Goal: Transaction & Acquisition: Purchase product/service

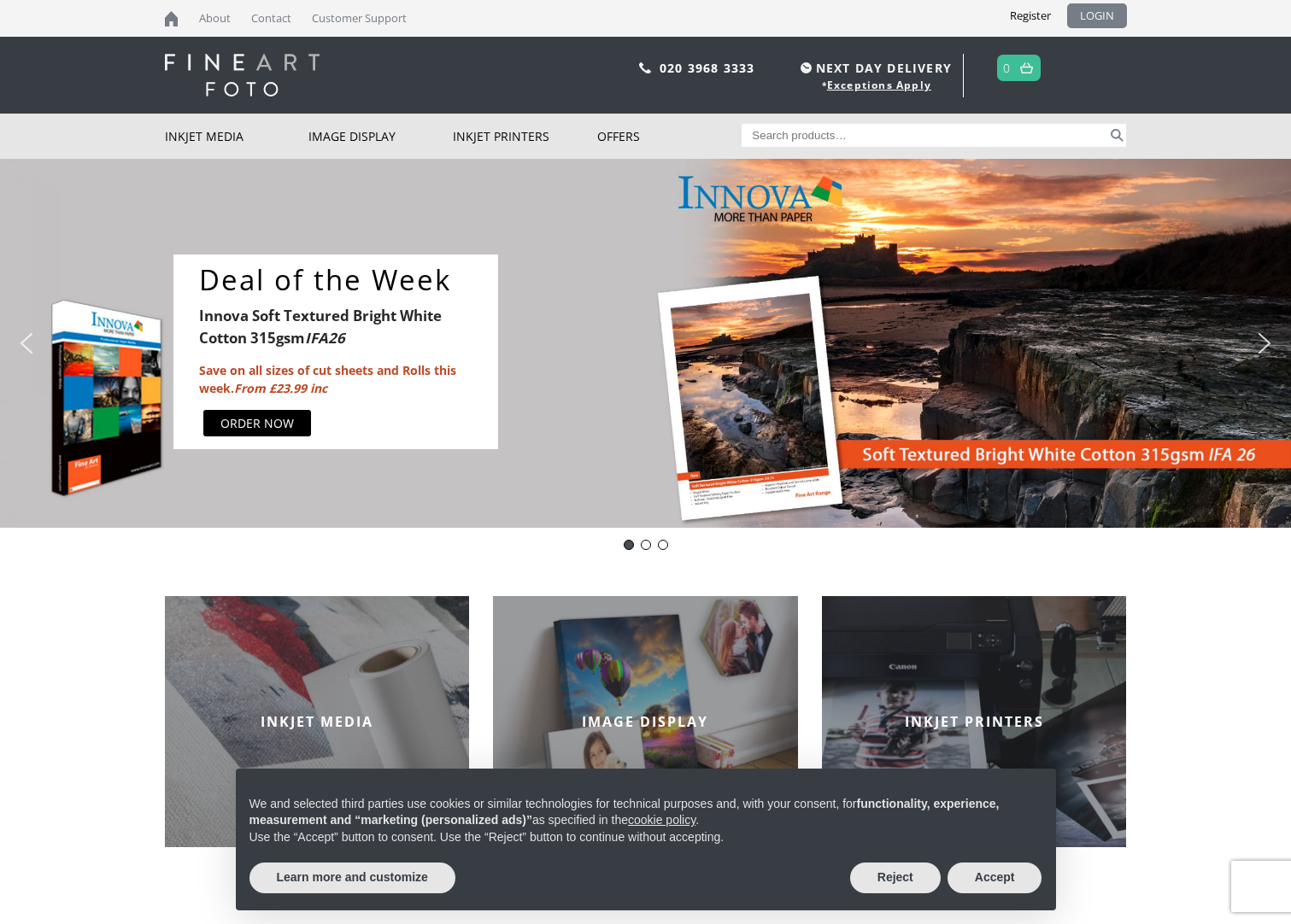
click at [1092, 22] on link "LOGIN" at bounding box center [1097, 16] width 60 height 25
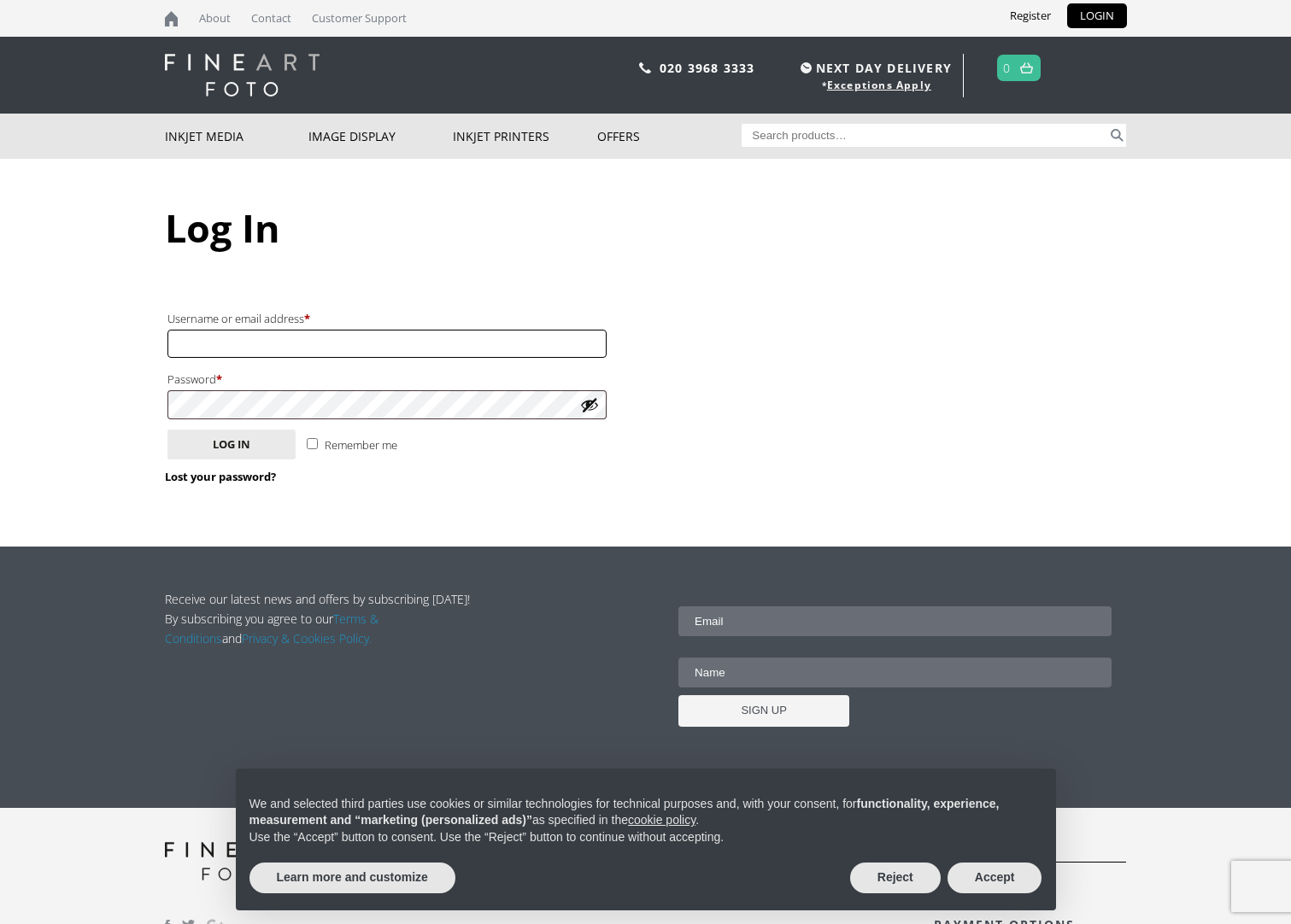
click at [374, 347] on input "Username or email address * Required" at bounding box center [387, 344] width 440 height 28
type input "[EMAIL_ADDRESS][DOMAIN_NAME]"
click at [586, 411] on button "Show password" at bounding box center [590, 405] width 19 height 19
click at [209, 452] on button "Log in" at bounding box center [232, 445] width 129 height 30
click at [308, 446] on input "Remember me" at bounding box center [312, 444] width 11 height 11
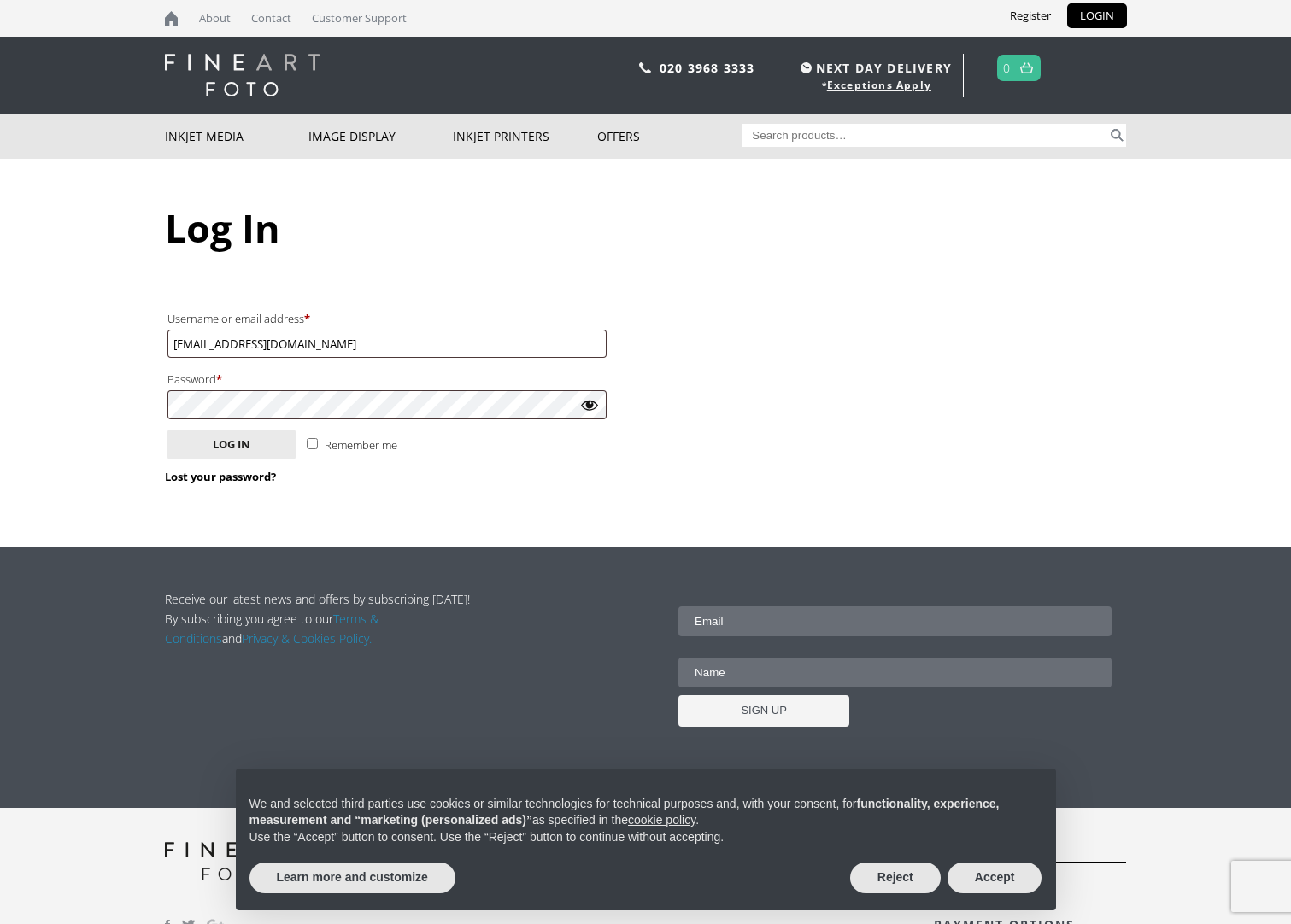
checkbox input "true"
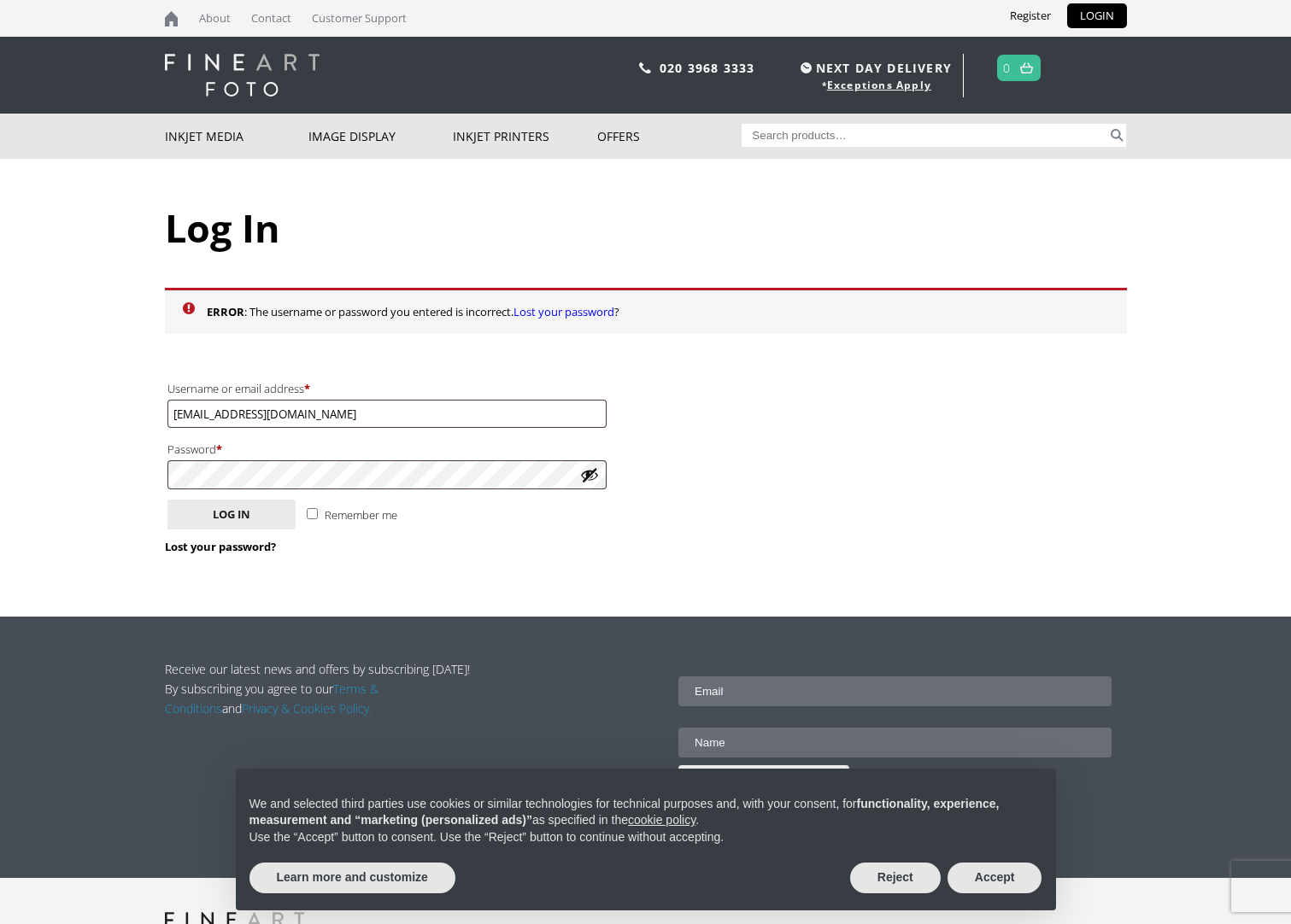
click at [586, 479] on button "Show password" at bounding box center [590, 475] width 19 height 19
click at [313, 512] on input "Remember me" at bounding box center [312, 513] width 11 height 11
checkbox input "true"
click at [266, 509] on button "Log in" at bounding box center [232, 514] width 129 height 30
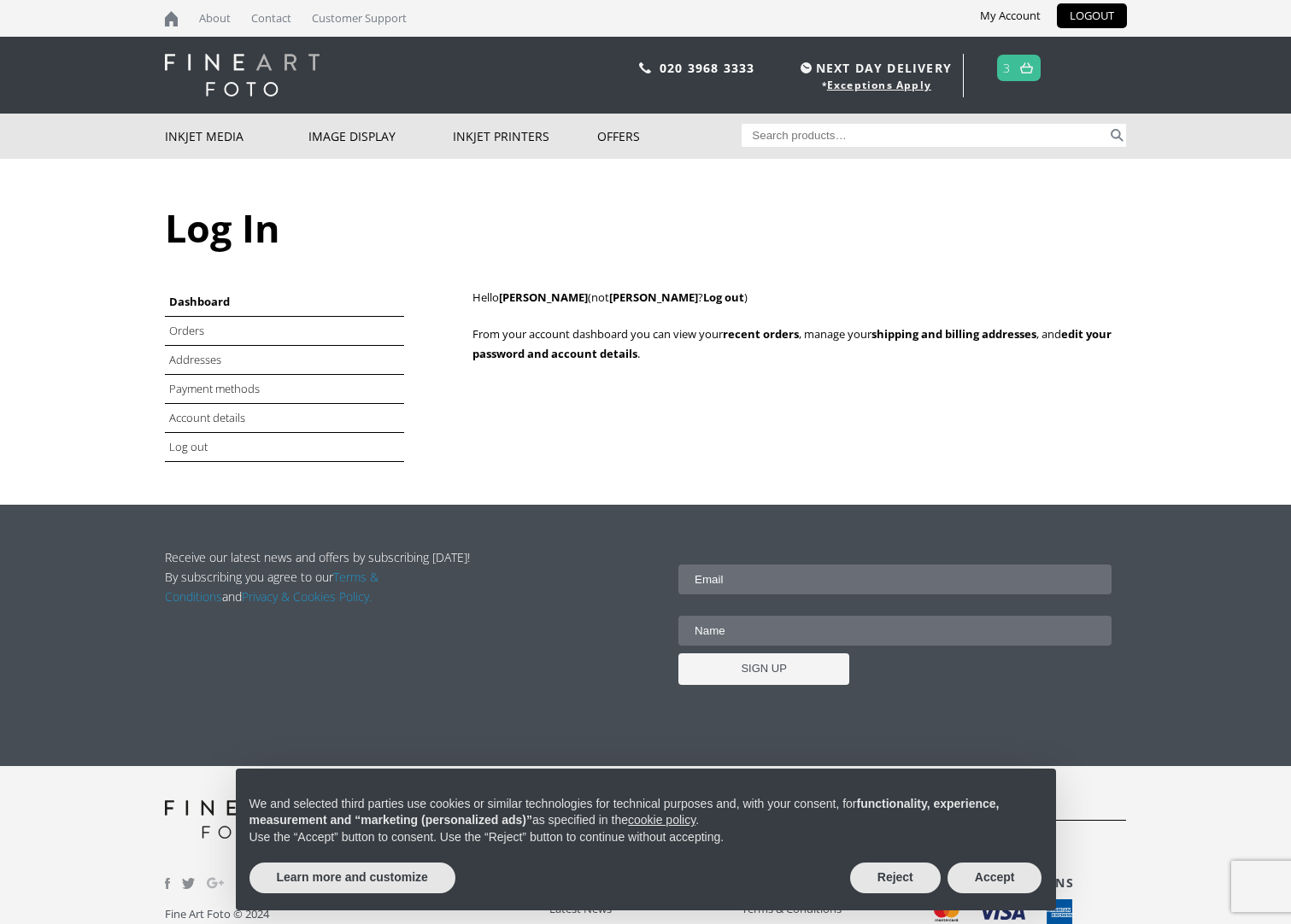
click at [1026, 73] on img at bounding box center [1027, 68] width 13 height 11
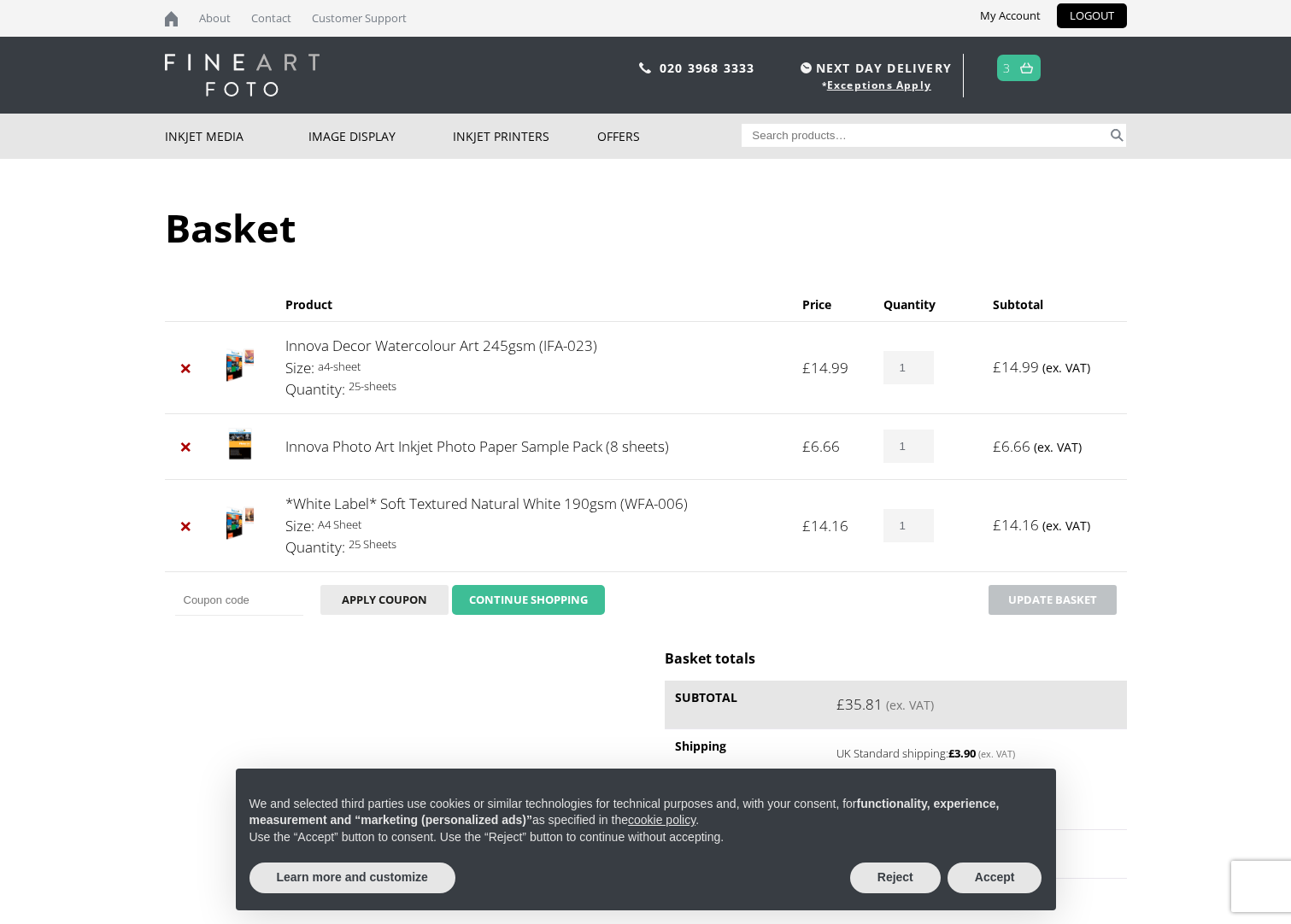
click at [492, 599] on link "CONTINUE SHOPPING" at bounding box center [528, 600] width 153 height 30
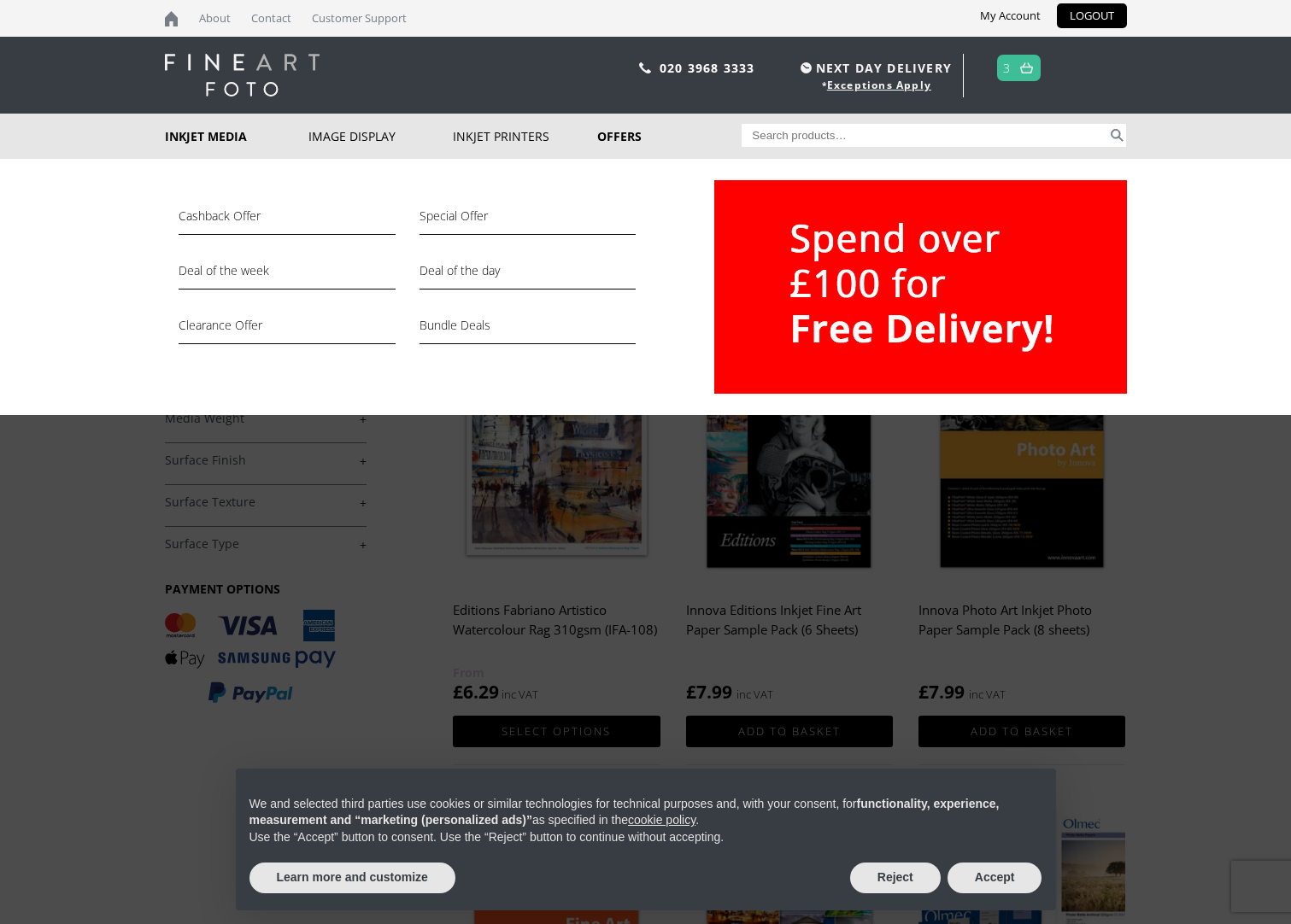
click at [613, 141] on link "Offers" at bounding box center [670, 136] width 144 height 45
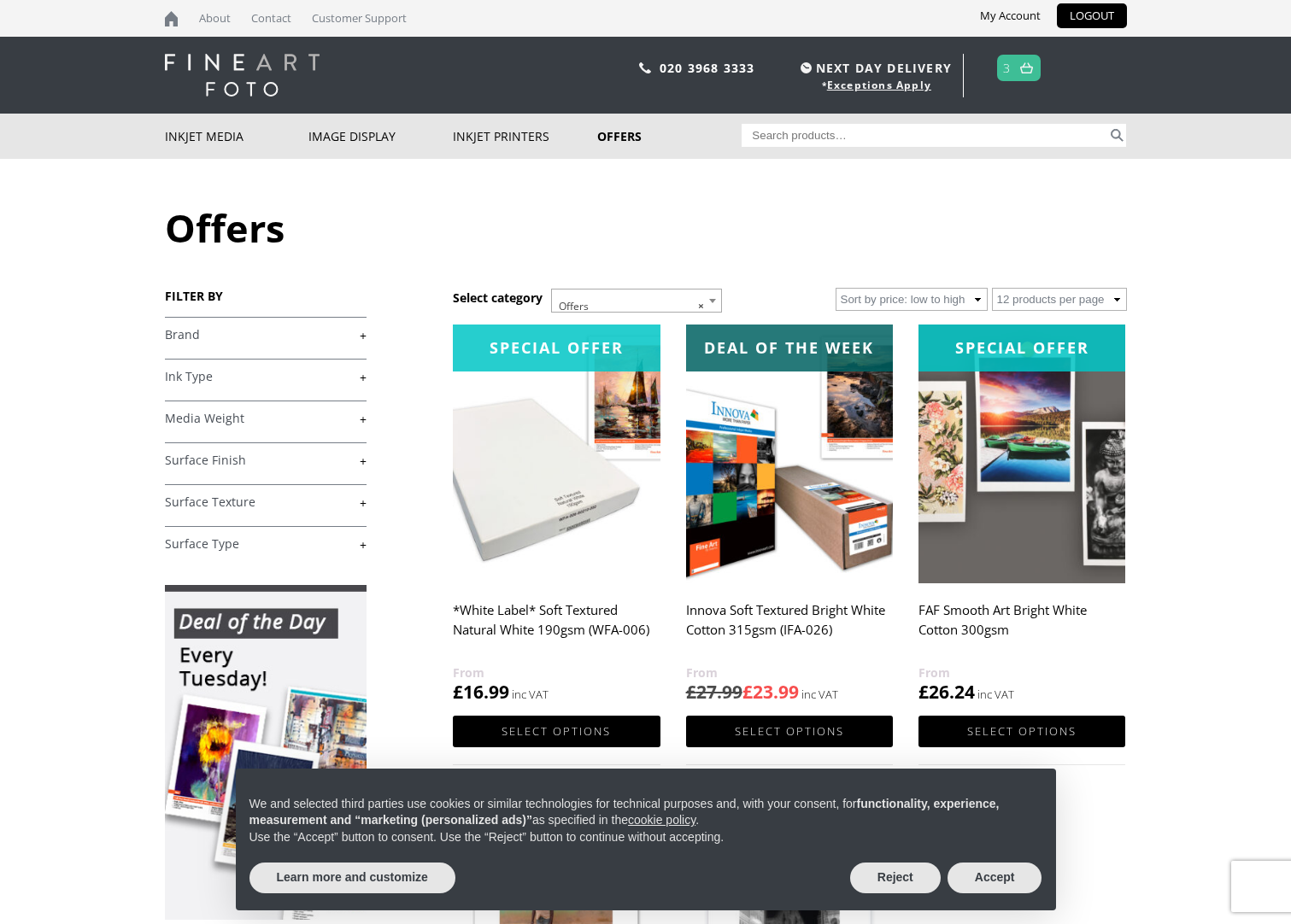
click at [755, 473] on img at bounding box center [790, 454] width 207 height 259
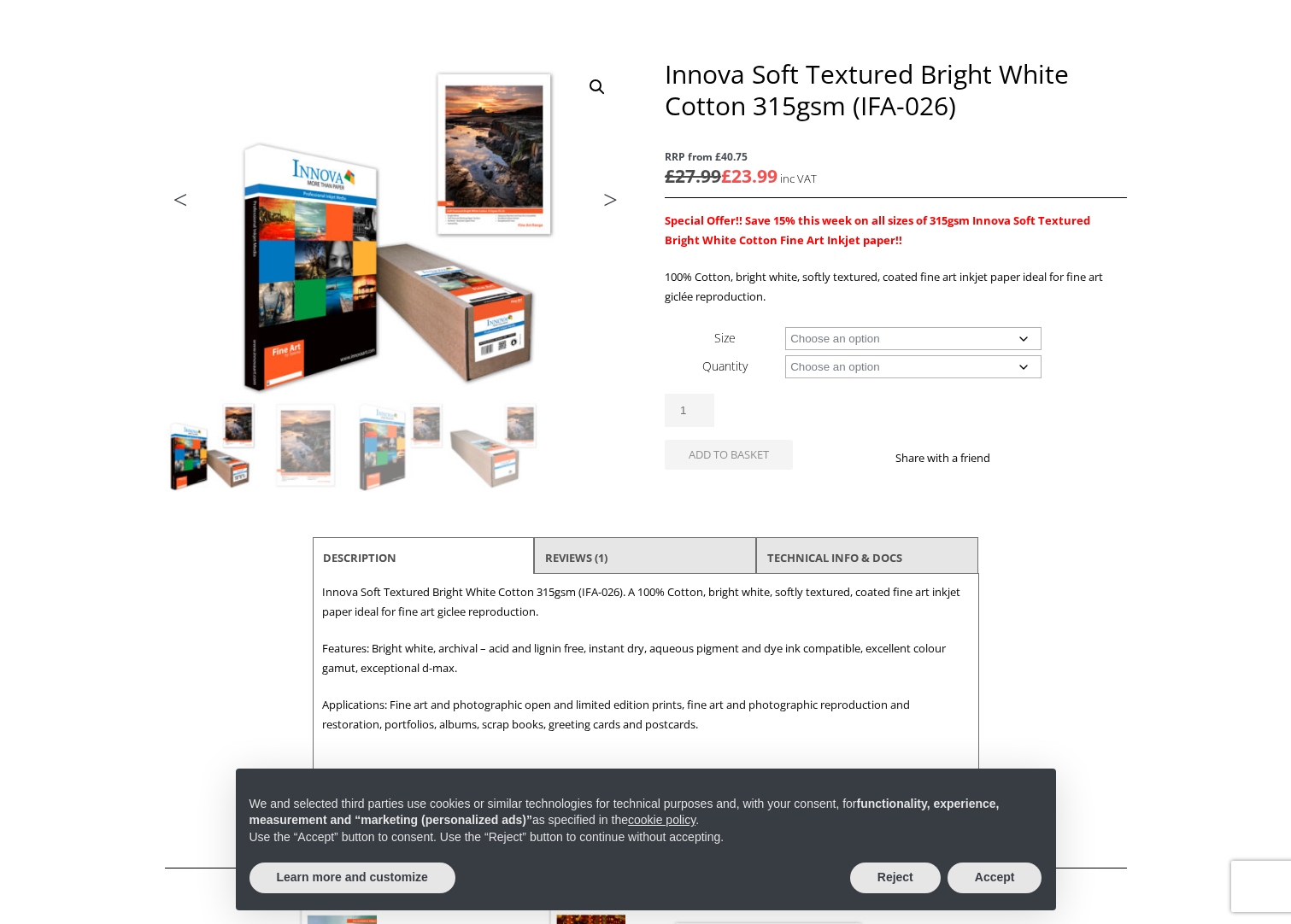
scroll to position [171, 0]
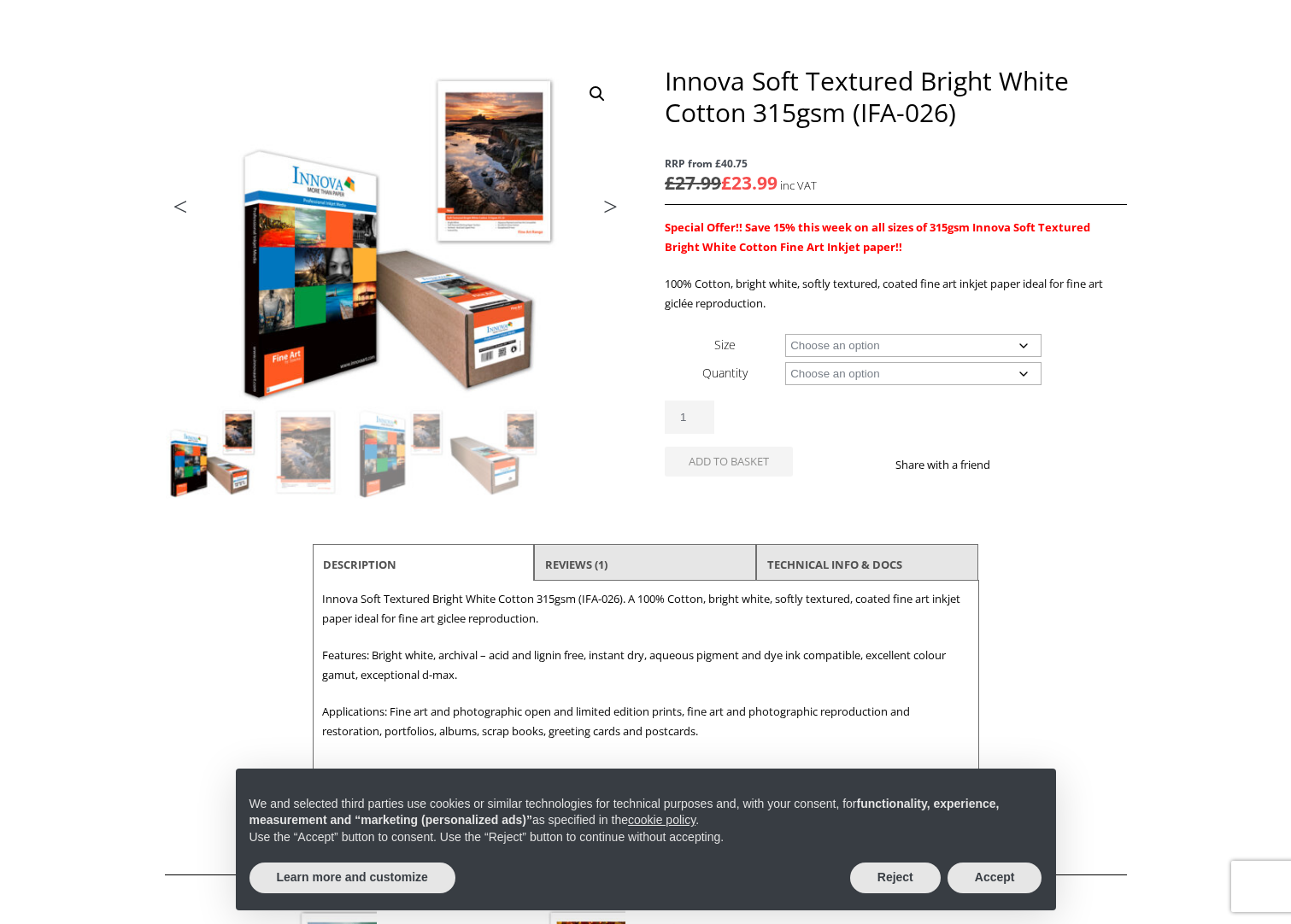
click at [1019, 344] on select "Choose an option A4 Sheet A3 Sheet A3+ Sheet A2 Sheet 17" Wide Roll 24" Wide Ro…" at bounding box center [913, 346] width 256 height 23
click at [785, 334] on select "Choose an option A4 Sheet A3 Sheet A3+ Sheet A2 Sheet 17" Wide Roll 24" Wide Ro…" at bounding box center [913, 346] width 256 height 23
select select "a4-sheet"
click at [1017, 372] on select "Choose an option 25 Sheets" at bounding box center [913, 373] width 256 height 23
select select "25-sheets"
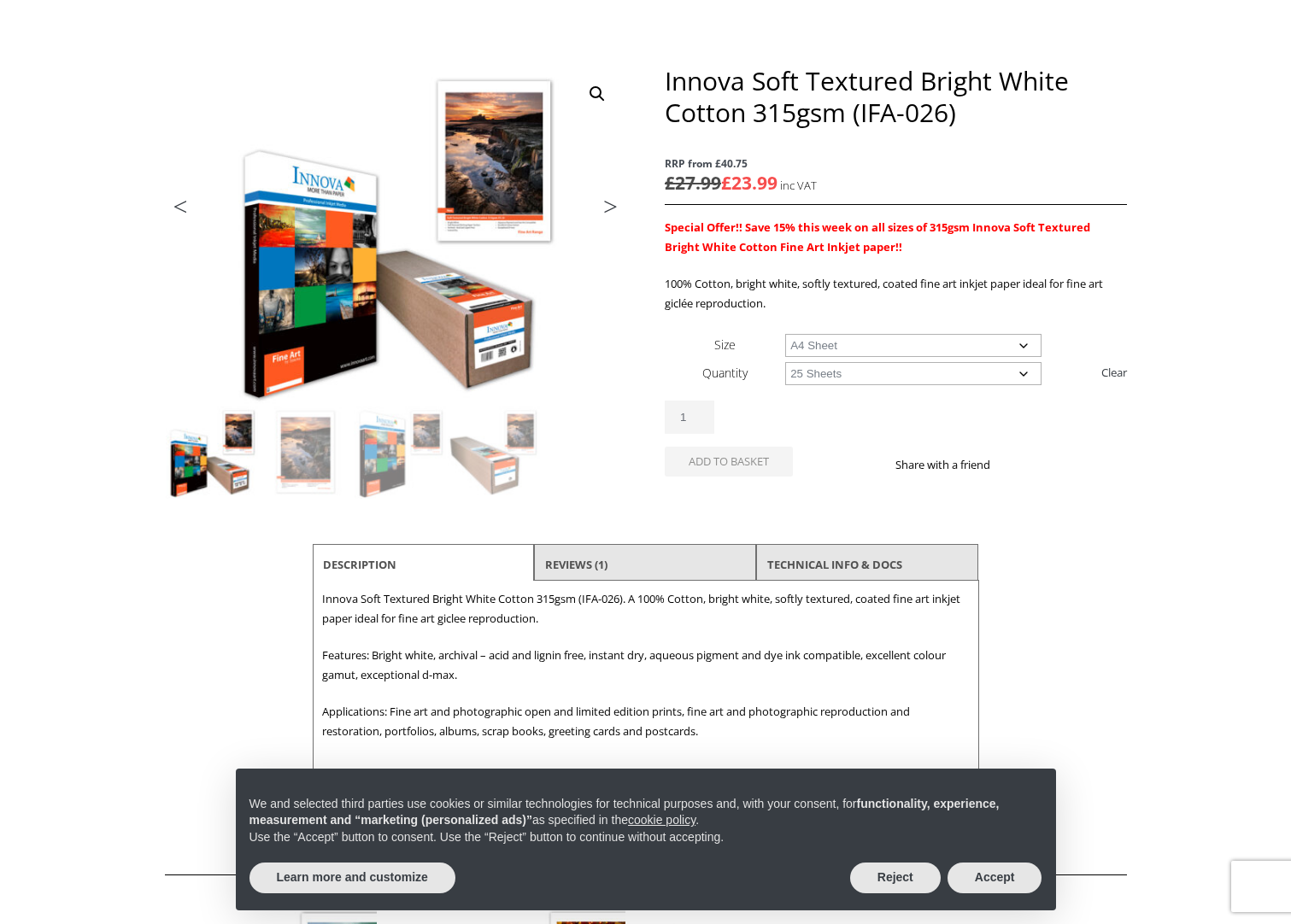
click at [785, 362] on select "Choose an option 25 Sheets" at bounding box center [913, 373] width 256 height 23
select select "a4-sheet"
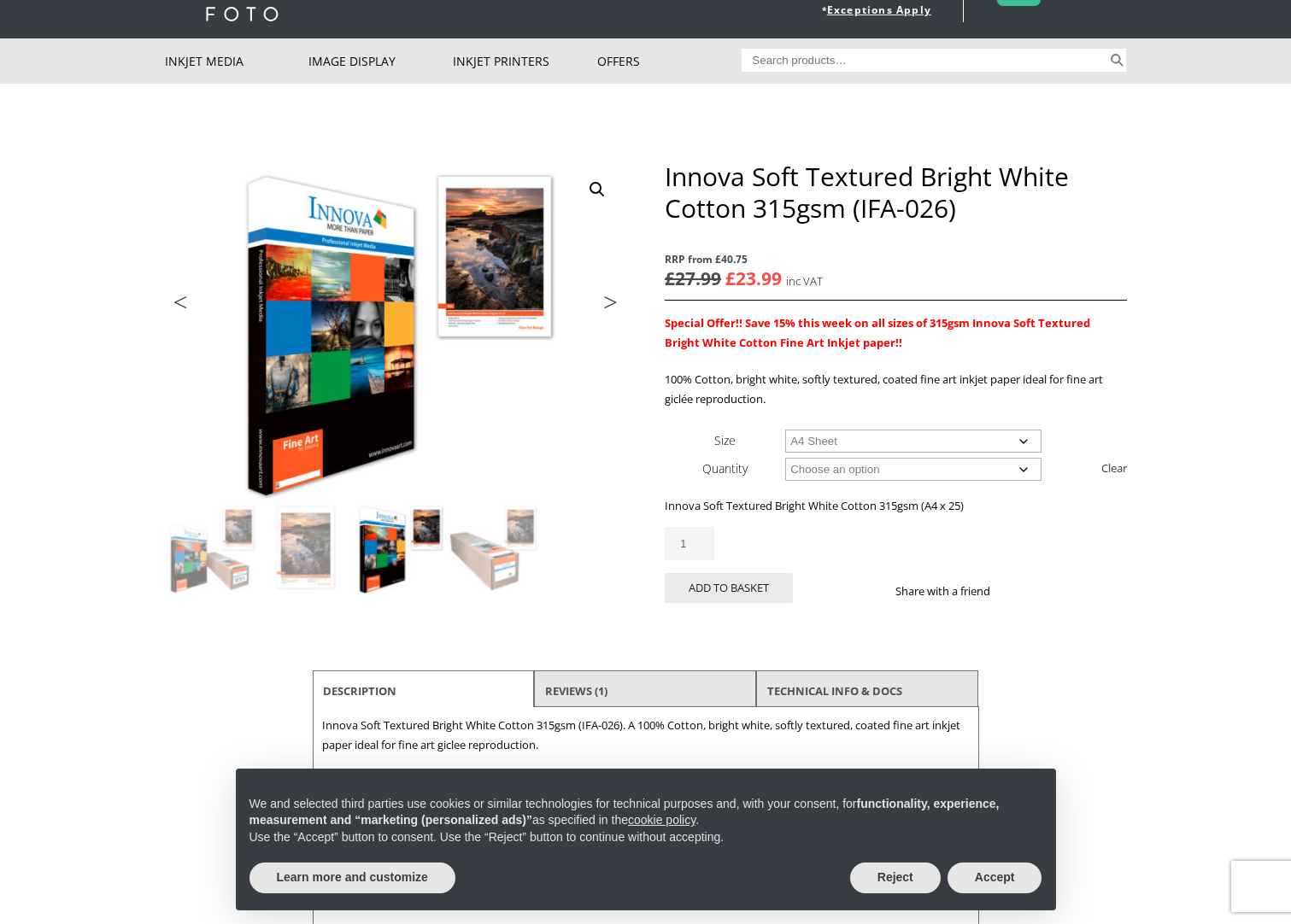
scroll to position [0, 0]
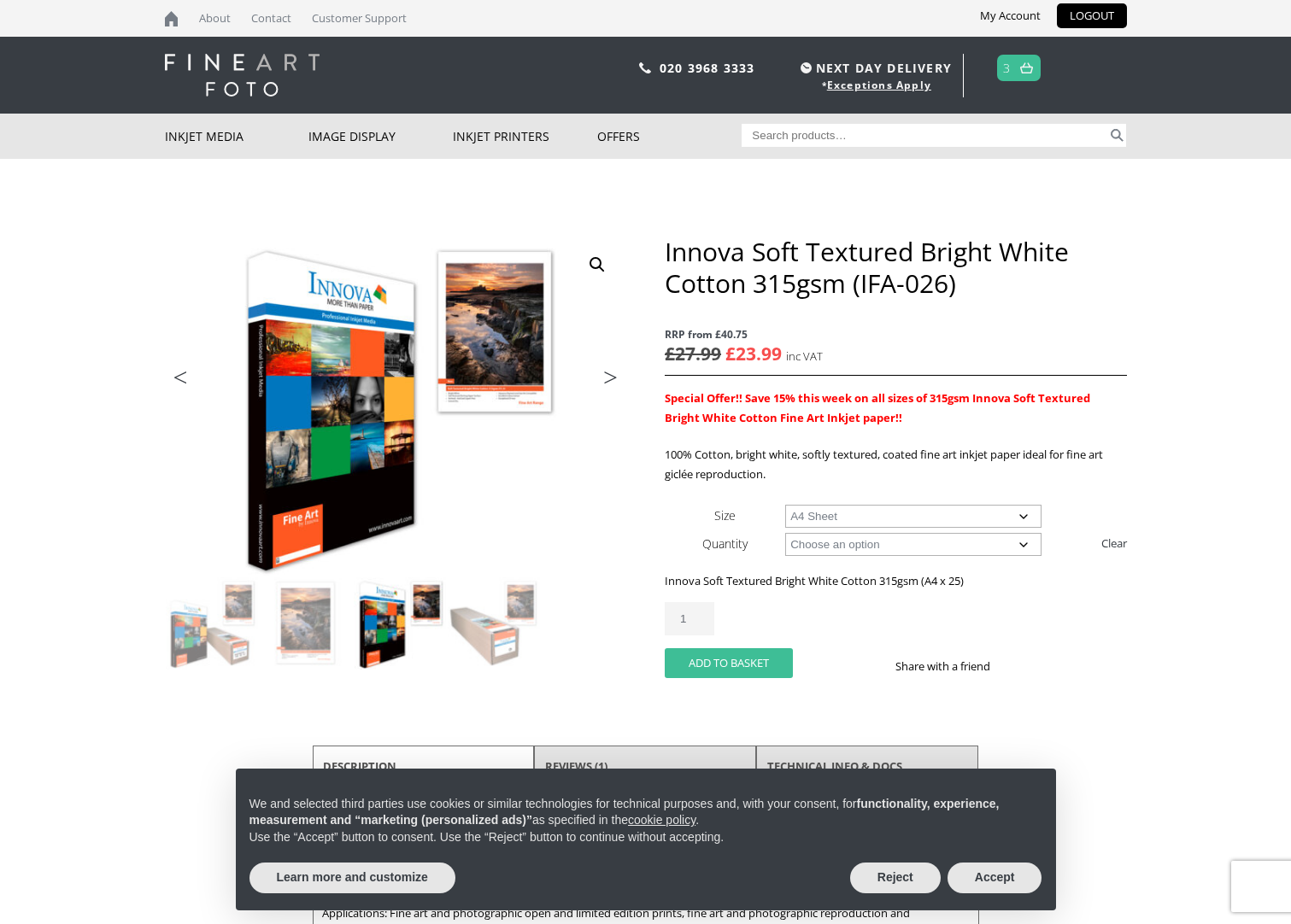
click at [768, 663] on button "Add to basket" at bounding box center [729, 663] width 129 height 30
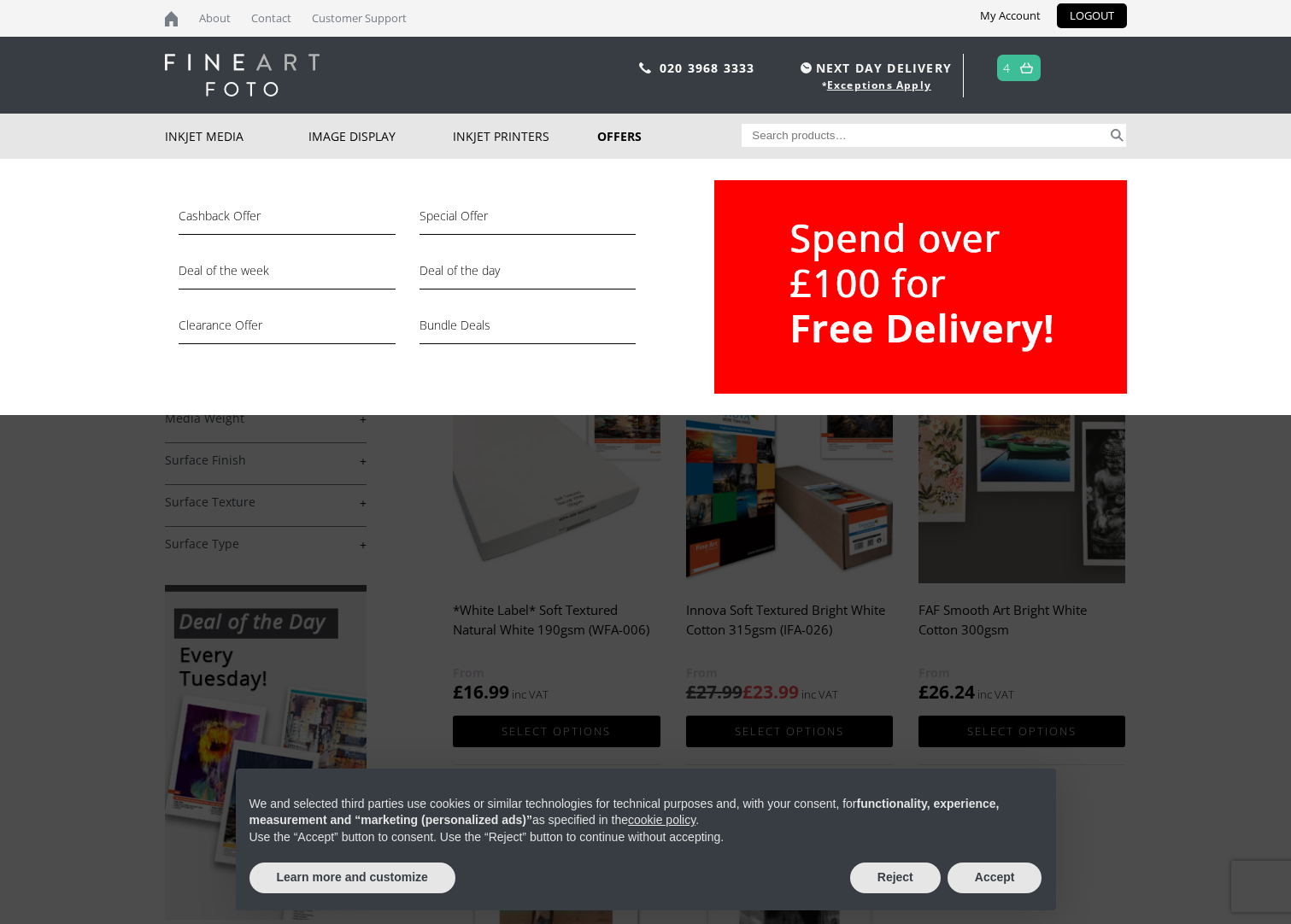
click at [617, 139] on link "Offers" at bounding box center [670, 136] width 144 height 45
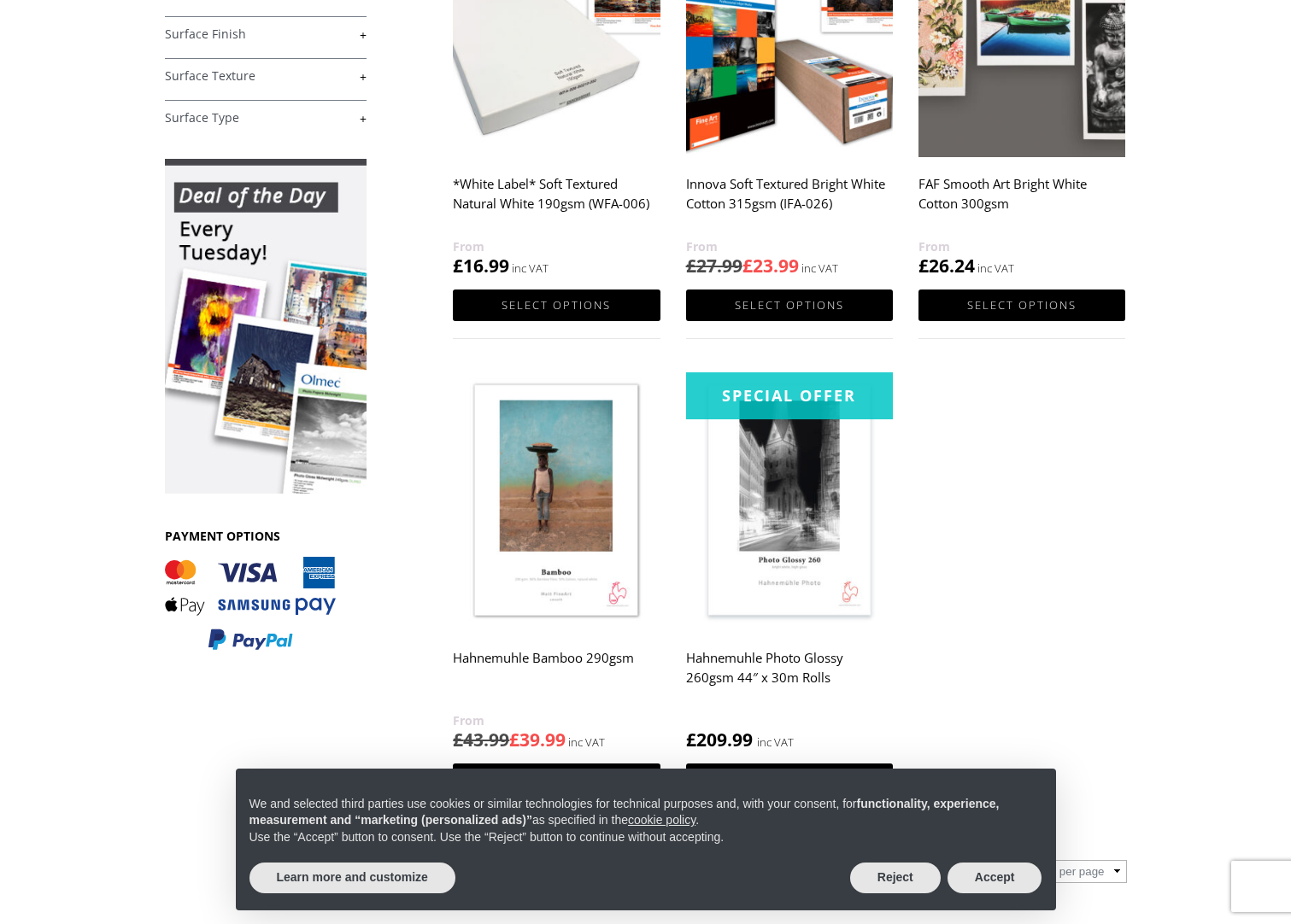
scroll to position [512, 0]
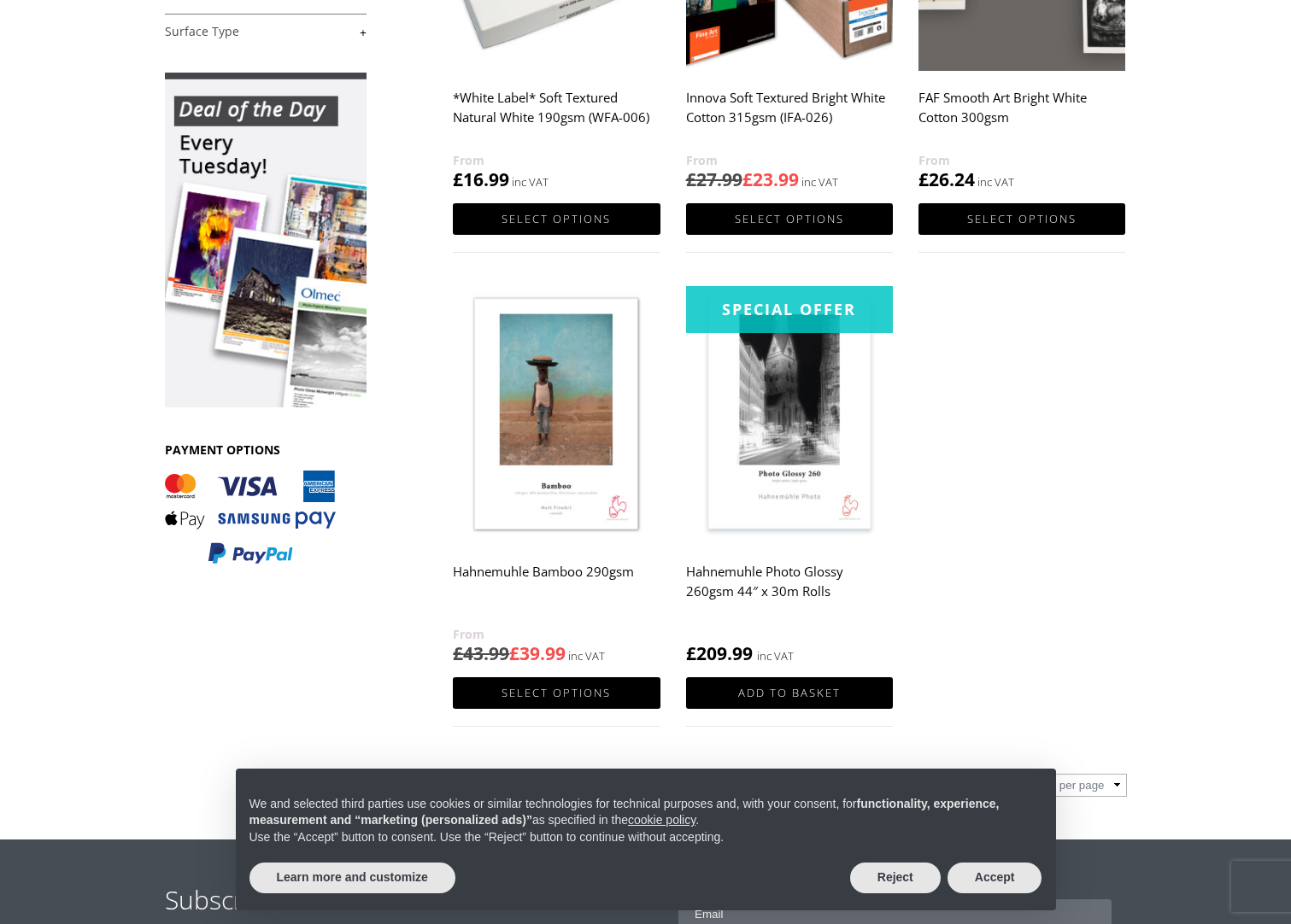
click at [274, 223] on img at bounding box center [266, 241] width 202 height 335
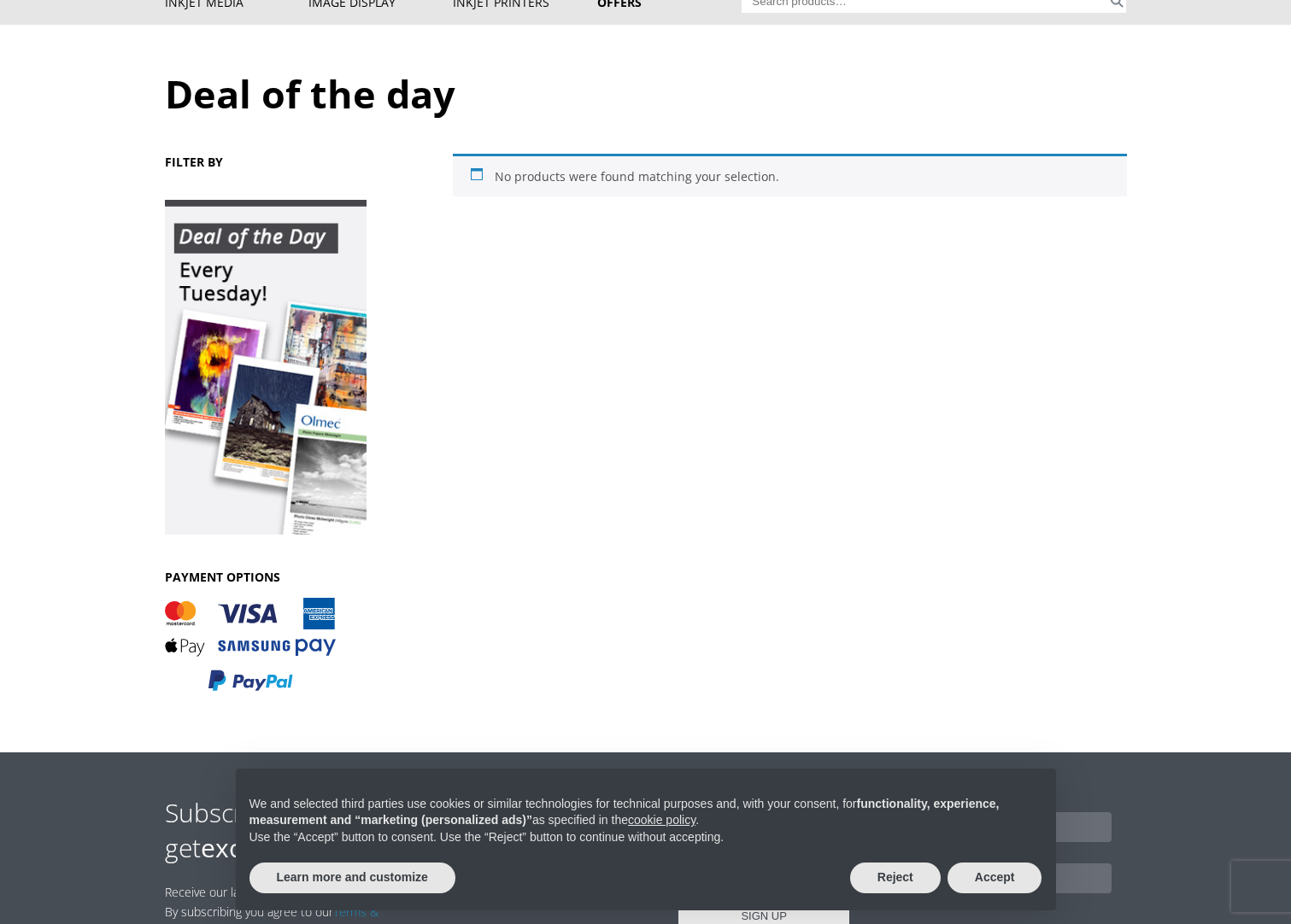
scroll to position [256, 0]
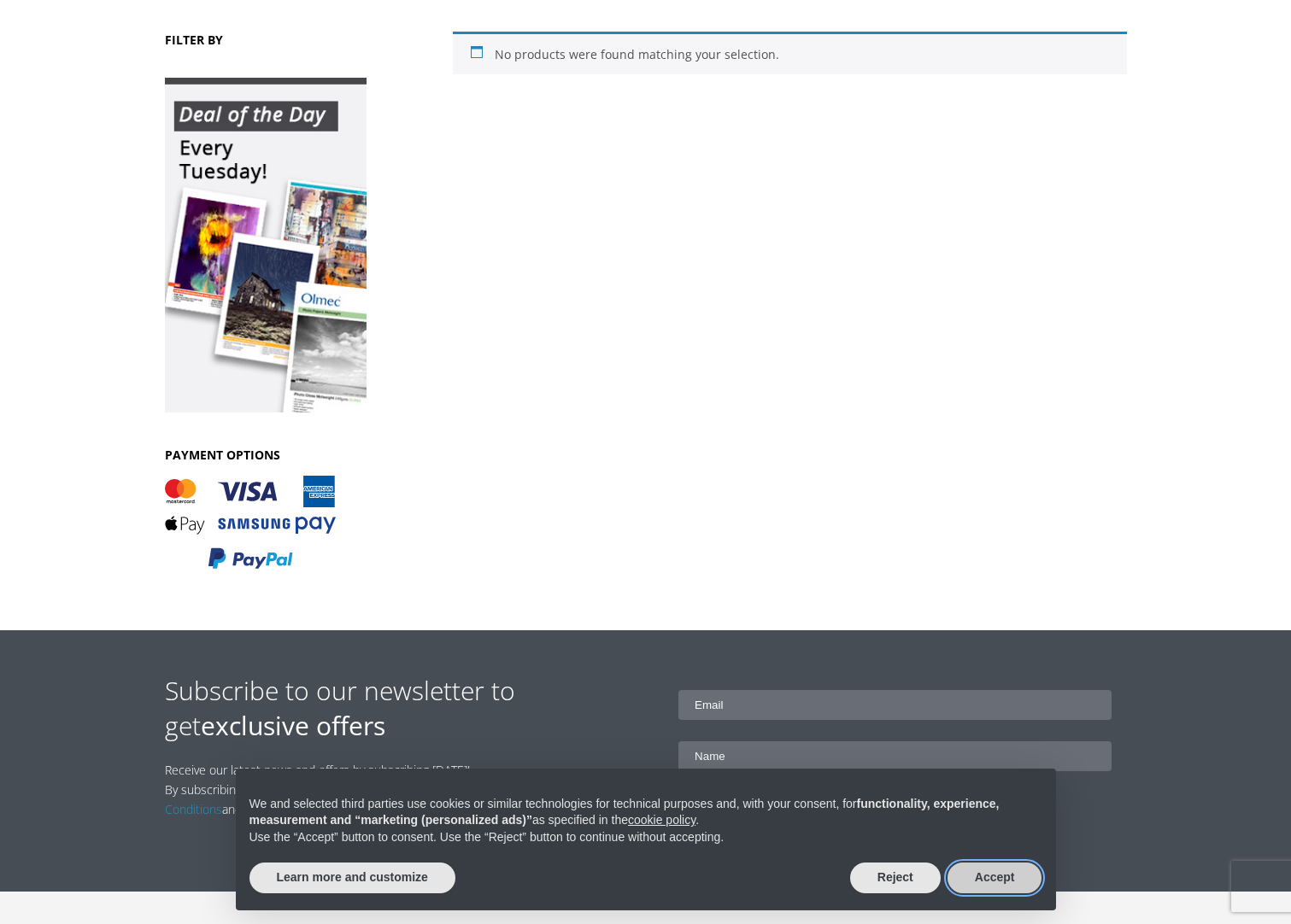
click at [981, 881] on button "Accept" at bounding box center [995, 878] width 95 height 30
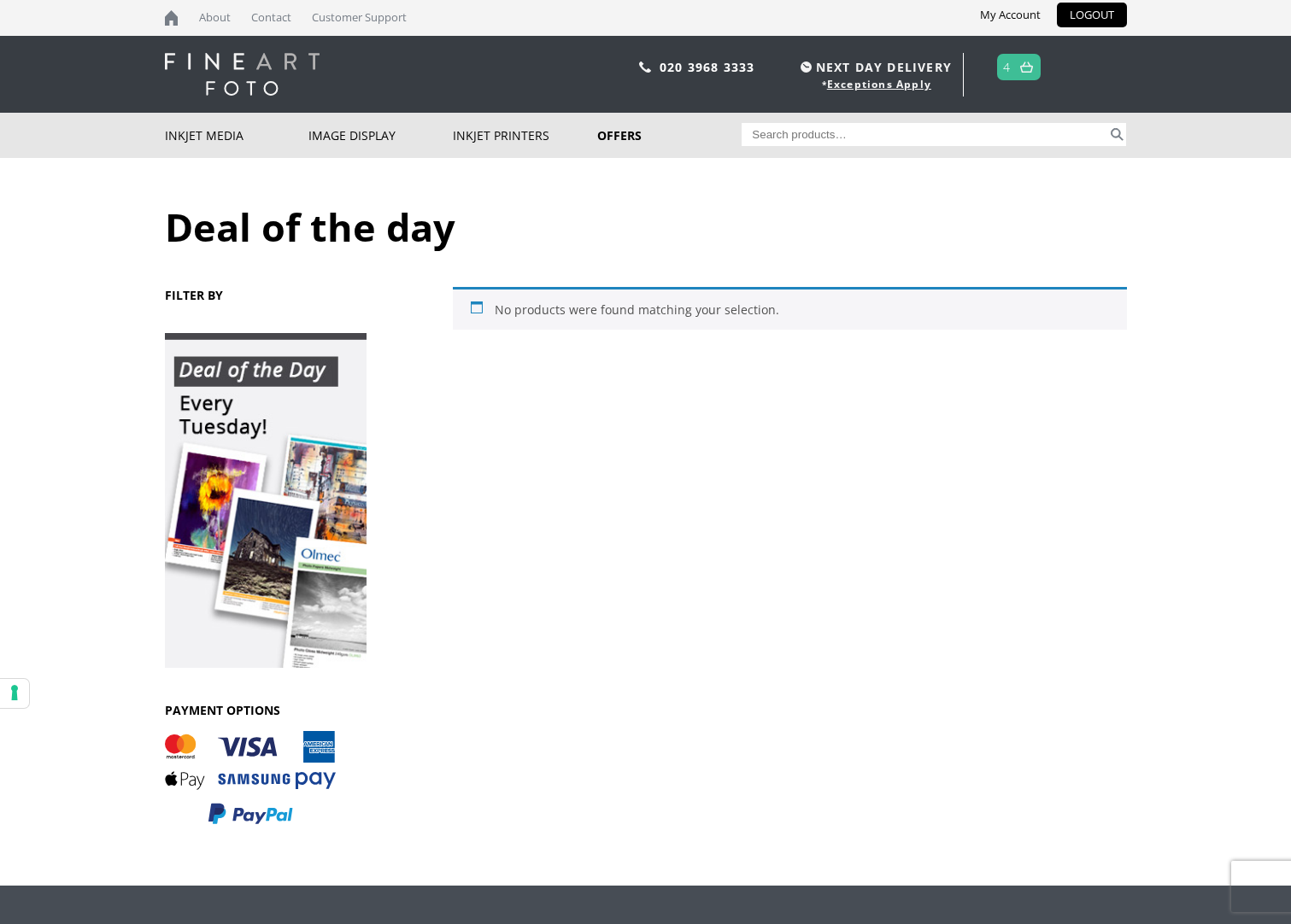
scroll to position [0, 0]
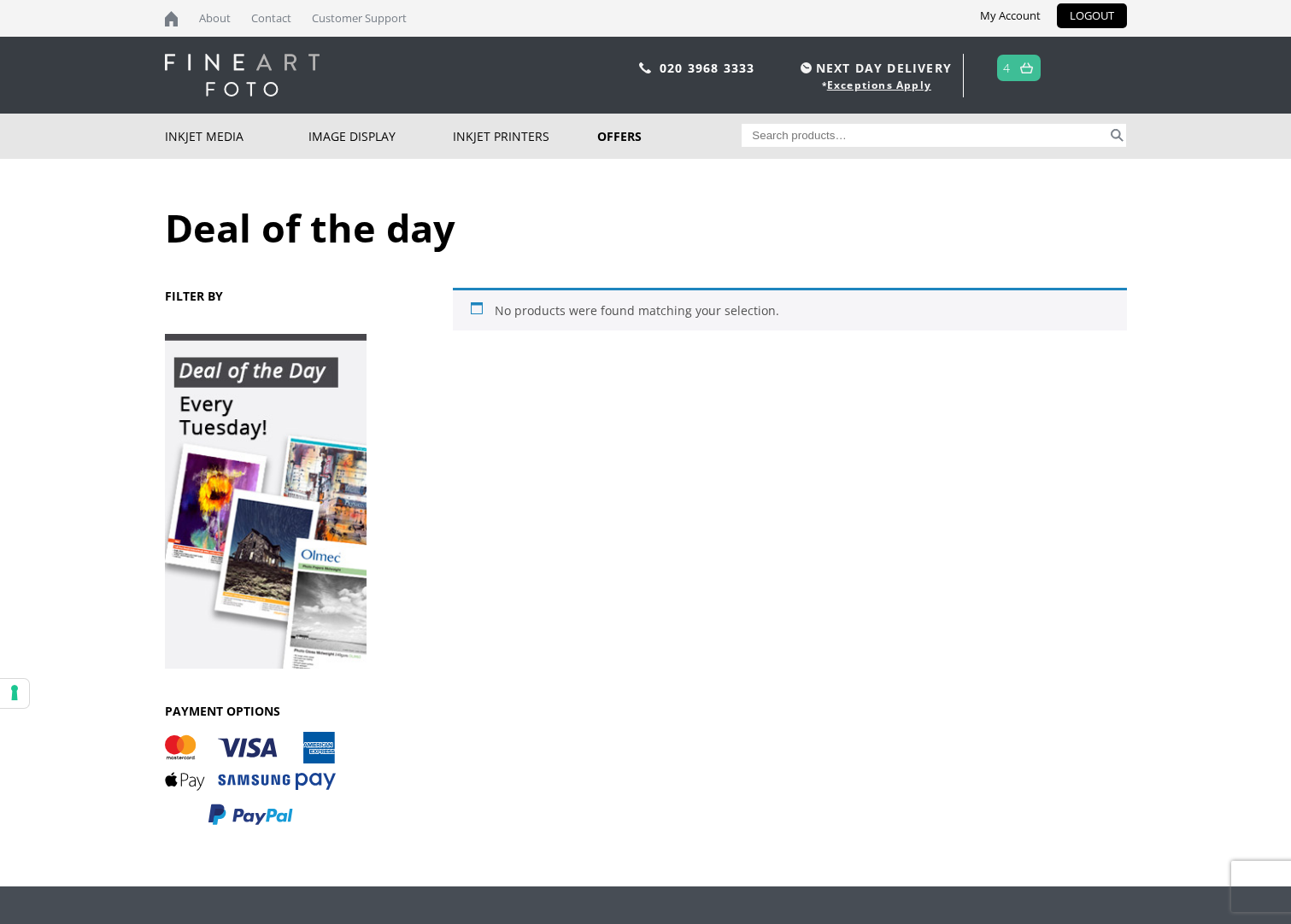
click at [1026, 76] on link at bounding box center [1027, 68] width 22 height 25
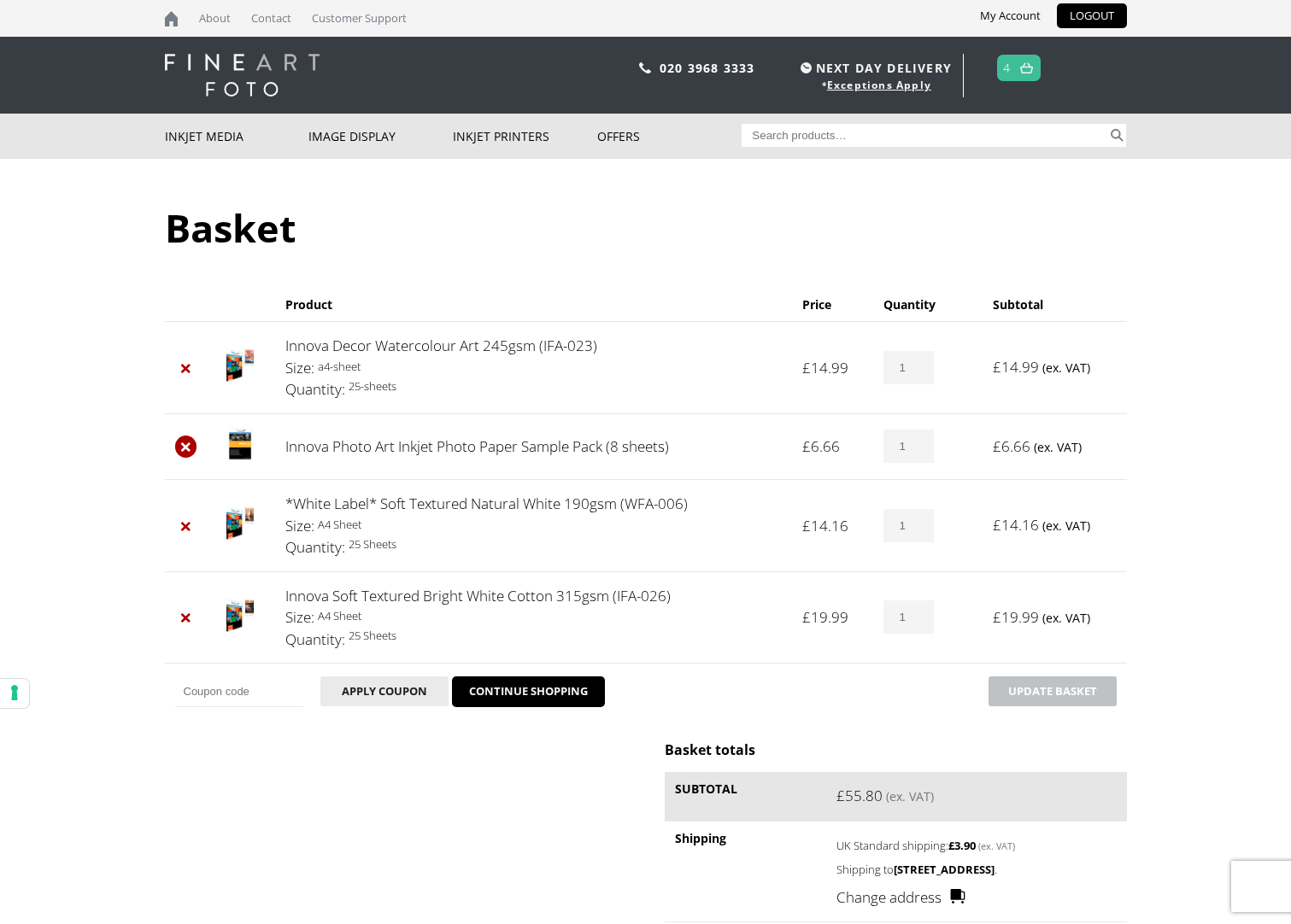
click at [189, 446] on link "×" at bounding box center [187, 447] width 23 height 23
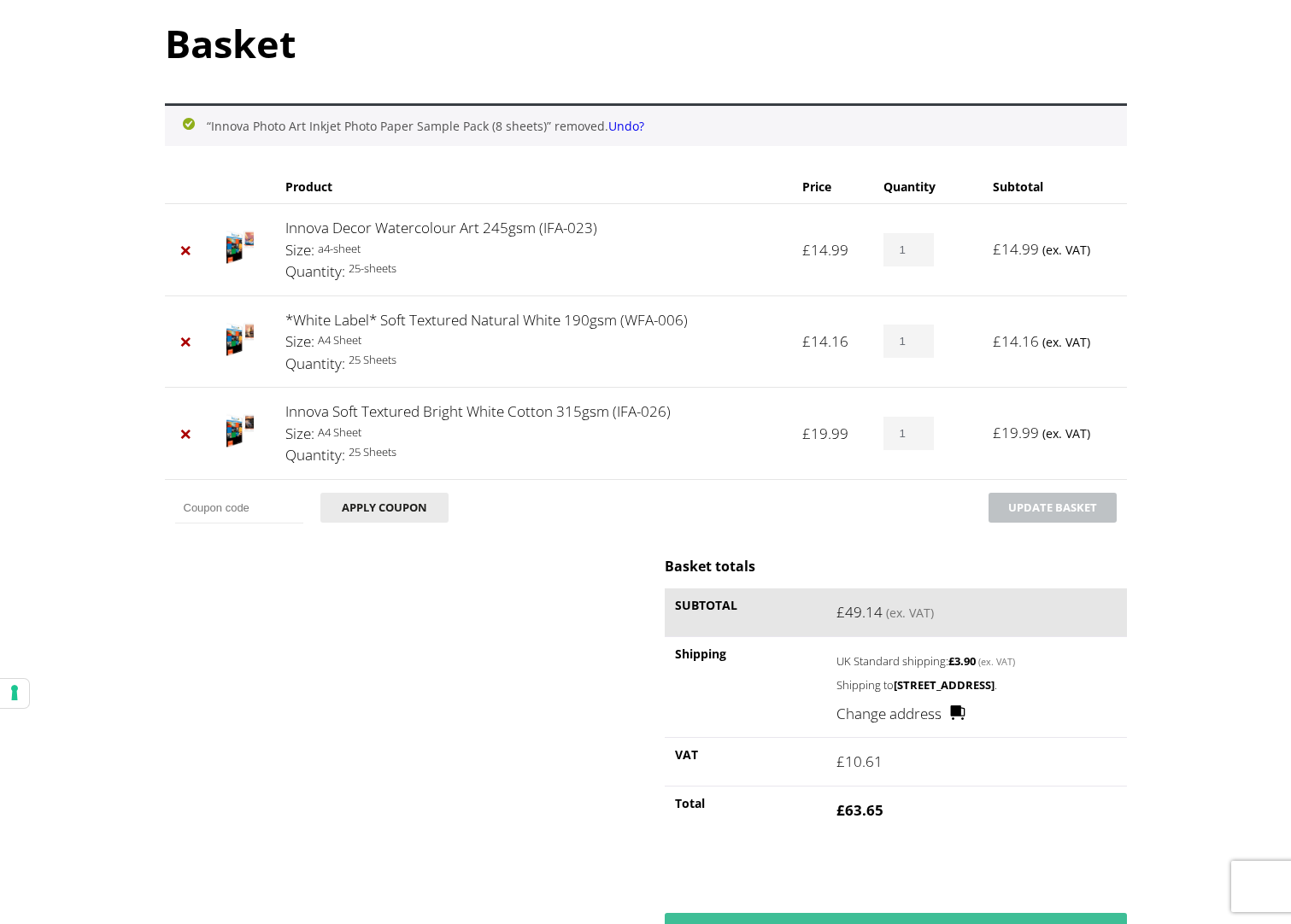
scroll to position [202, 0]
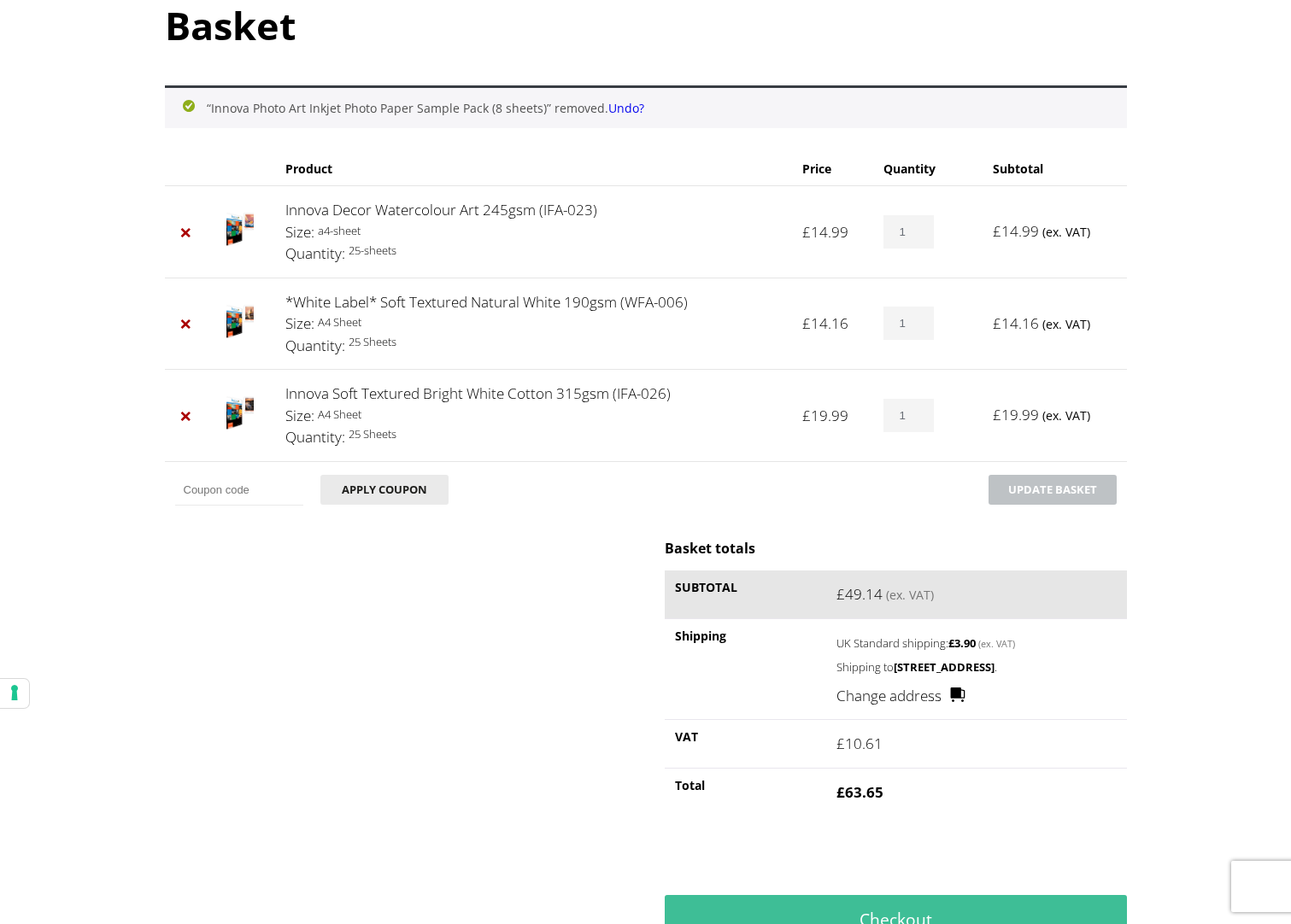
click at [235, 329] on img at bounding box center [240, 320] width 27 height 34
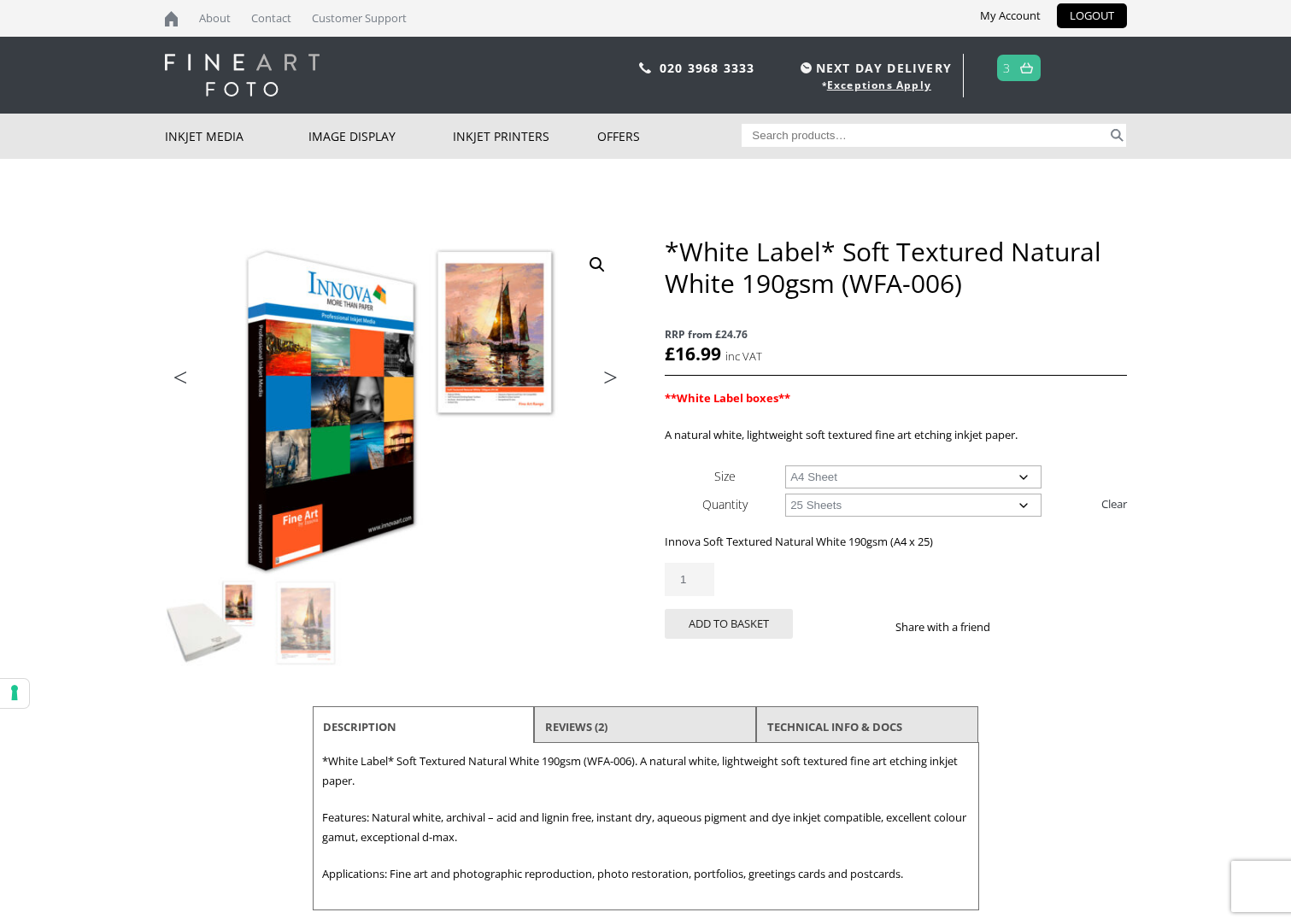
click at [612, 381] on link "Next" at bounding box center [602, 382] width 48 height 16
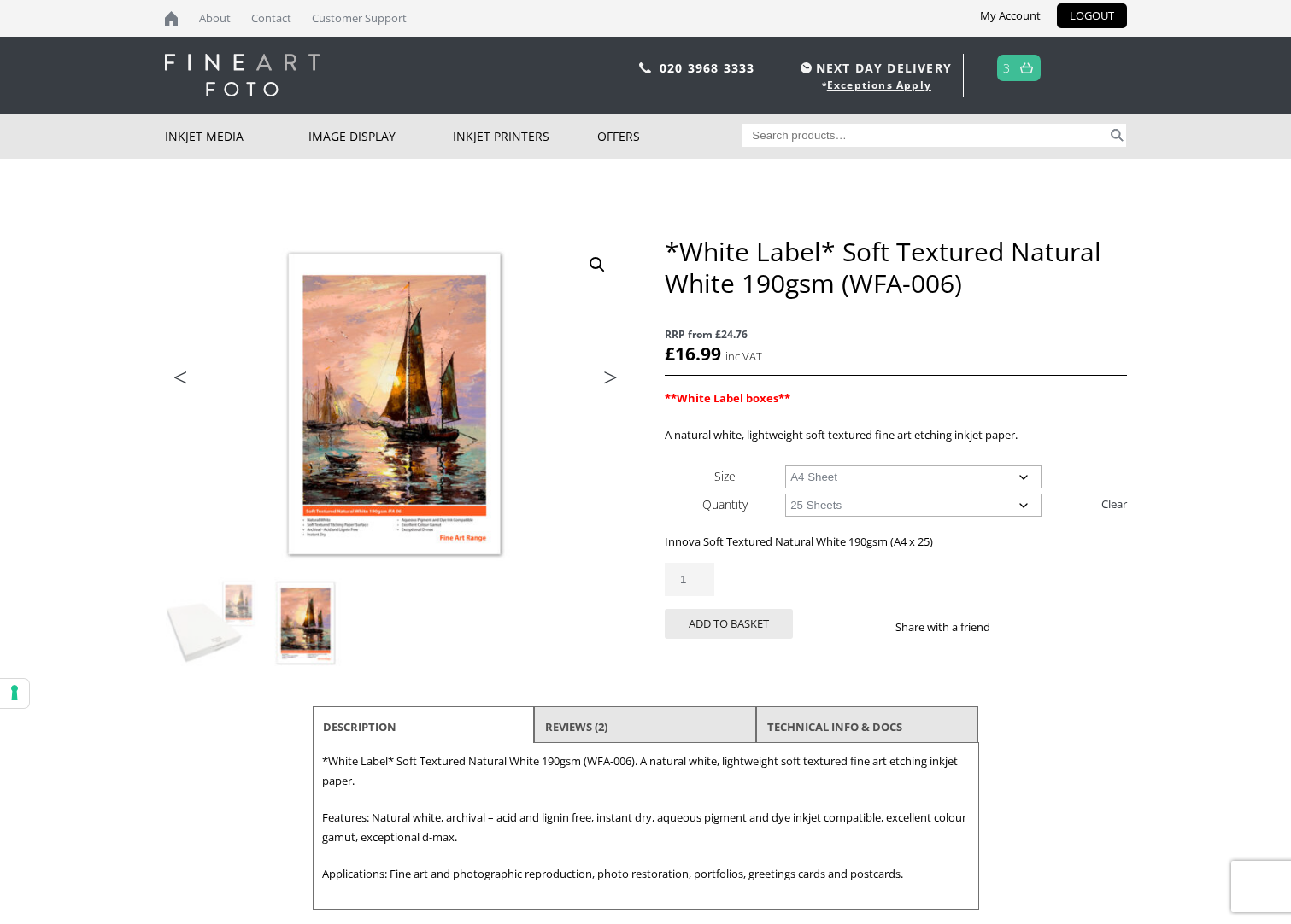
click at [612, 381] on link "Next" at bounding box center [602, 382] width 48 height 16
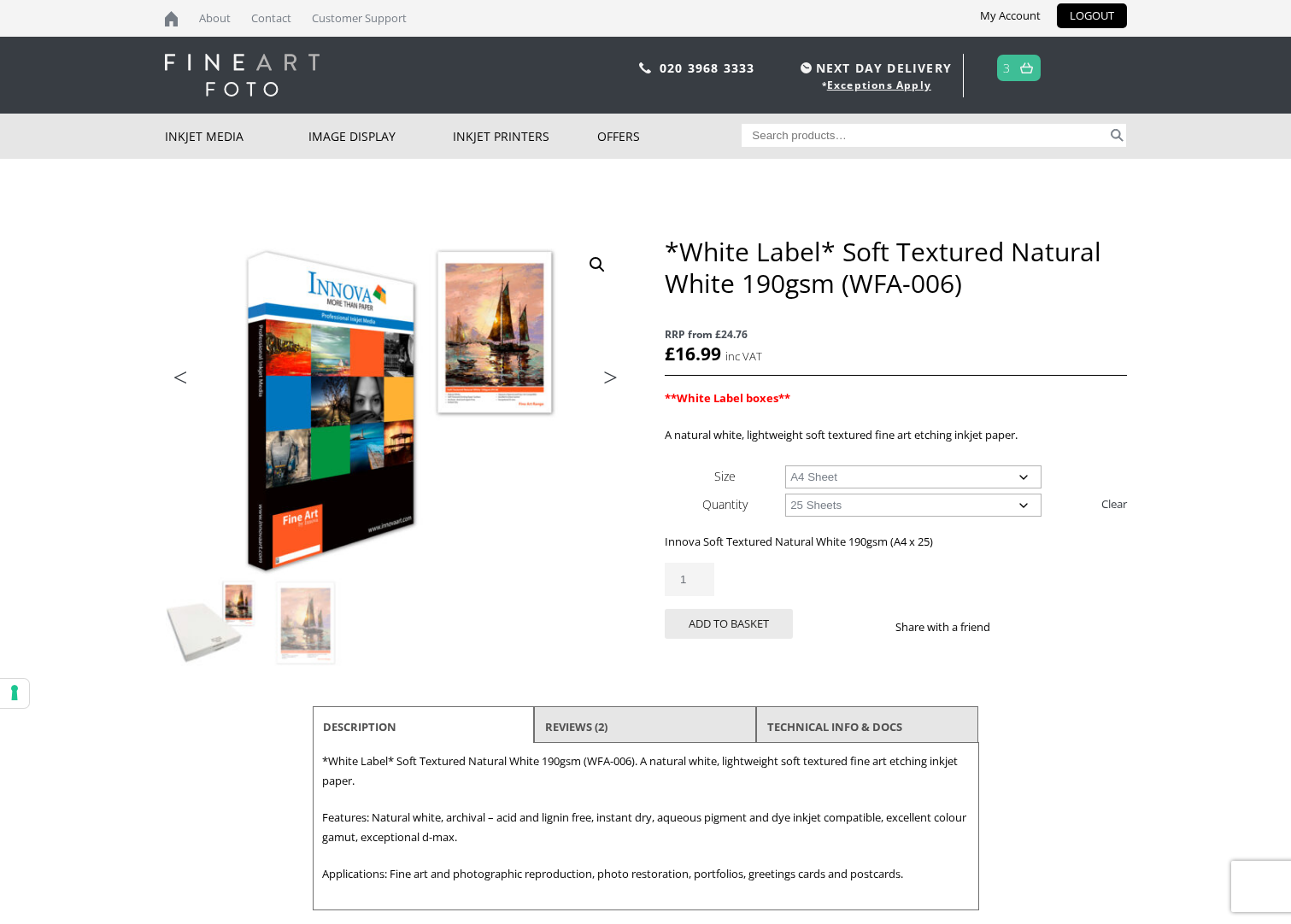
click at [612, 381] on link "Next" at bounding box center [602, 382] width 48 height 16
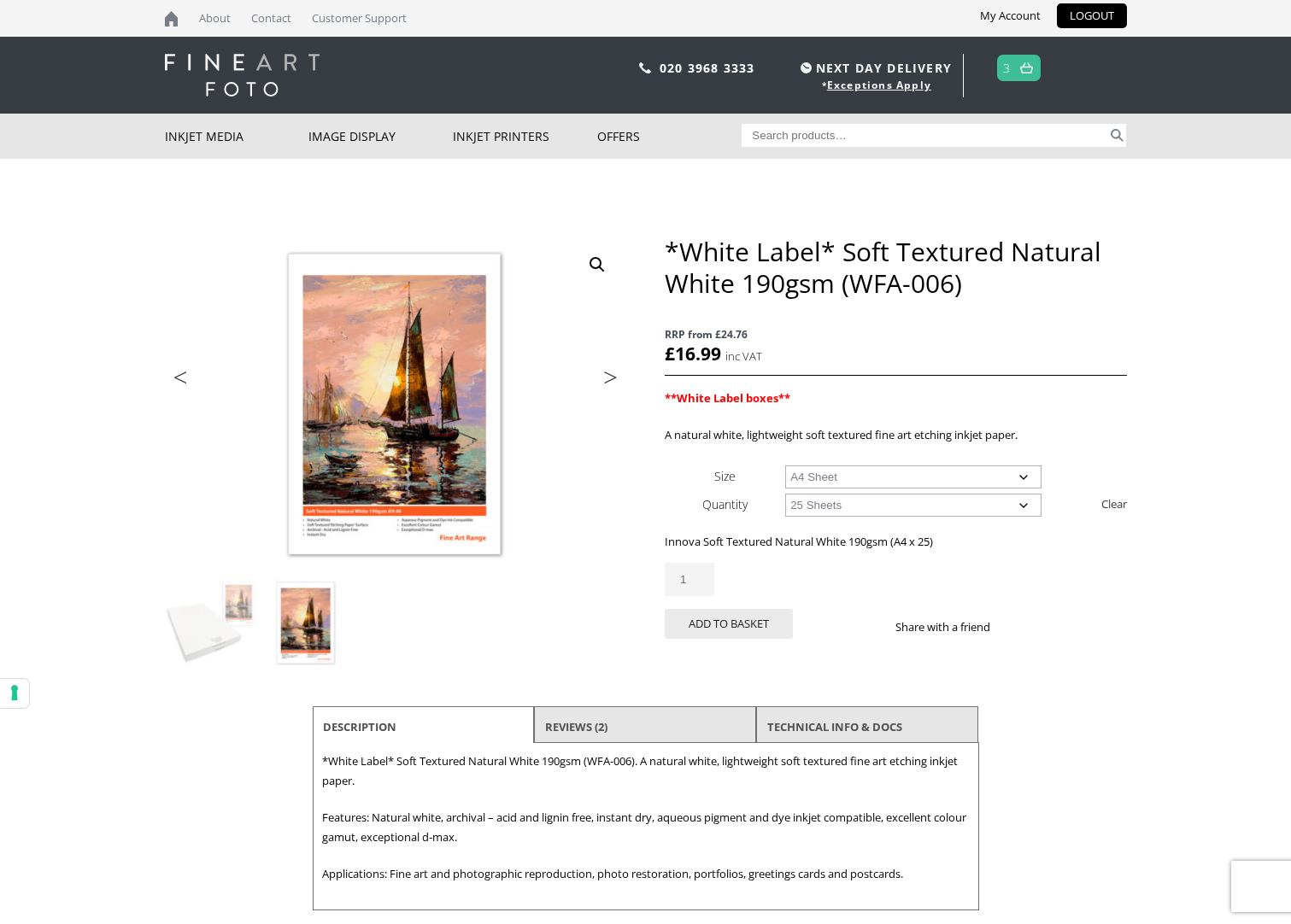
click at [1033, 74] on link at bounding box center [1027, 68] width 22 height 25
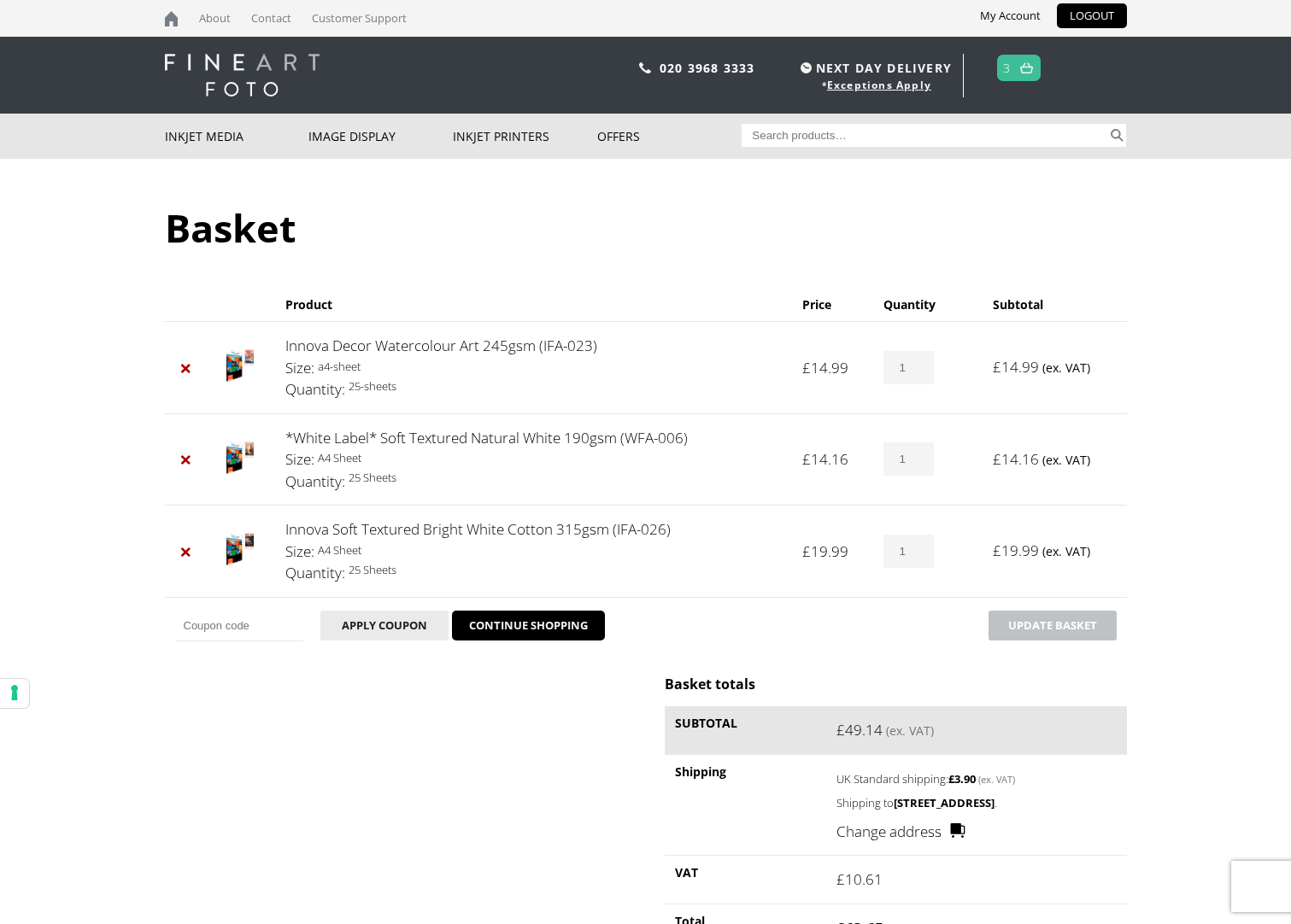
click at [867, 135] on input "Search for:" at bounding box center [924, 135] width 366 height 23
type input "ifa-rough textured"
click at [1108, 124] on button "Search" at bounding box center [1117, 135] width 20 height 23
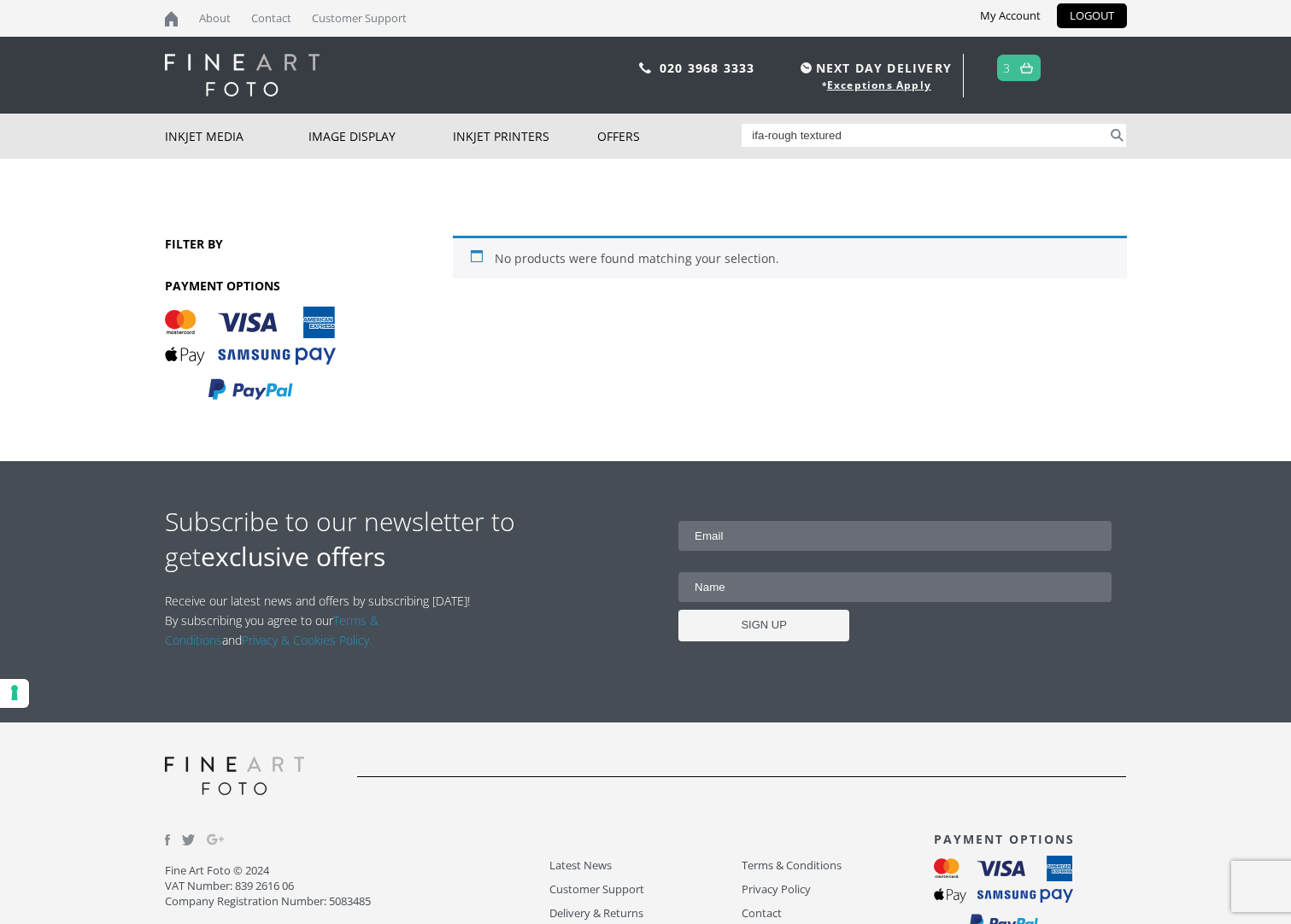
click at [1115, 138] on button "Search" at bounding box center [1117, 135] width 20 height 23
drag, startPoint x: 852, startPoint y: 135, endPoint x: 750, endPoint y: 127, distance: 102.3
click at [750, 127] on input "ifa-rough textured" at bounding box center [924, 135] width 366 height 23
type input "white rough textured paper"
click at [1108, 124] on button "Search" at bounding box center [1117, 135] width 20 height 23
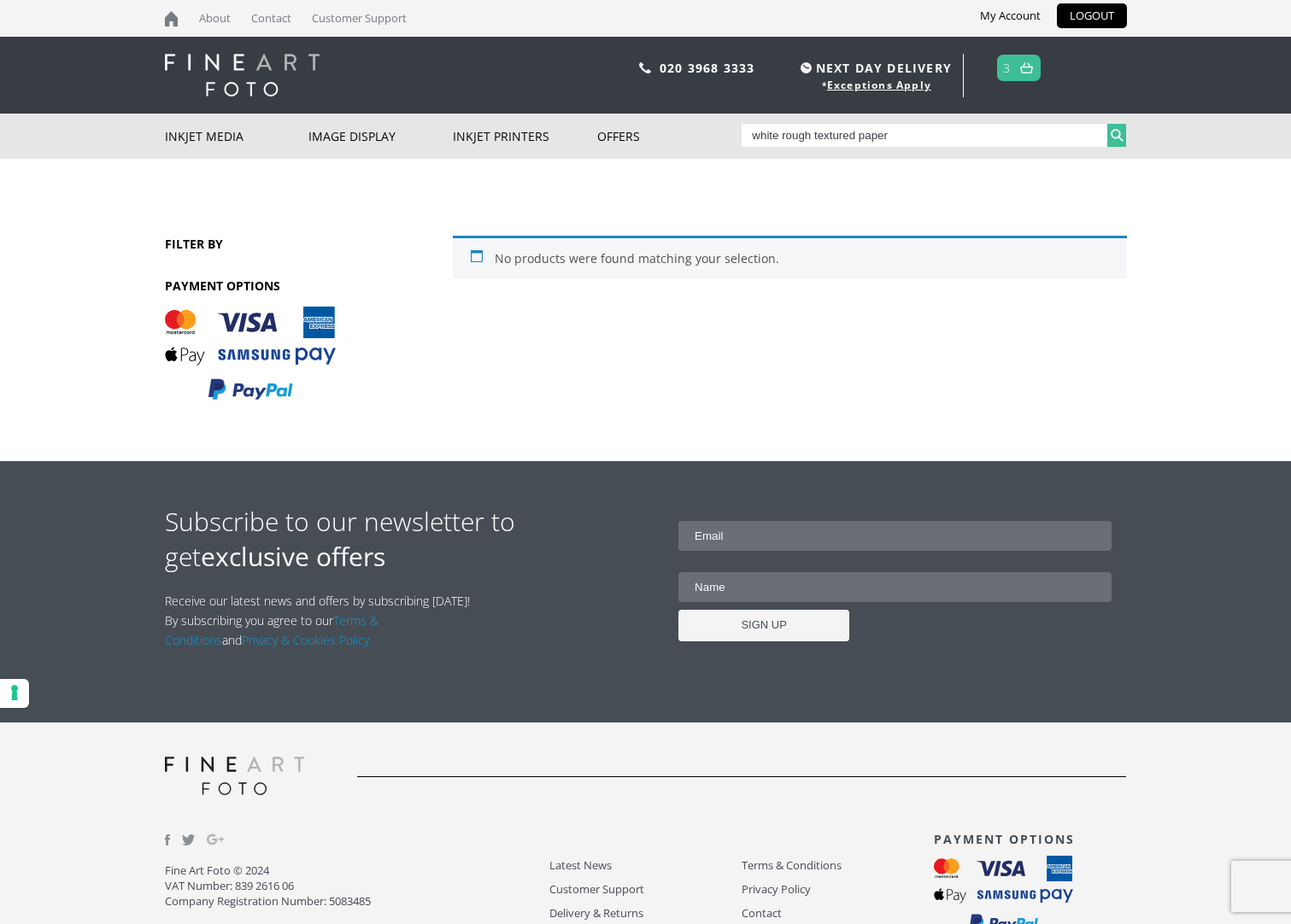
click at [1116, 133] on button "Search" at bounding box center [1117, 135] width 20 height 23
click at [698, 229] on div "No products were found matching your selection. FILTER BY" at bounding box center [646, 310] width 963 height 302
click at [671, 229] on div "No products were found matching your selection. FILTER BY" at bounding box center [646, 310] width 963 height 302
click at [893, 134] on input "white rough textured paper" at bounding box center [924, 135] width 366 height 23
type input "white rough textured paper 245g"
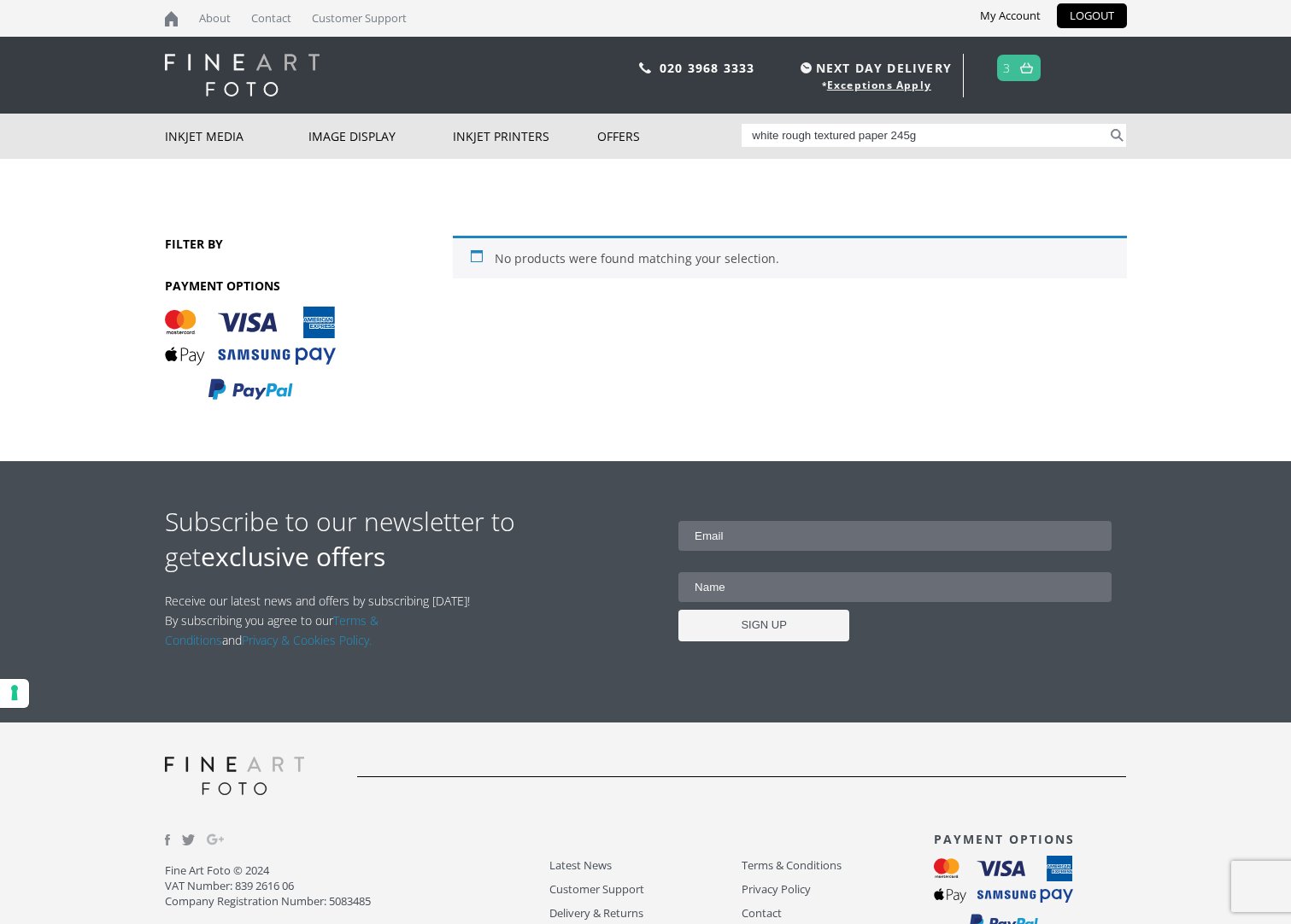
click at [1108, 124] on button "Search" at bounding box center [1117, 135] width 20 height 23
click at [751, 140] on input "white rough textured paper 245g" at bounding box center [924, 135] width 366 height 23
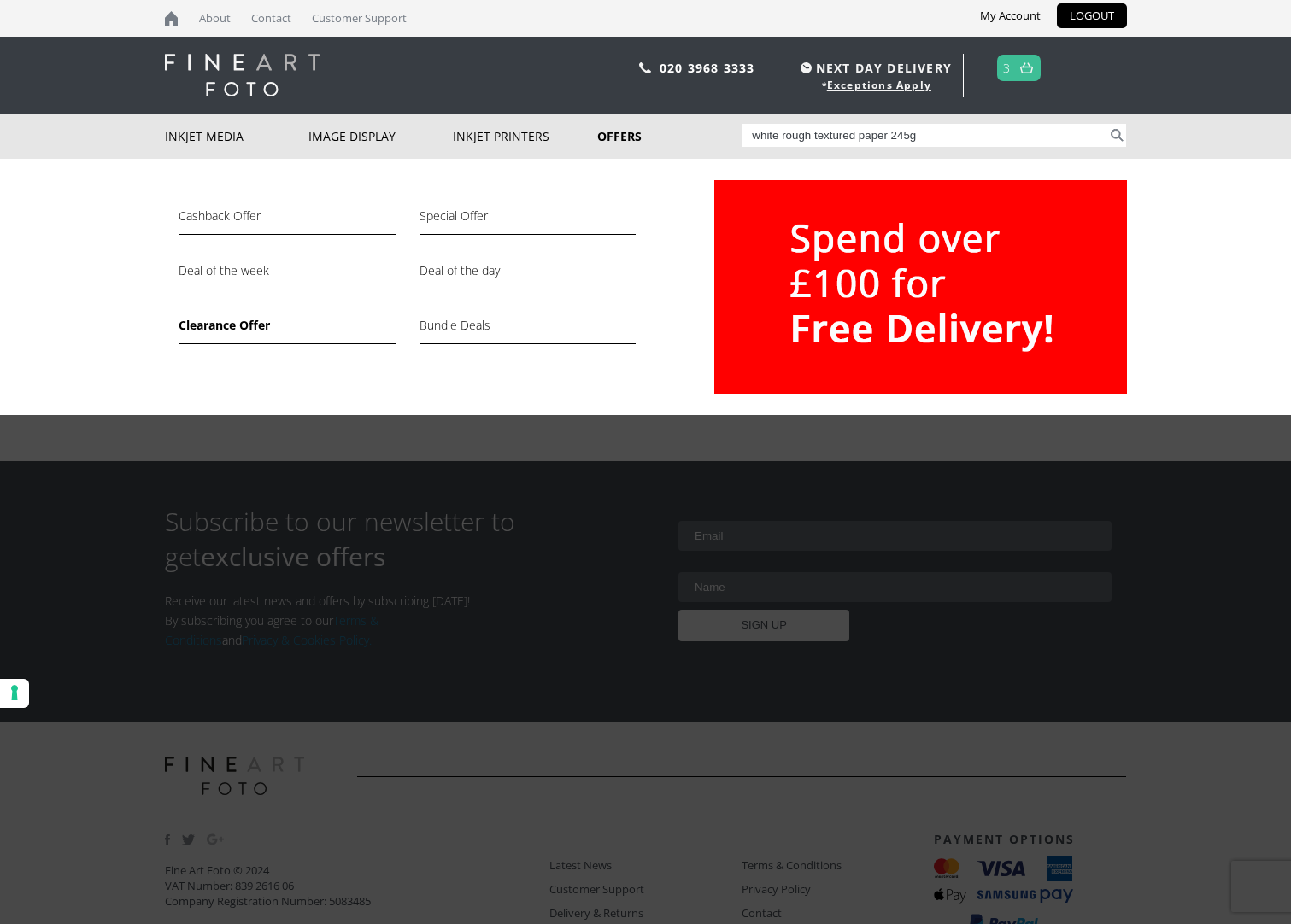
click at [243, 326] on link "Clearance Offer" at bounding box center [287, 329] width 216 height 29
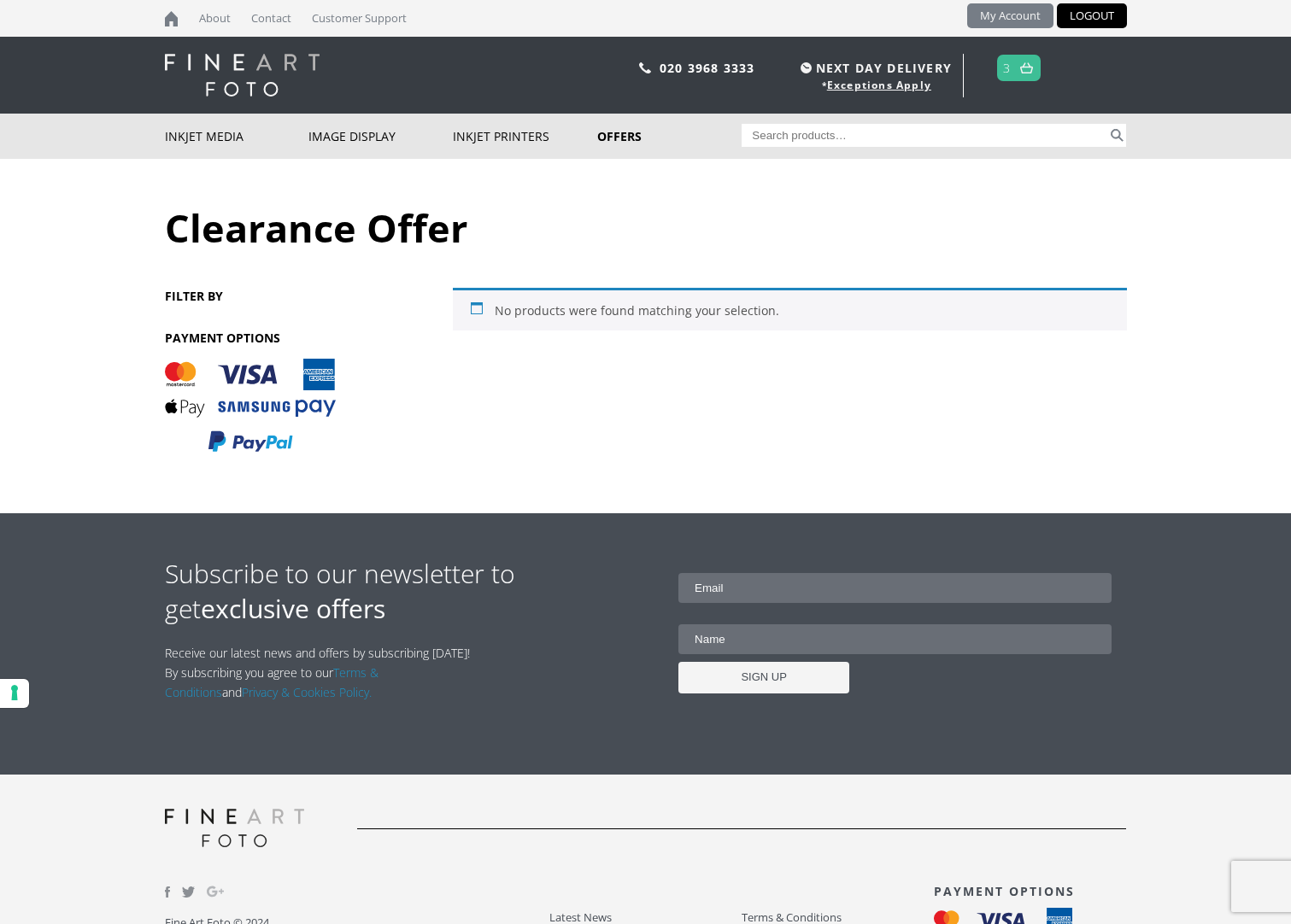
click at [1014, 16] on link "My Account" at bounding box center [1010, 16] width 86 height 25
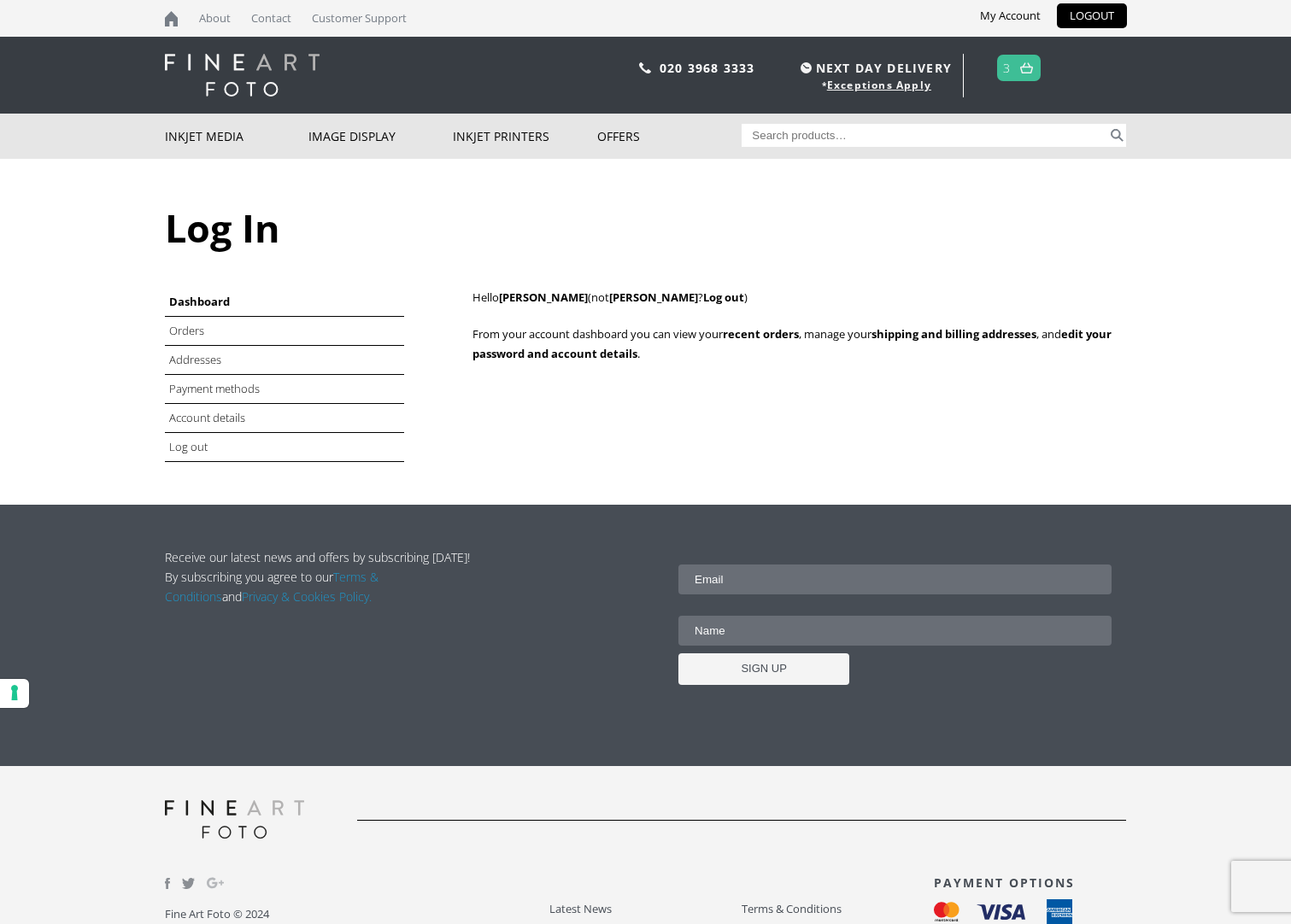
click at [372, 329] on li "Orders" at bounding box center [284, 331] width 239 height 29
click at [173, 324] on link "Orders" at bounding box center [188, 331] width 37 height 16
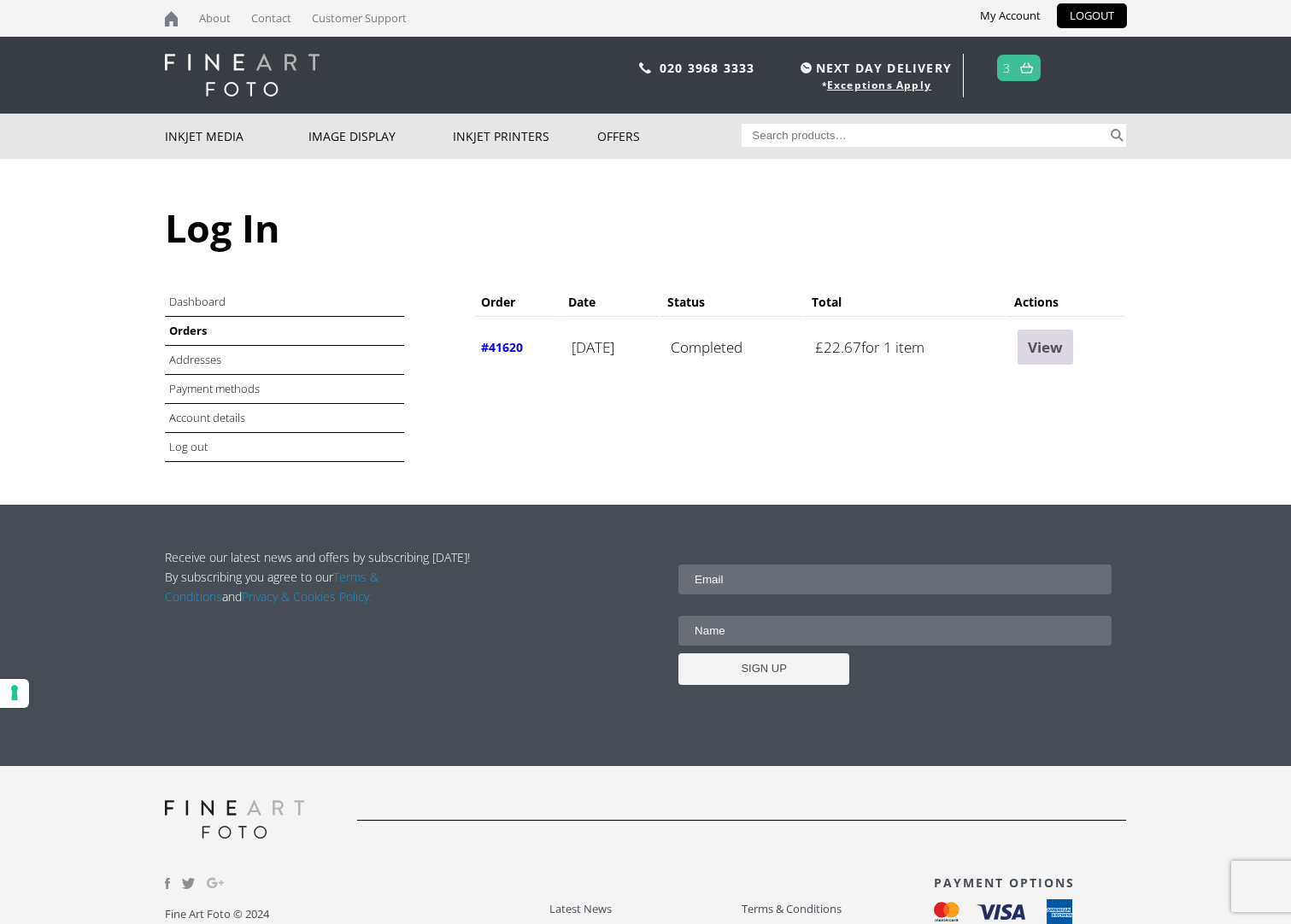
click at [1069, 358] on link "View" at bounding box center [1046, 347] width 56 height 35
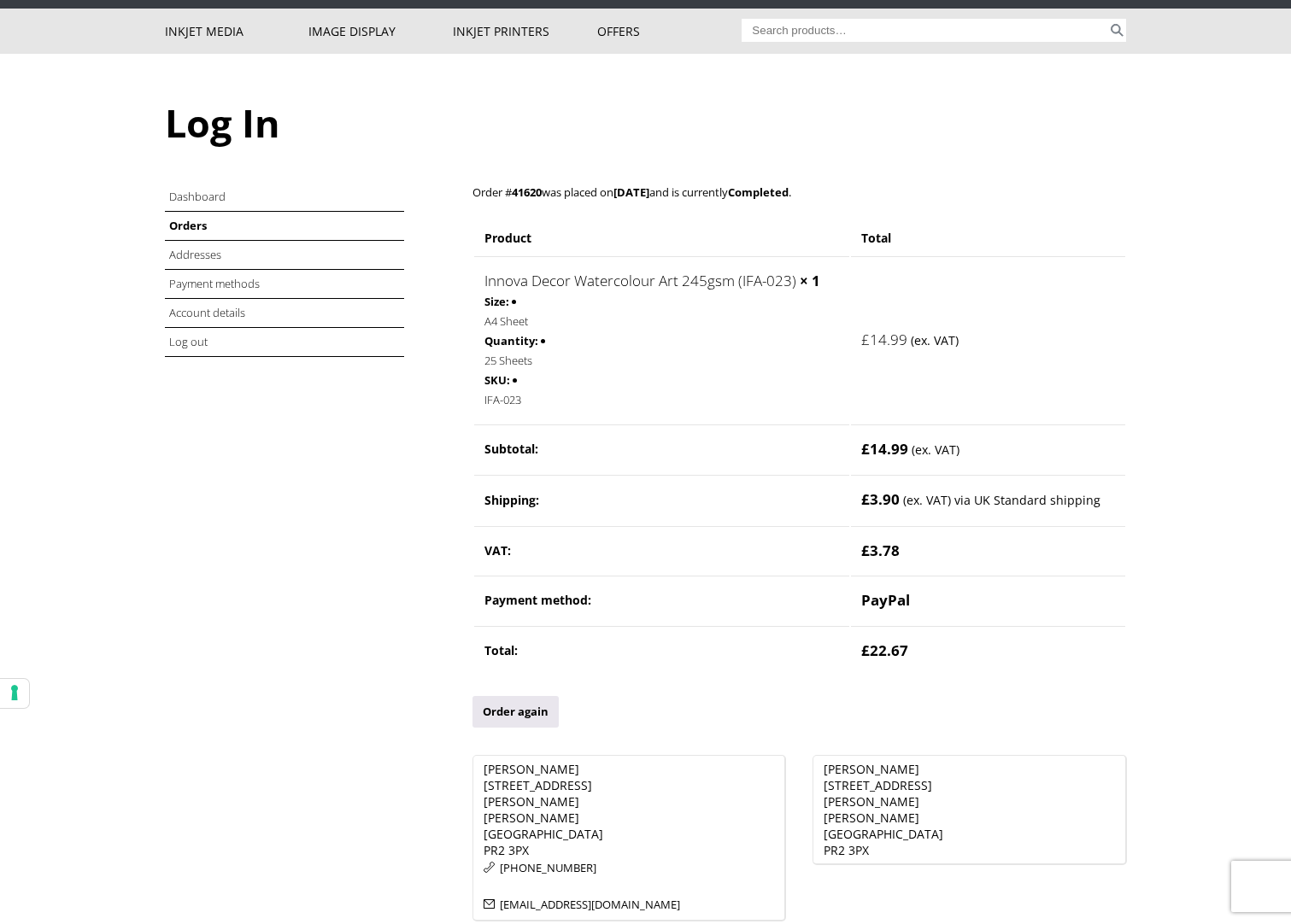
scroll to position [256, 0]
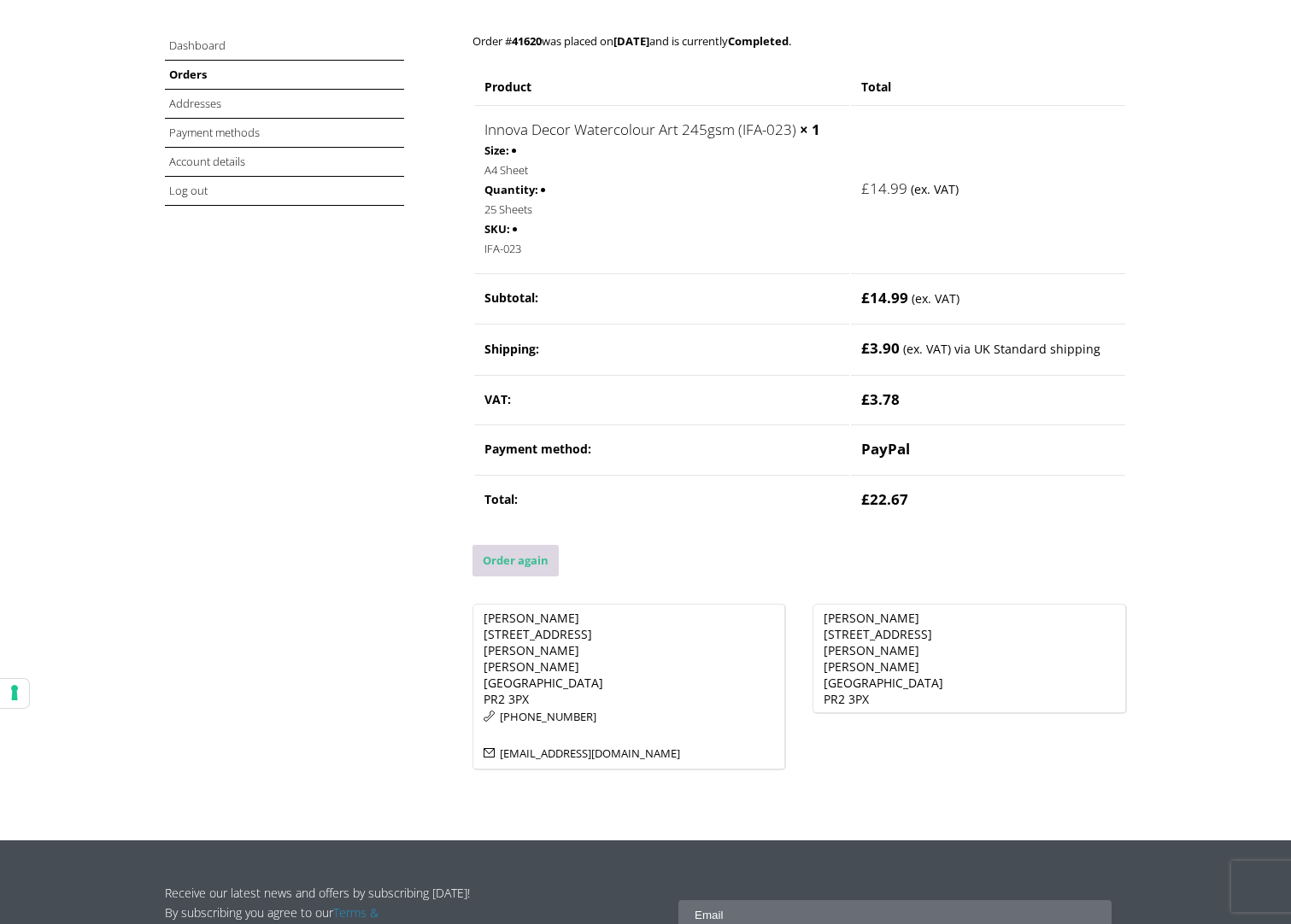
click at [522, 565] on link "Order again" at bounding box center [515, 561] width 86 height 31
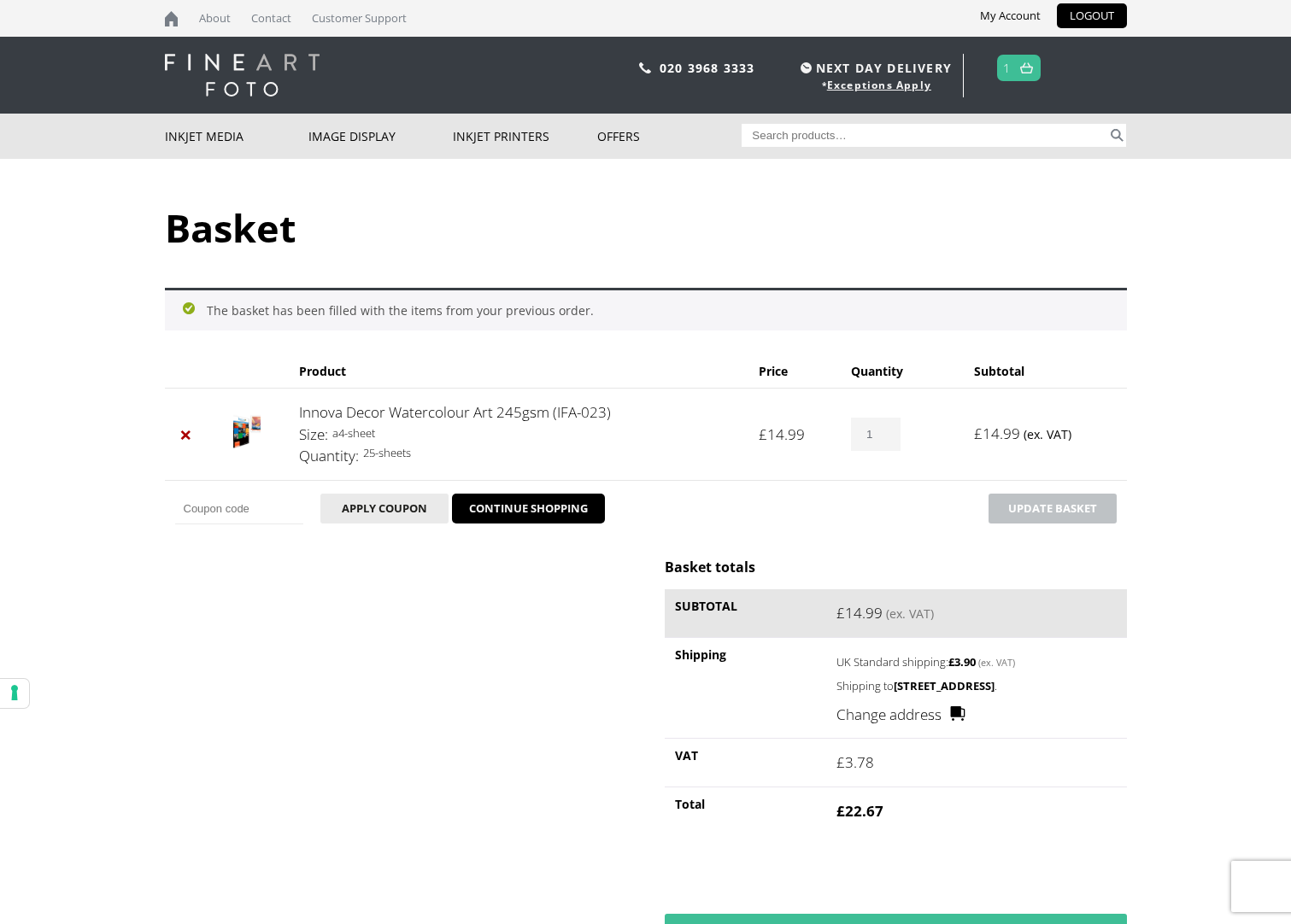
click at [1025, 69] on img at bounding box center [1027, 68] width 13 height 11
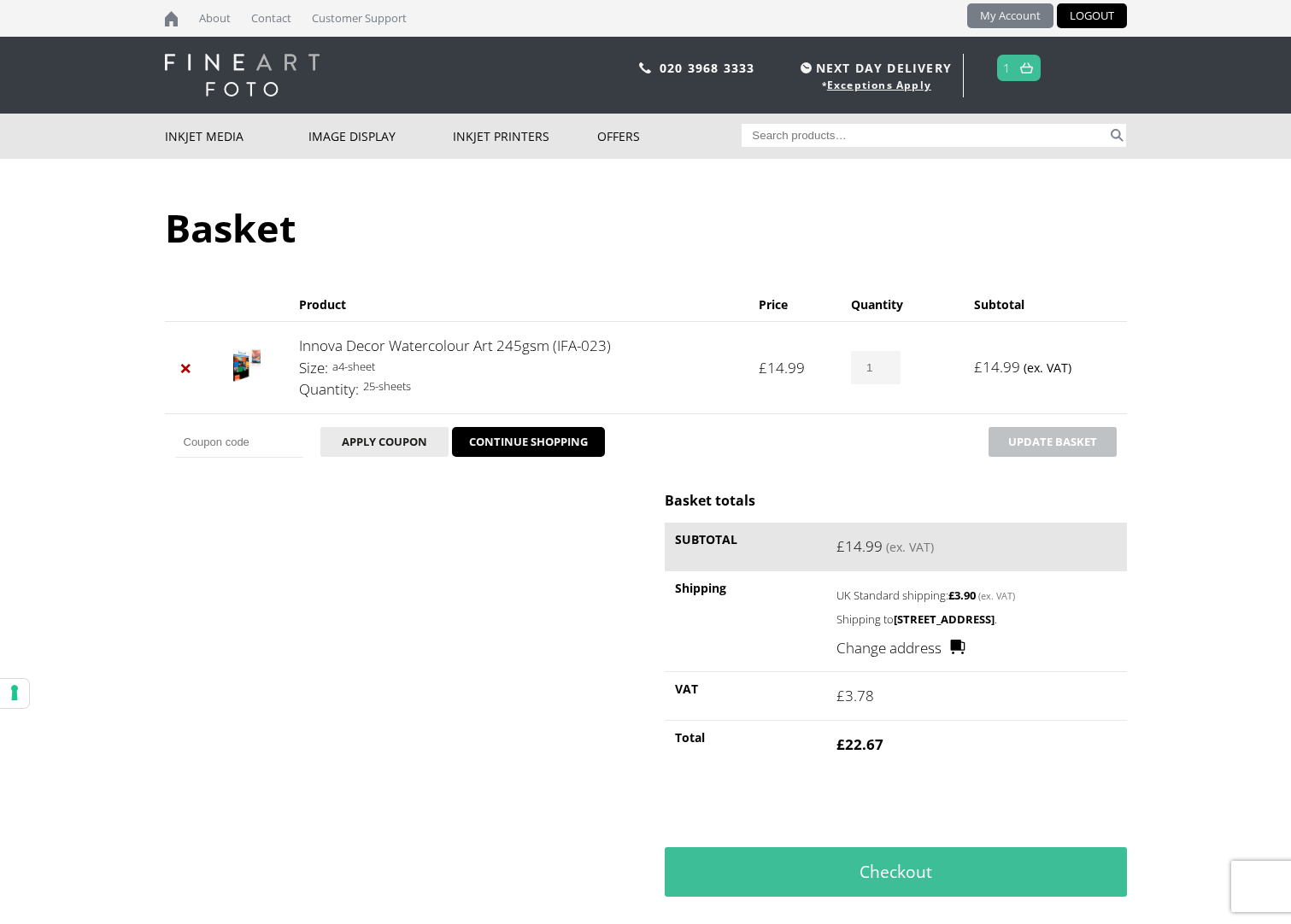
click at [1005, 16] on link "My Account" at bounding box center [1010, 16] width 86 height 25
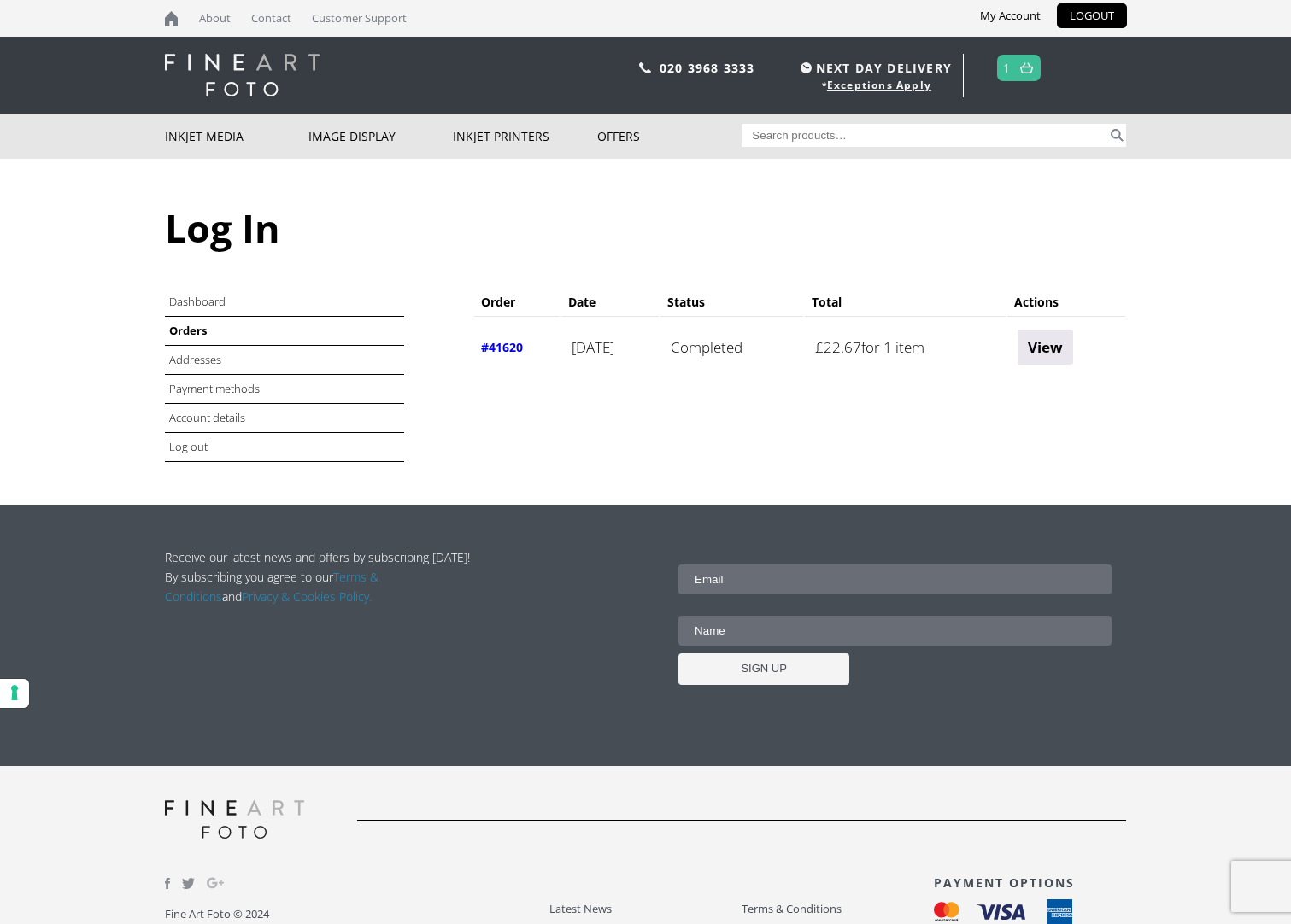
click at [1019, 68] on link at bounding box center [1027, 68] width 22 height 25
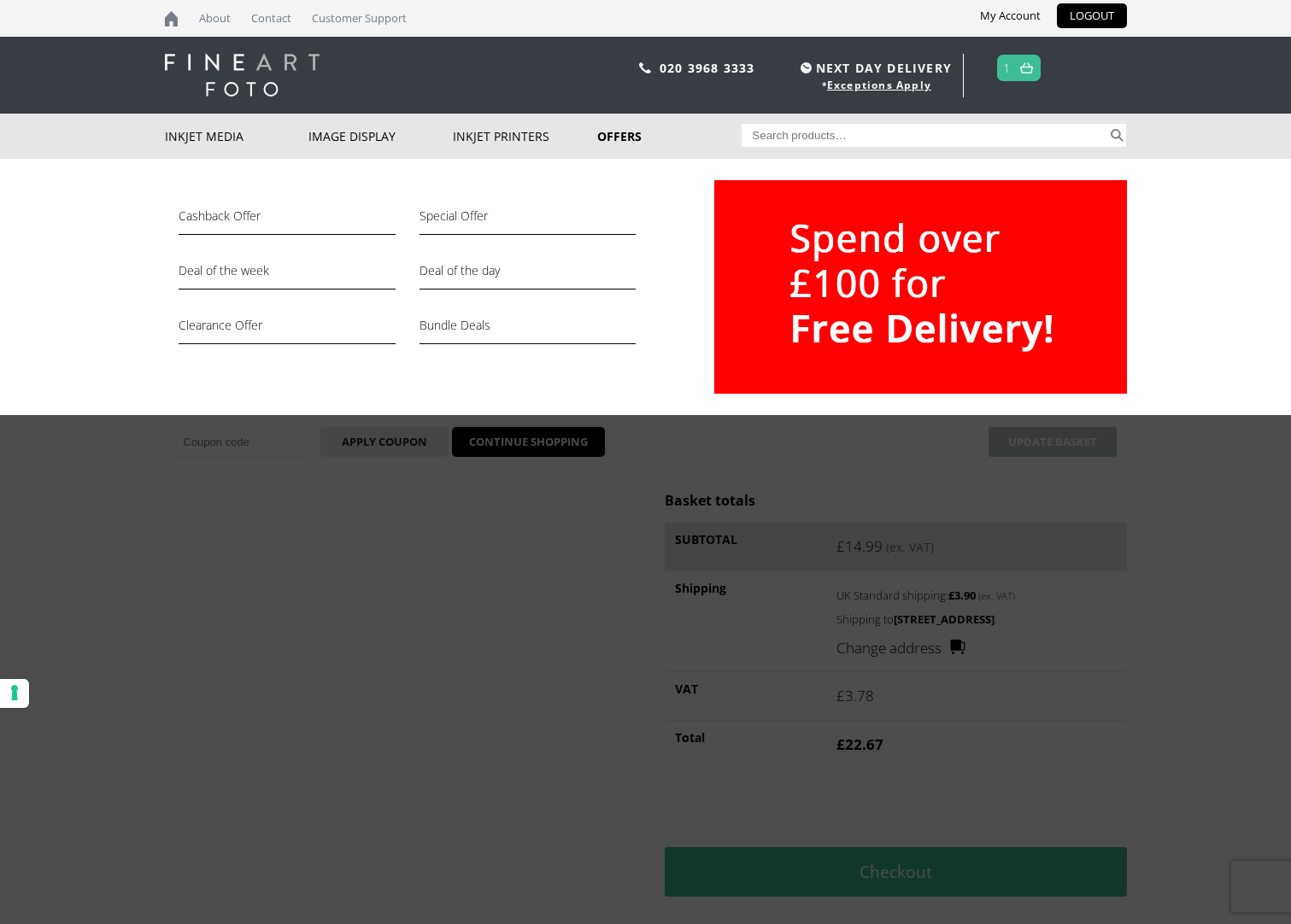
click at [619, 138] on link "Offers" at bounding box center [670, 136] width 144 height 45
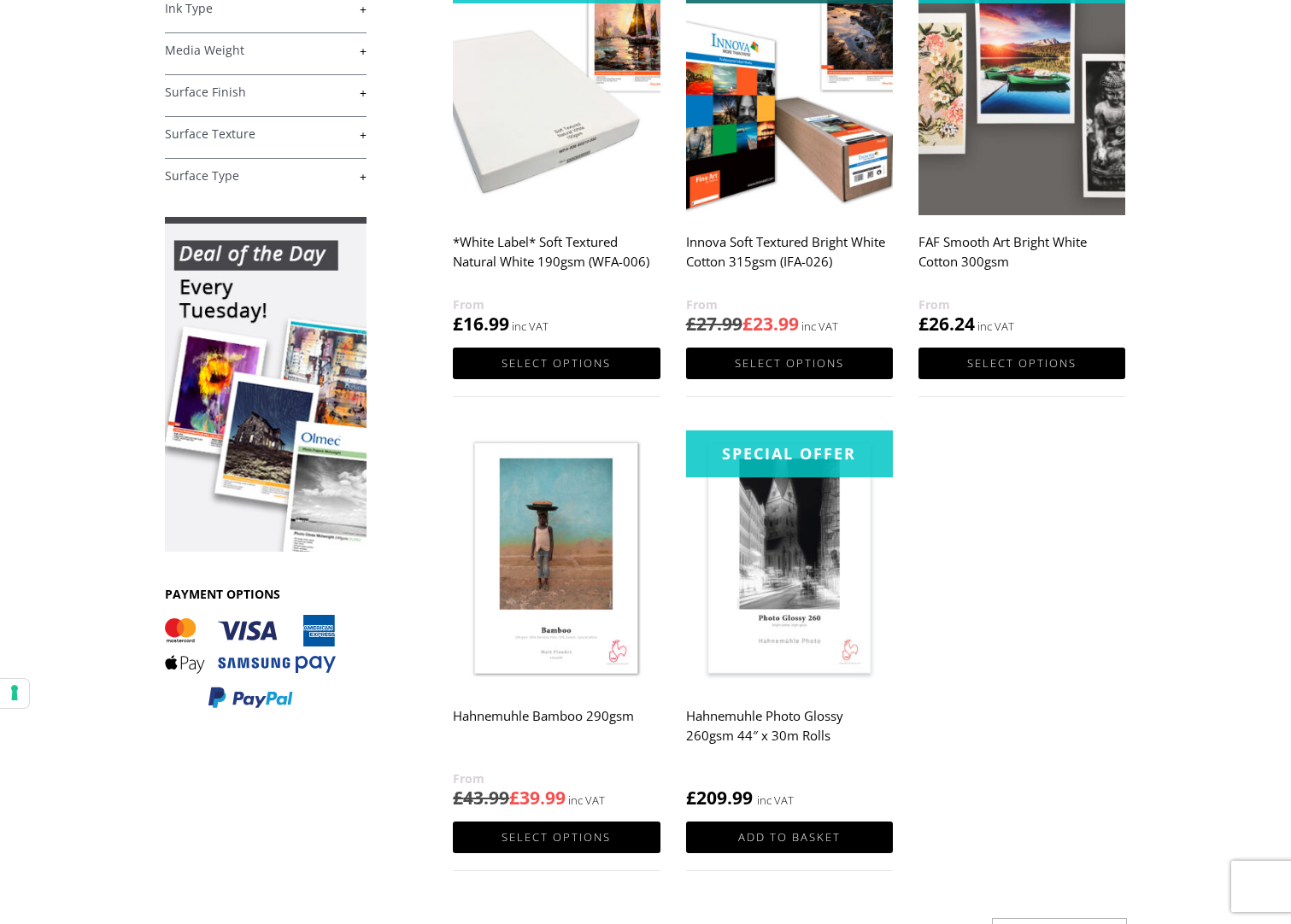
scroll to position [512, 0]
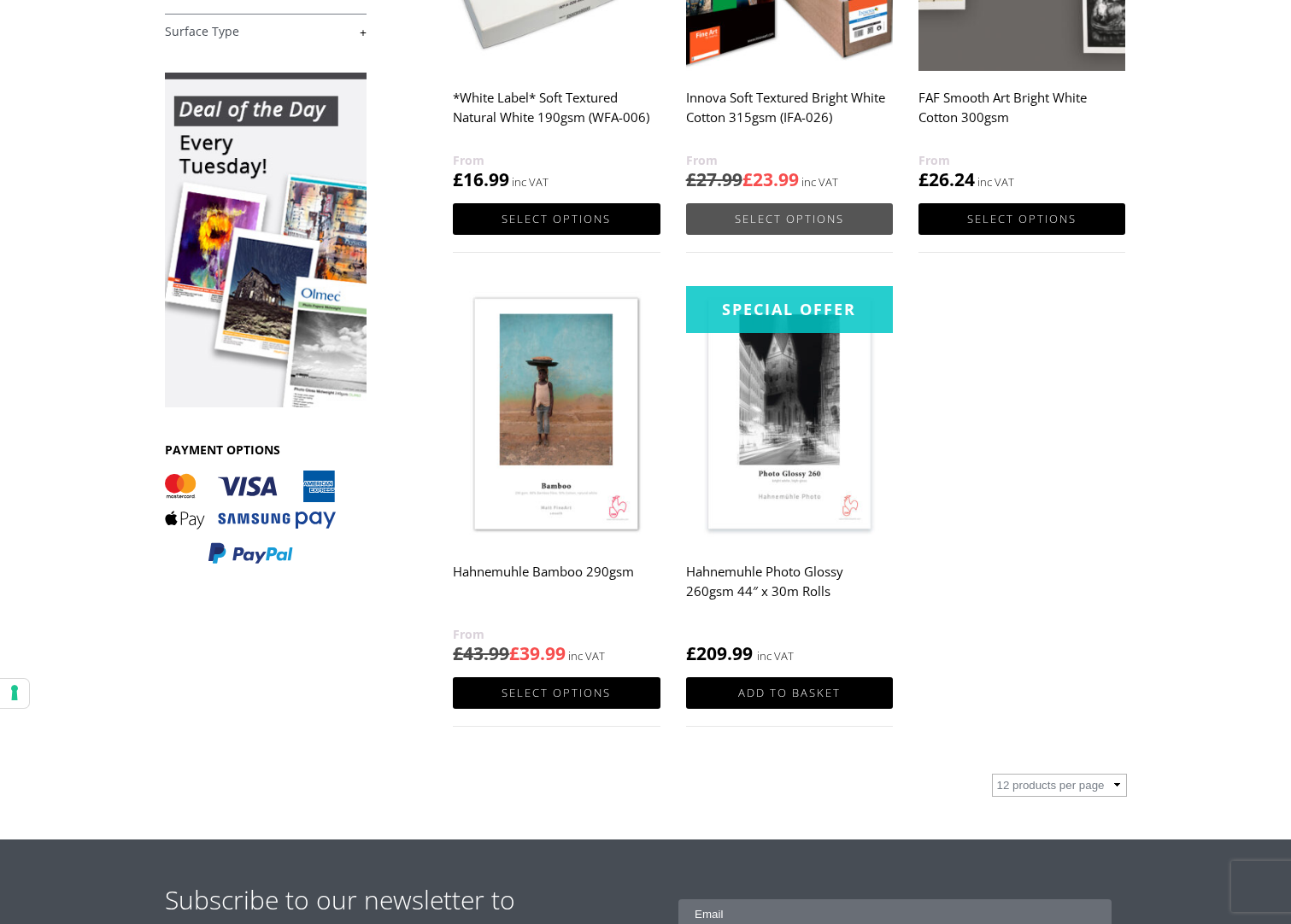
click at [795, 225] on link "Select options" at bounding box center [790, 219] width 207 height 31
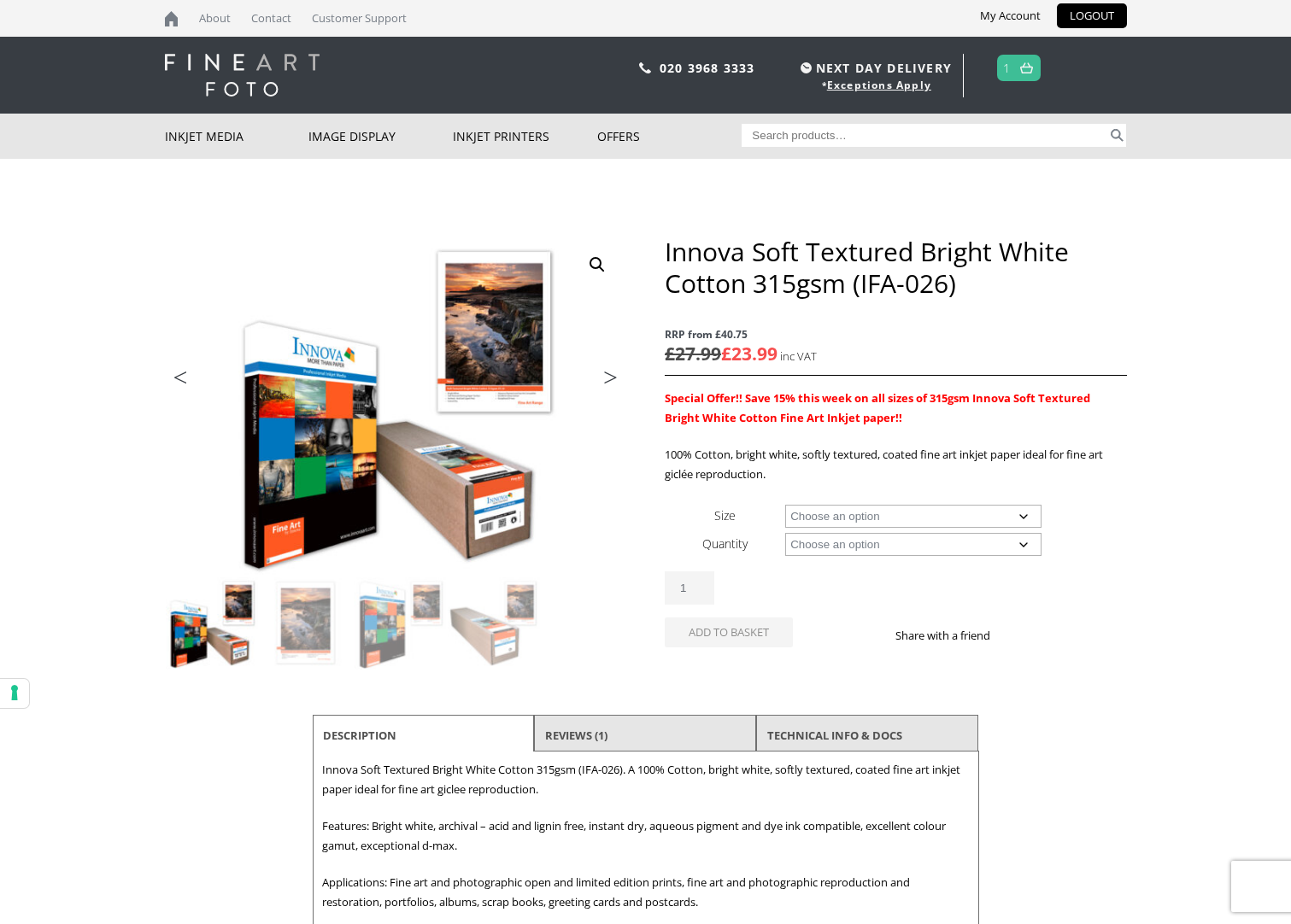
click at [1023, 514] on select "Choose an option A4 Sheet A3 Sheet A3+ Sheet A2 Sheet 17" Wide Roll 24" Wide Ro…" at bounding box center [913, 516] width 256 height 23
click at [785, 505] on select "Choose an option A4 Sheet A3 Sheet A3+ Sheet A2 Sheet 17" Wide Roll 24" Wide Ro…" at bounding box center [913, 516] width 256 height 23
select select "a4-sheet"
click at [1024, 548] on select "Choose an option 25 Sheets" at bounding box center [913, 544] width 256 height 23
select select "25-sheets"
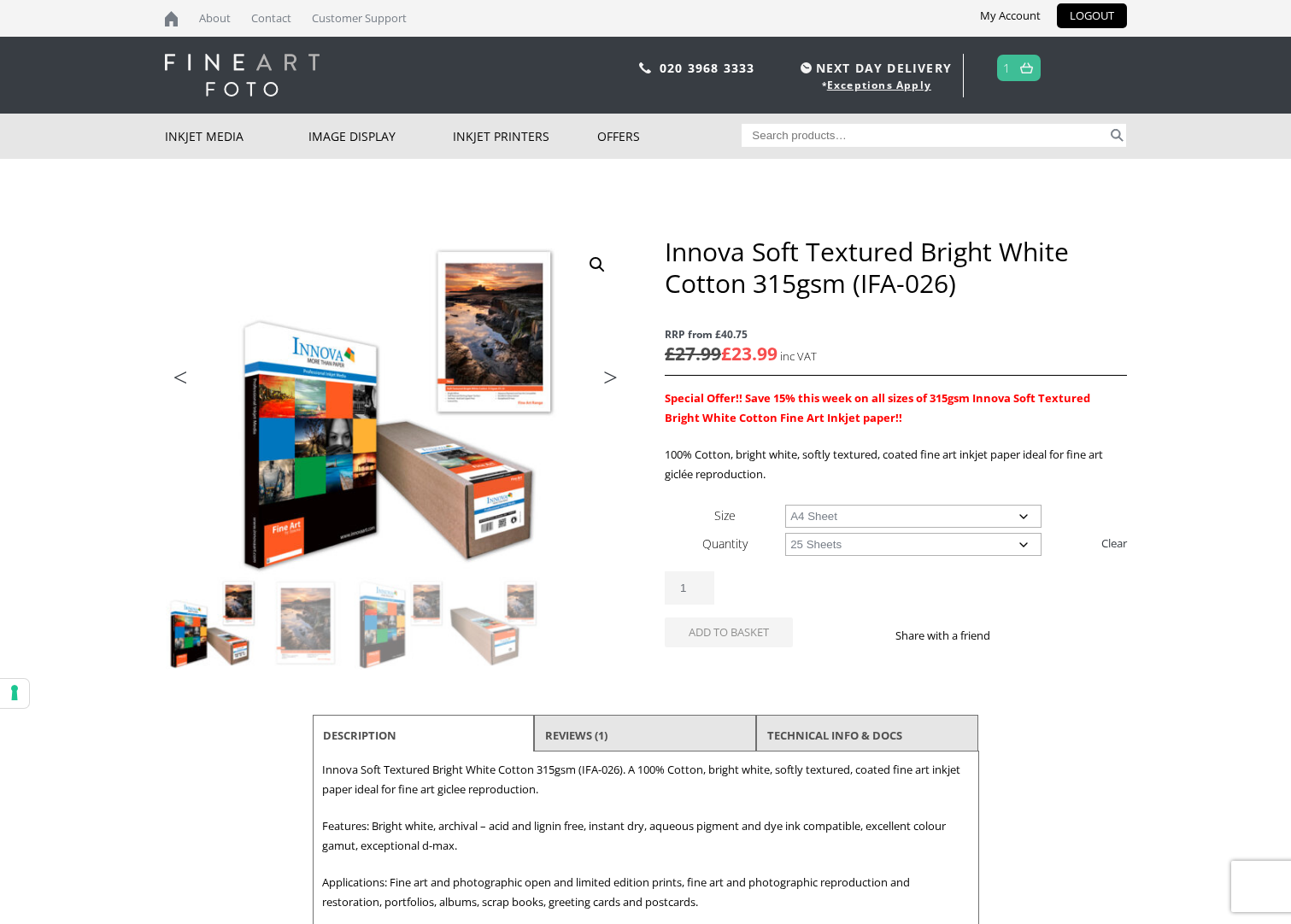
click at [785, 533] on select "Choose an option 25 Sheets" at bounding box center [913, 544] width 256 height 23
select select "a4-sheet"
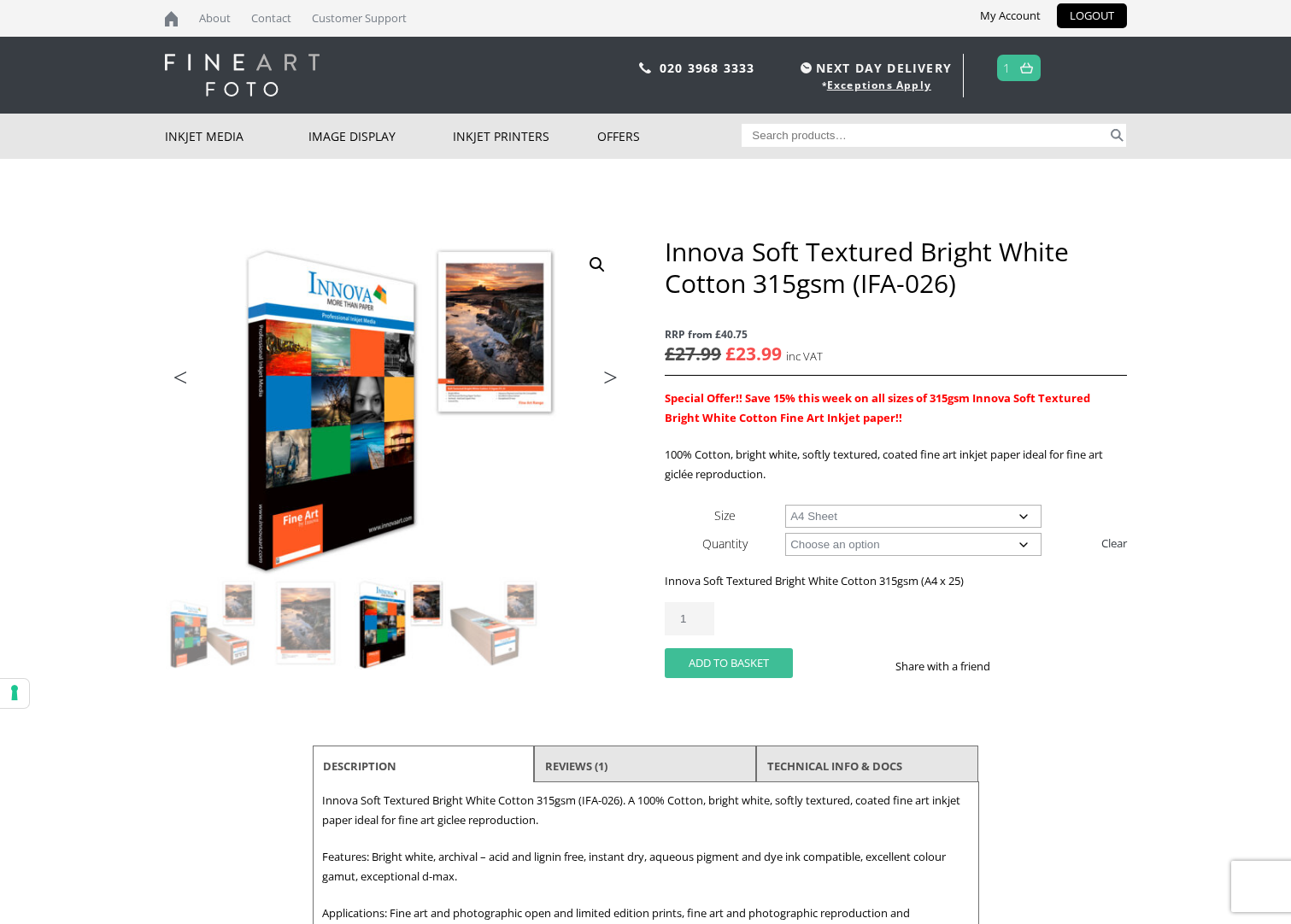
click at [734, 670] on button "Add to basket" at bounding box center [729, 663] width 129 height 30
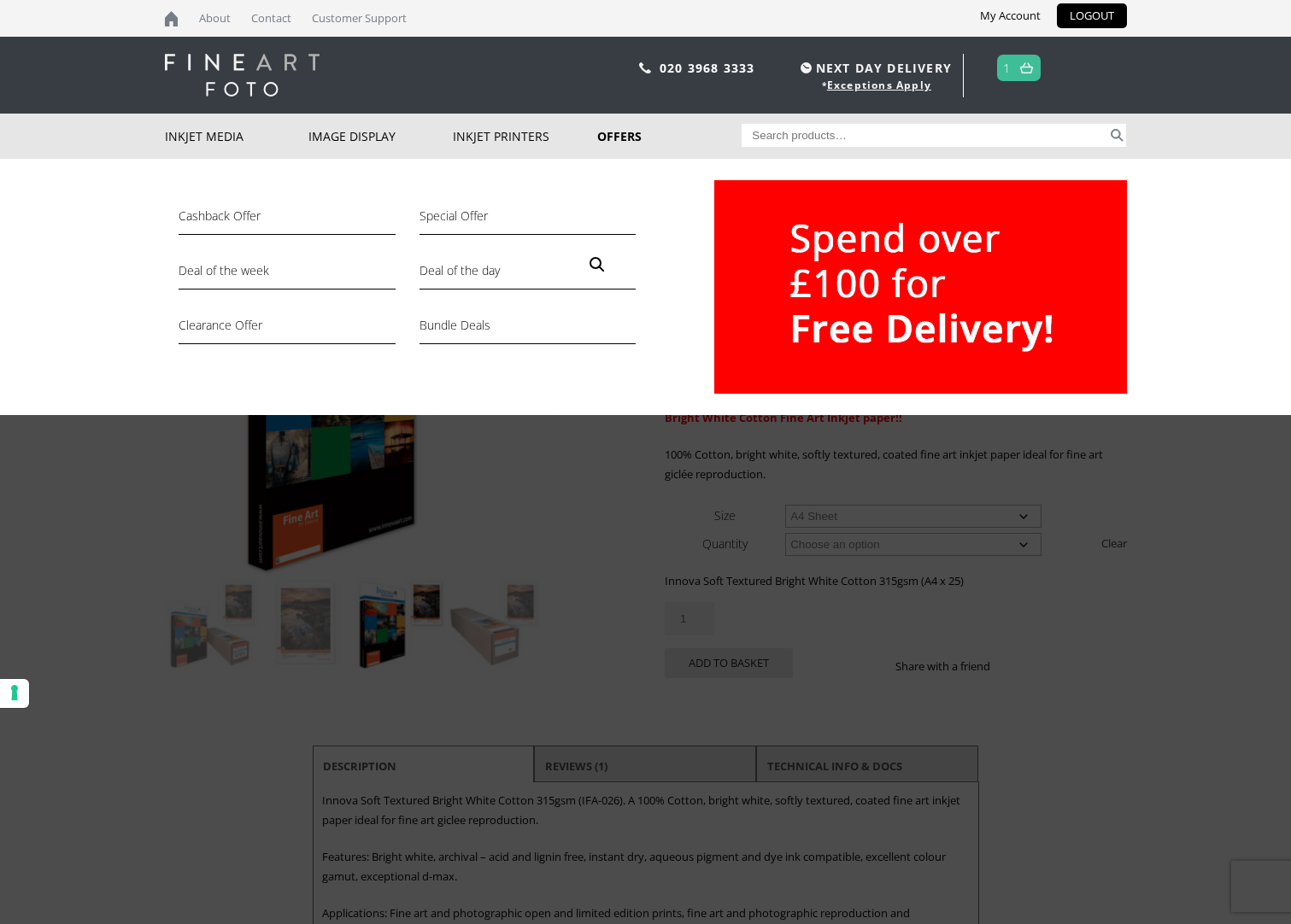
click at [623, 131] on link "Offers" at bounding box center [670, 136] width 144 height 45
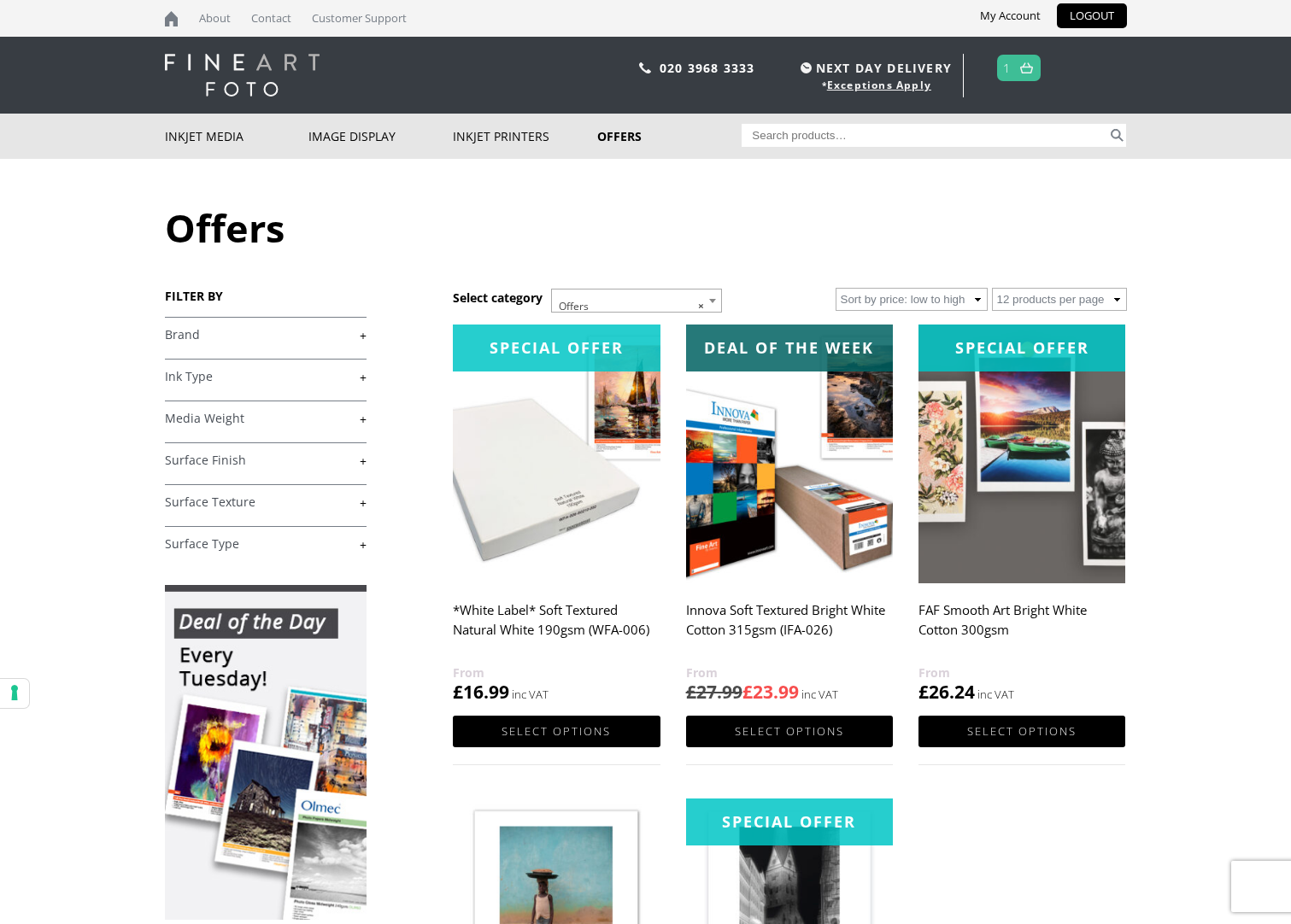
click at [517, 509] on img at bounding box center [556, 454] width 207 height 259
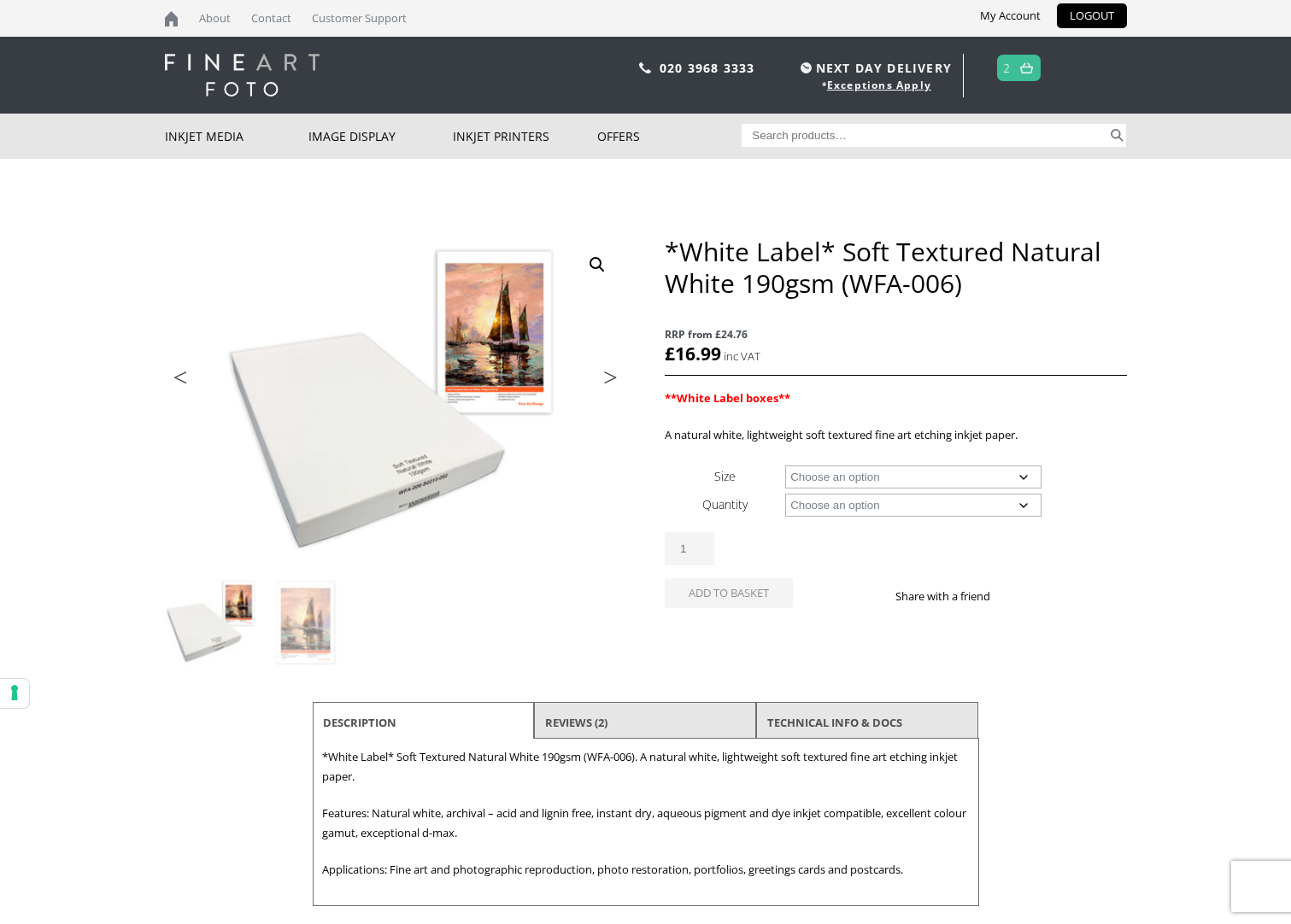
click at [1029, 483] on select "Choose an option A4 Sheet A3 Sheet A3+ Sheet A2 Sheet 17" Wide Roll 24" Wide Ro…" at bounding box center [913, 477] width 256 height 23
click at [785, 465] on select "Choose an option A4 Sheet A3 Sheet A3+ Sheet A2 Sheet 17" Wide Roll 24" Wide Ro…" at bounding box center [913, 477] width 256 height 23
select select "a4-sheet"
click at [1020, 509] on select "Choose an option 25 Sheets" at bounding box center [913, 505] width 256 height 23
select select "25-sheets"
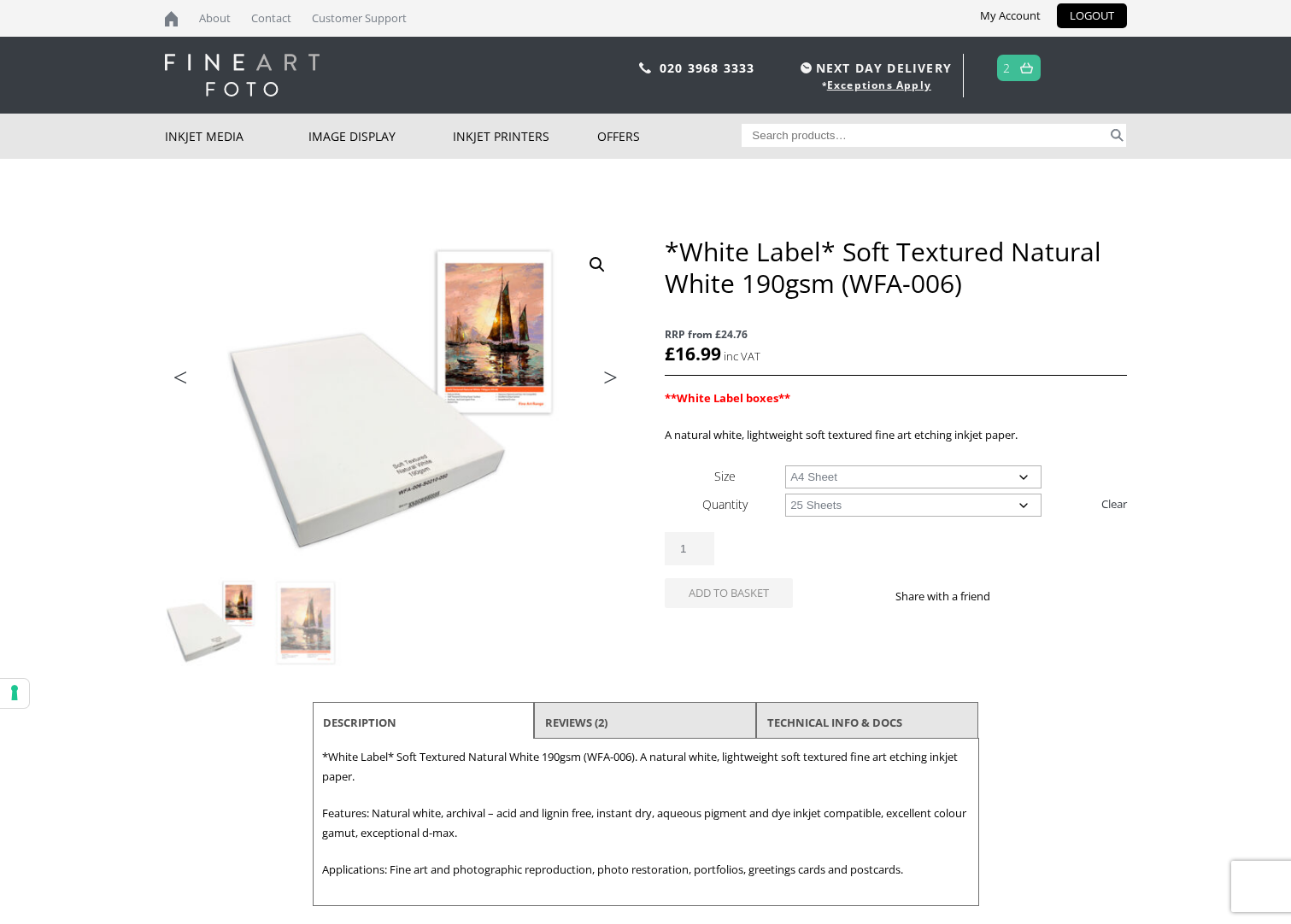
click at [785, 494] on select "Choose an option 25 Sheets" at bounding box center [913, 505] width 256 height 23
select select "a4-sheet"
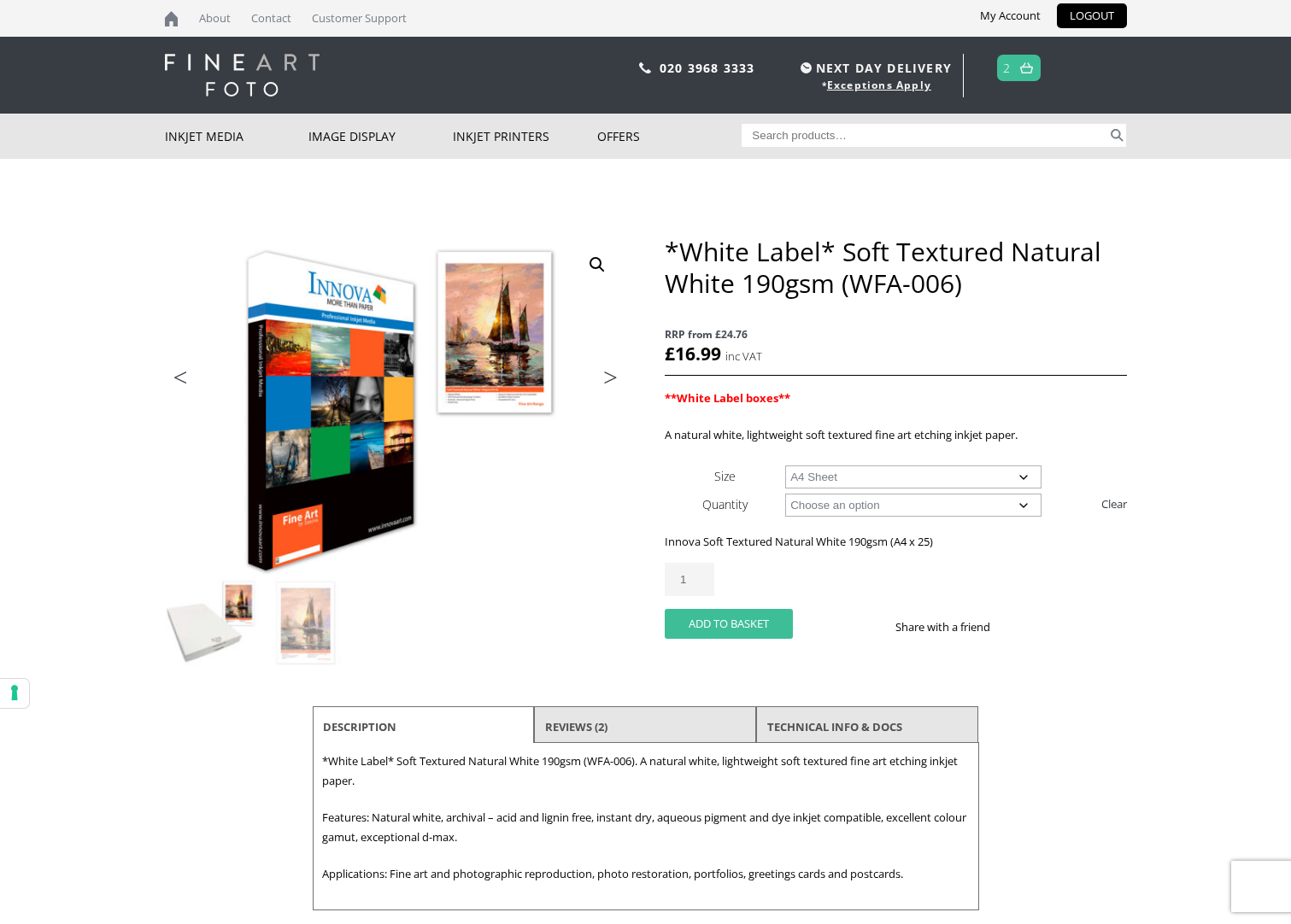
click at [725, 624] on button "Add to basket" at bounding box center [729, 624] width 129 height 30
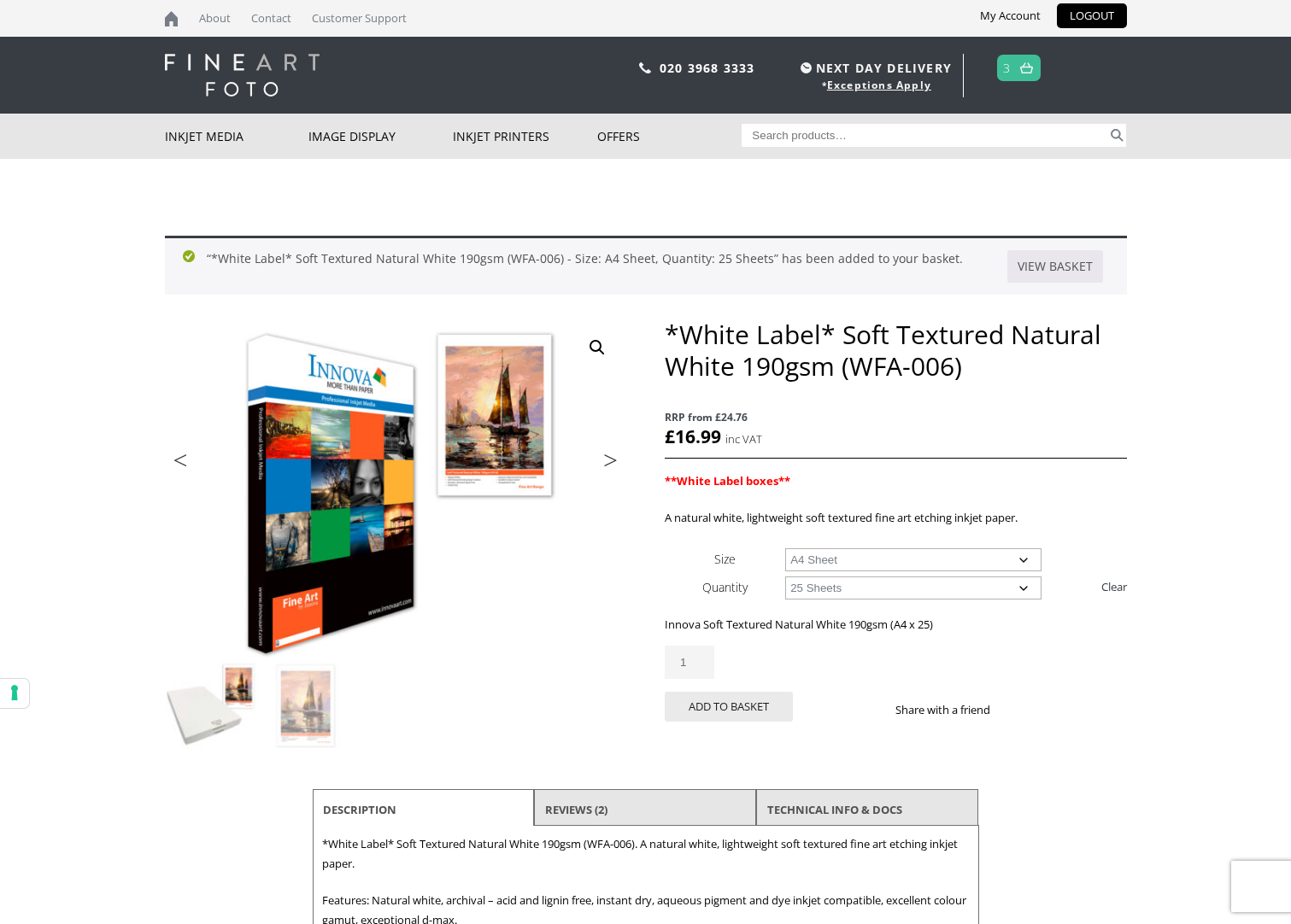
click at [1024, 73] on img at bounding box center [1027, 68] width 13 height 11
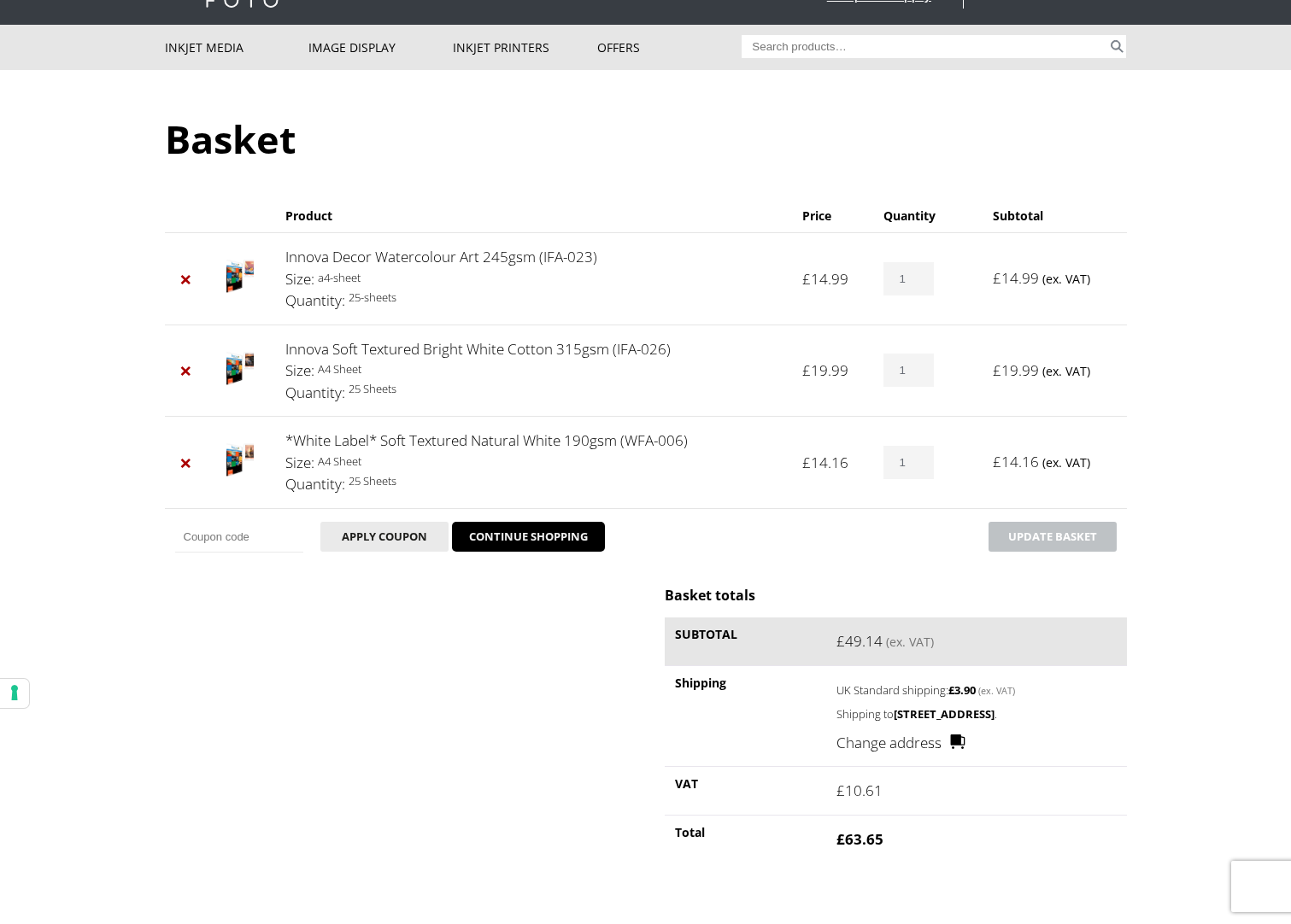
scroll to position [171, 0]
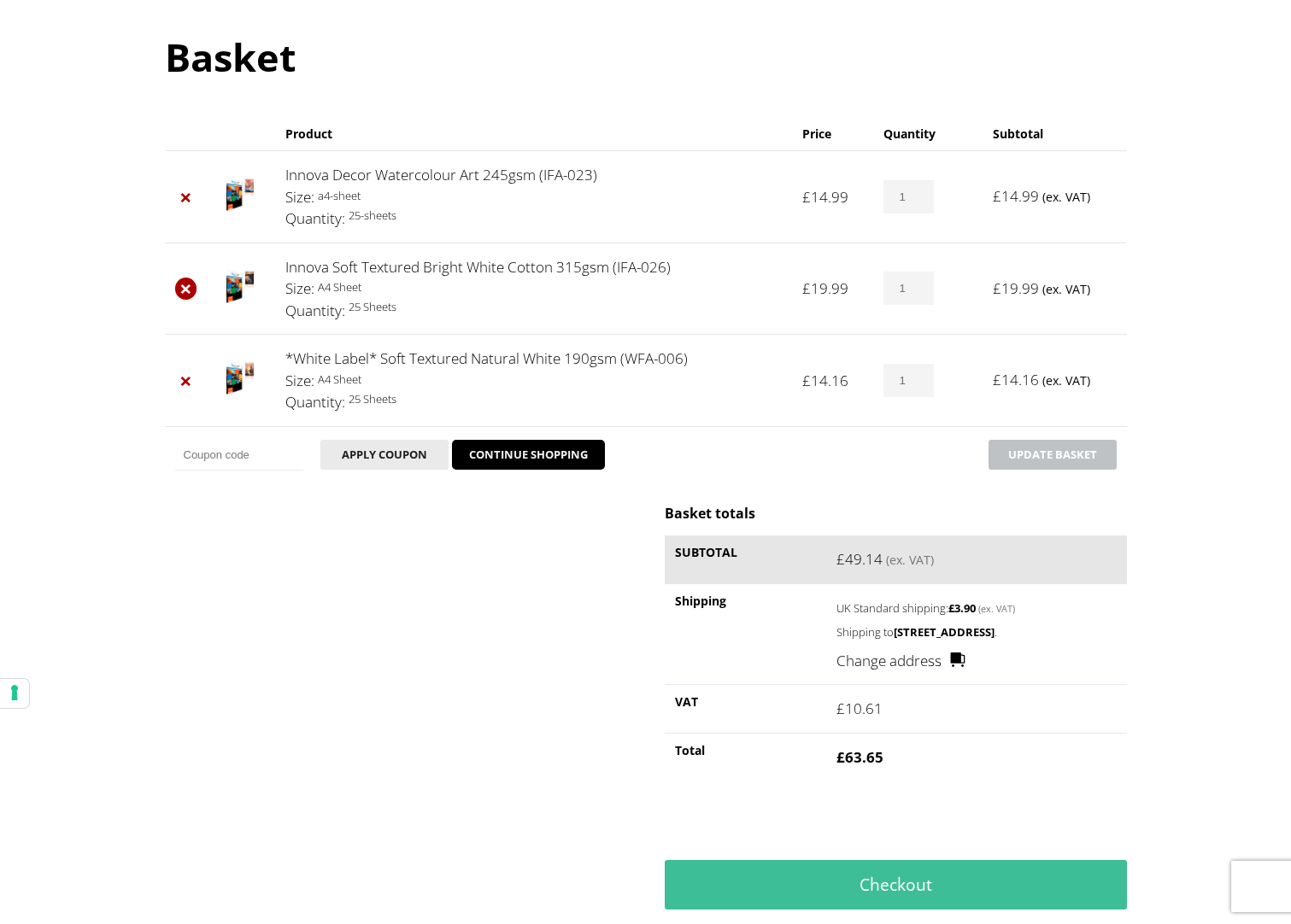
click at [183, 291] on link "×" at bounding box center [187, 289] width 23 height 23
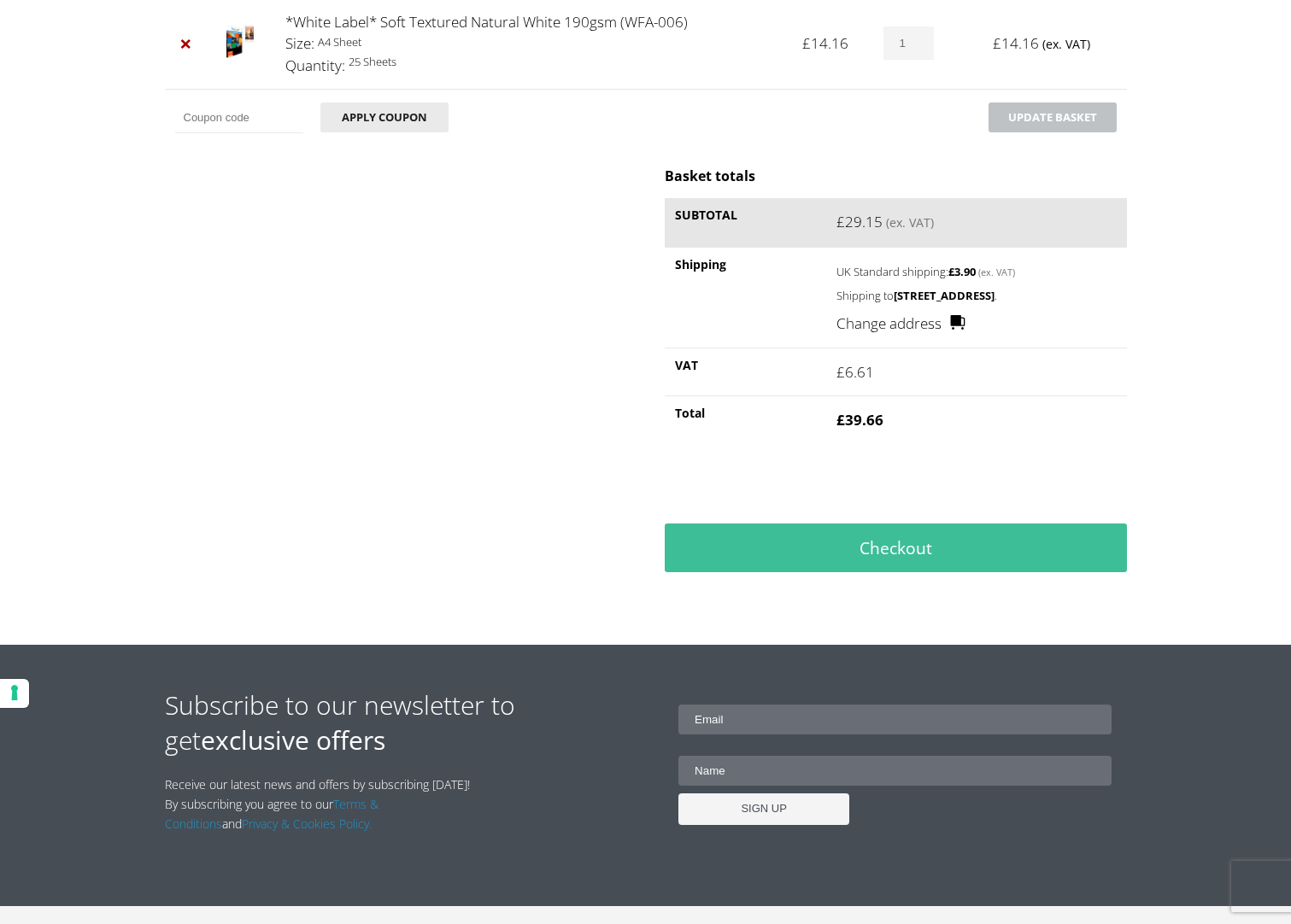
scroll to position [683, 0]
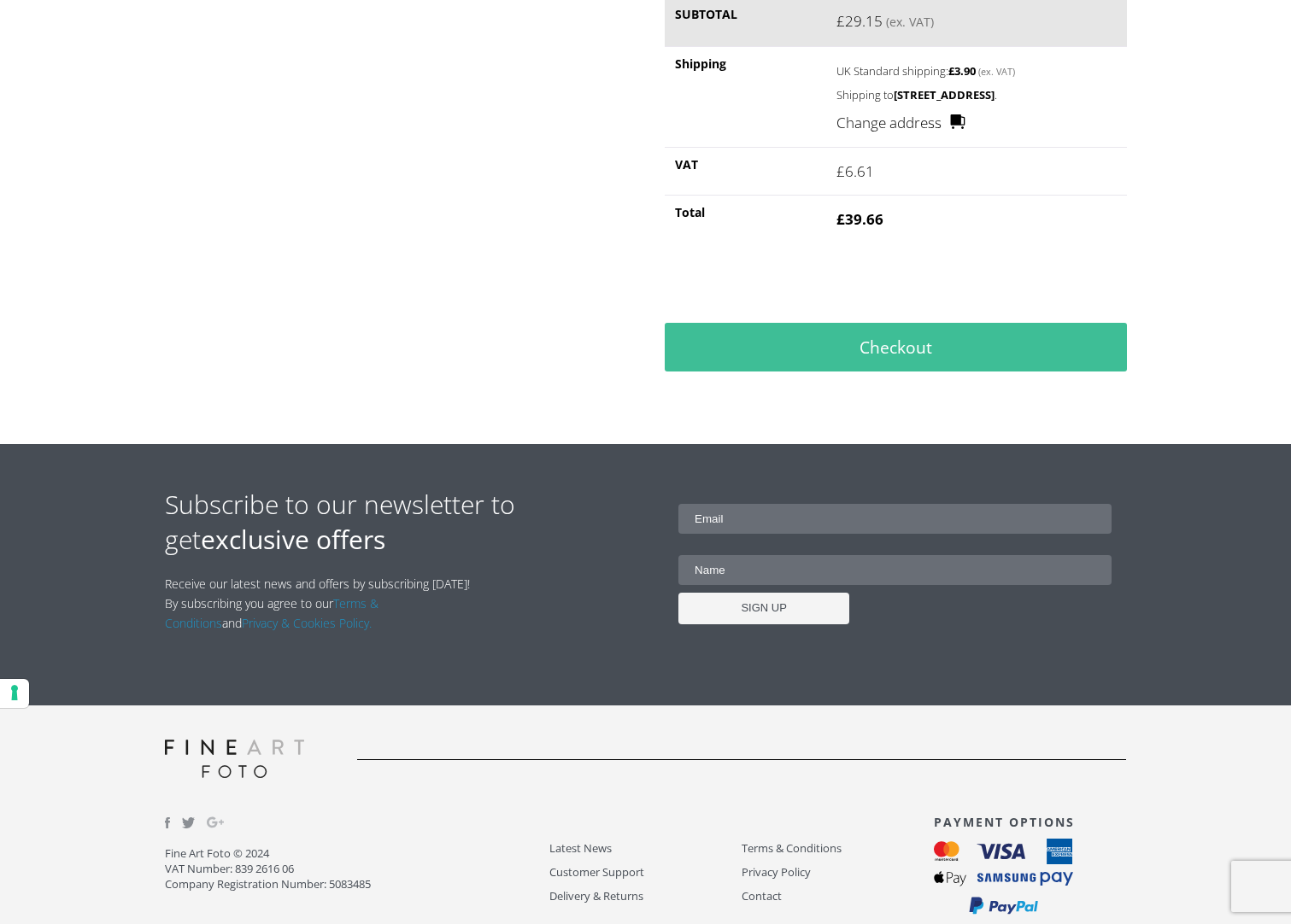
click at [827, 534] on input "email" at bounding box center [895, 518] width 434 height 30
click at [533, 663] on div "Subscribe to our newsletter to get exclusive offers Receive our latest news and…" at bounding box center [646, 575] width 963 height 176
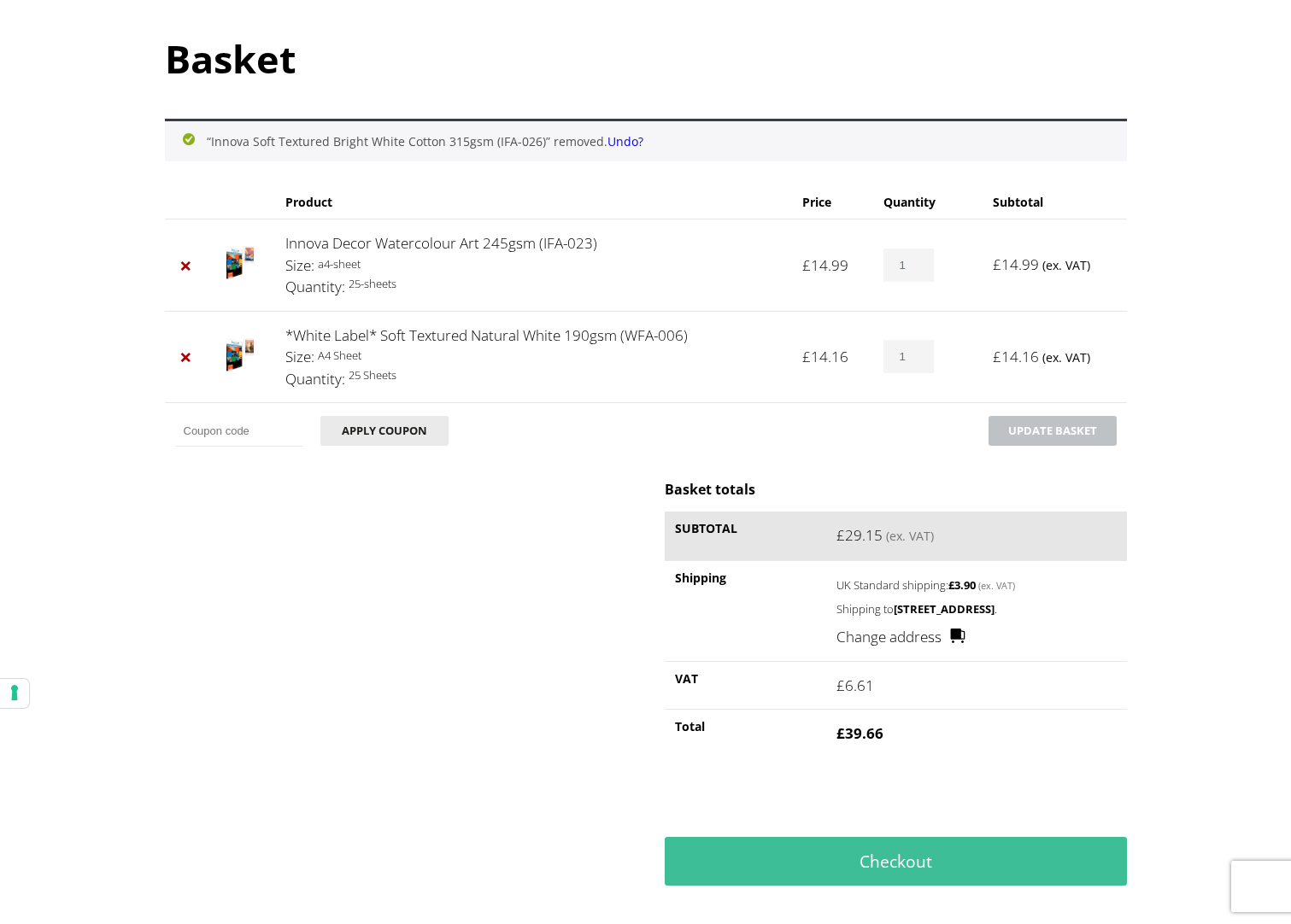
scroll to position [0, 0]
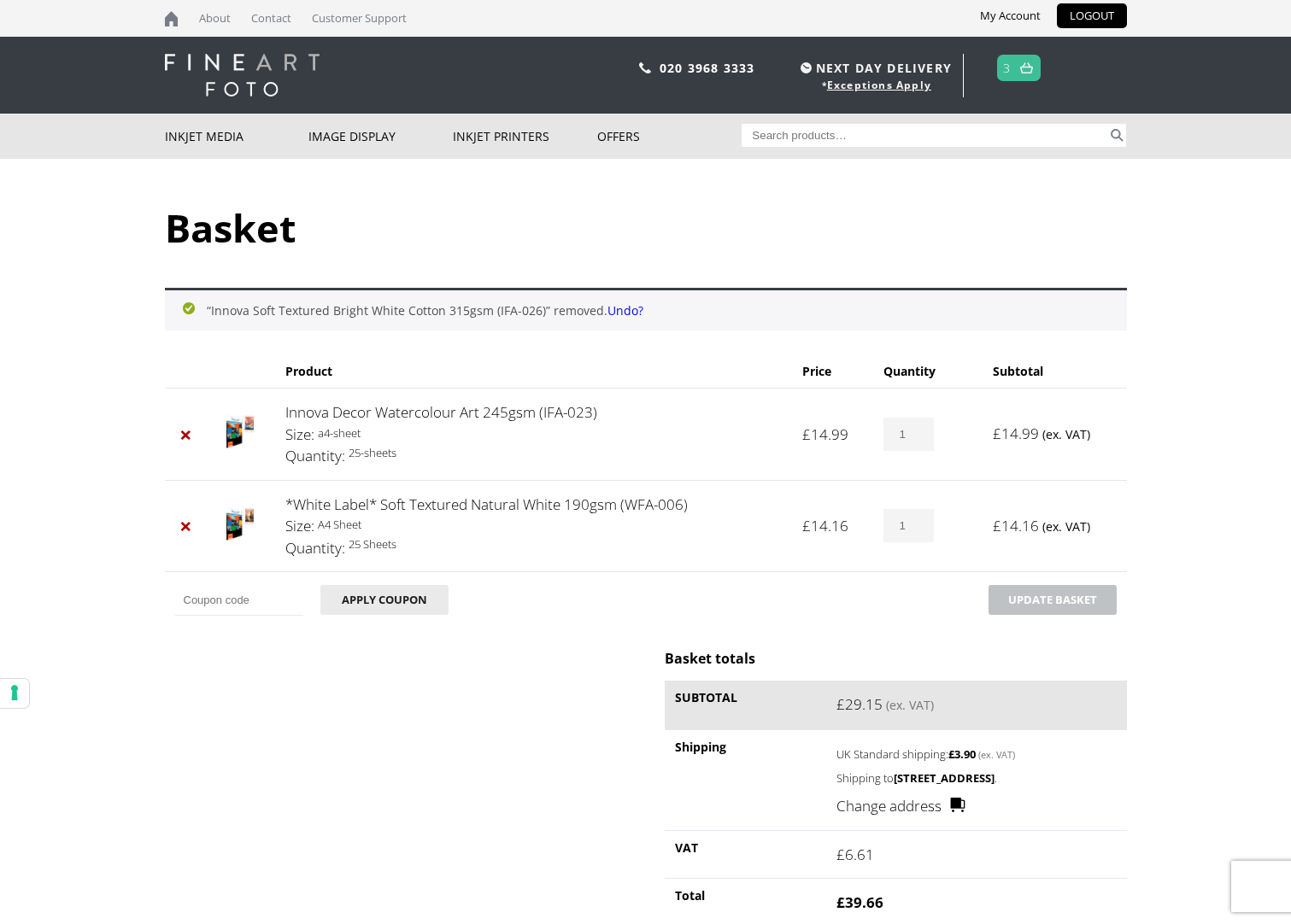
click at [1015, 74] on span "3" at bounding box center [1019, 68] width 43 height 26
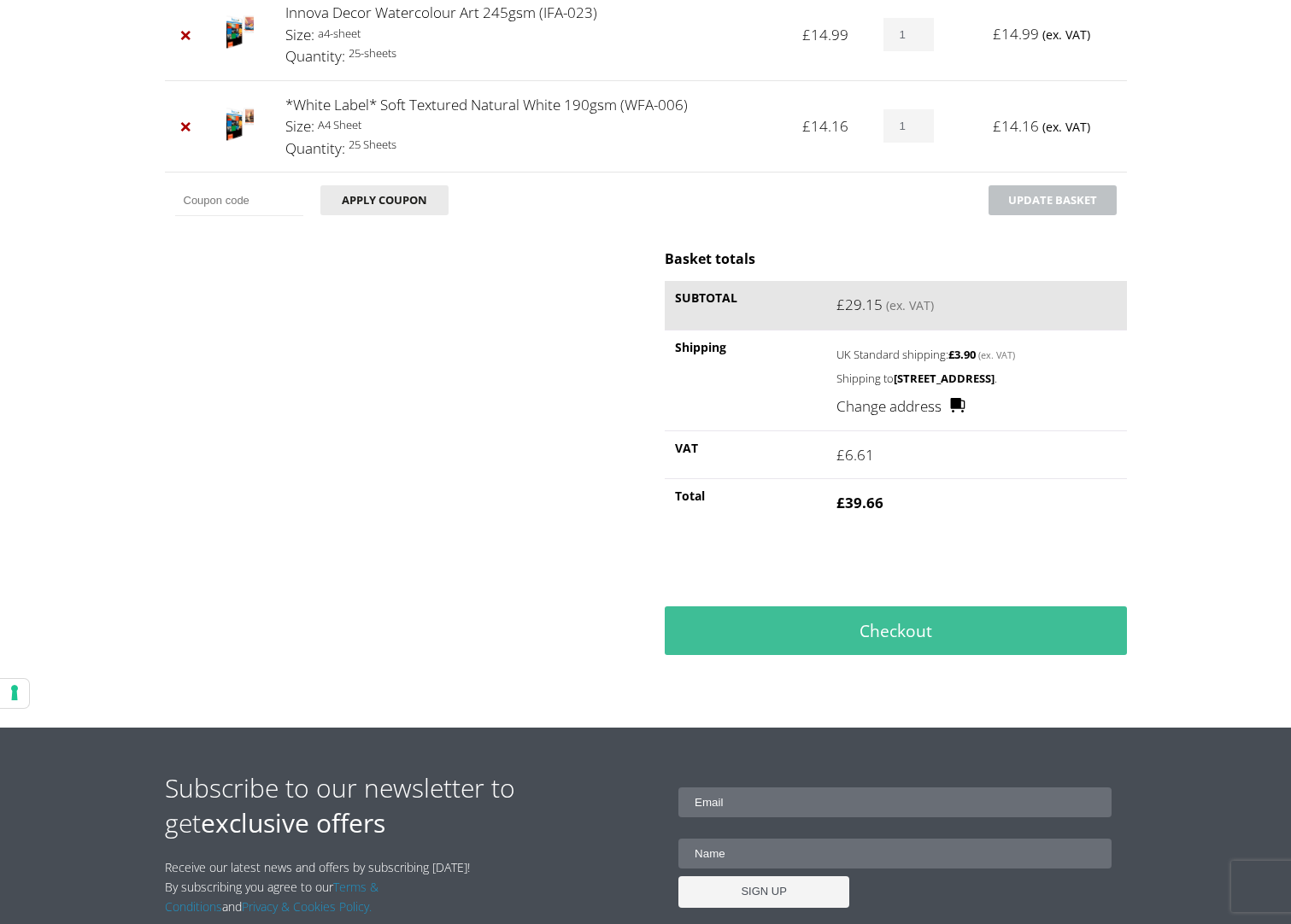
scroll to position [85, 0]
